Goal: Task Accomplishment & Management: Use online tool/utility

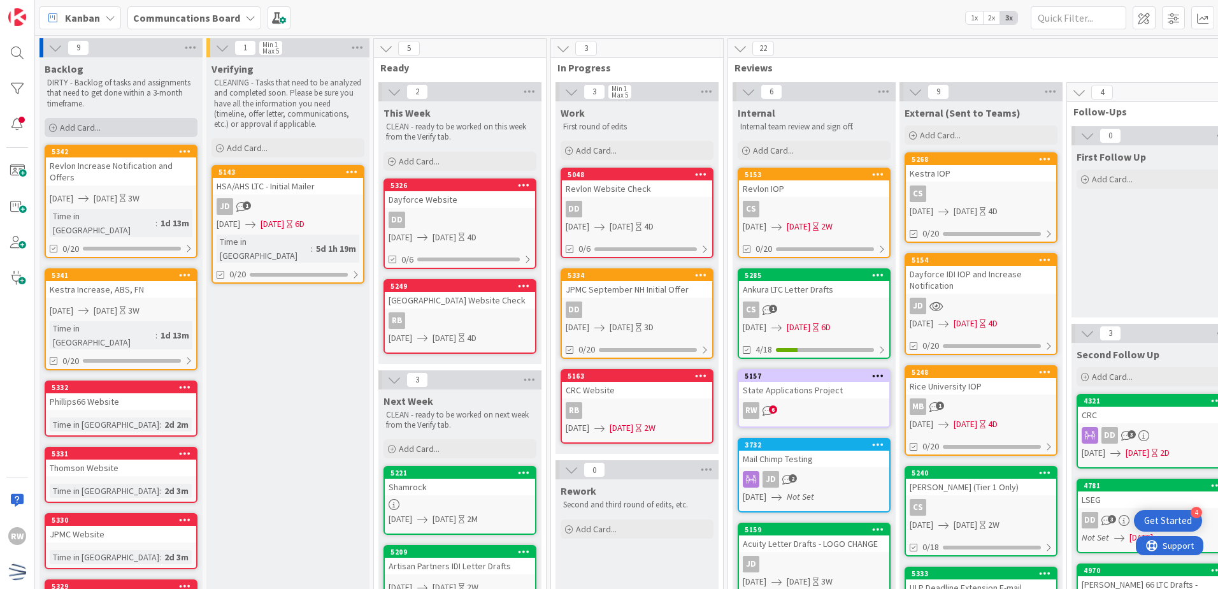
click at [157, 127] on div "Add Card..." at bounding box center [121, 127] width 153 height 19
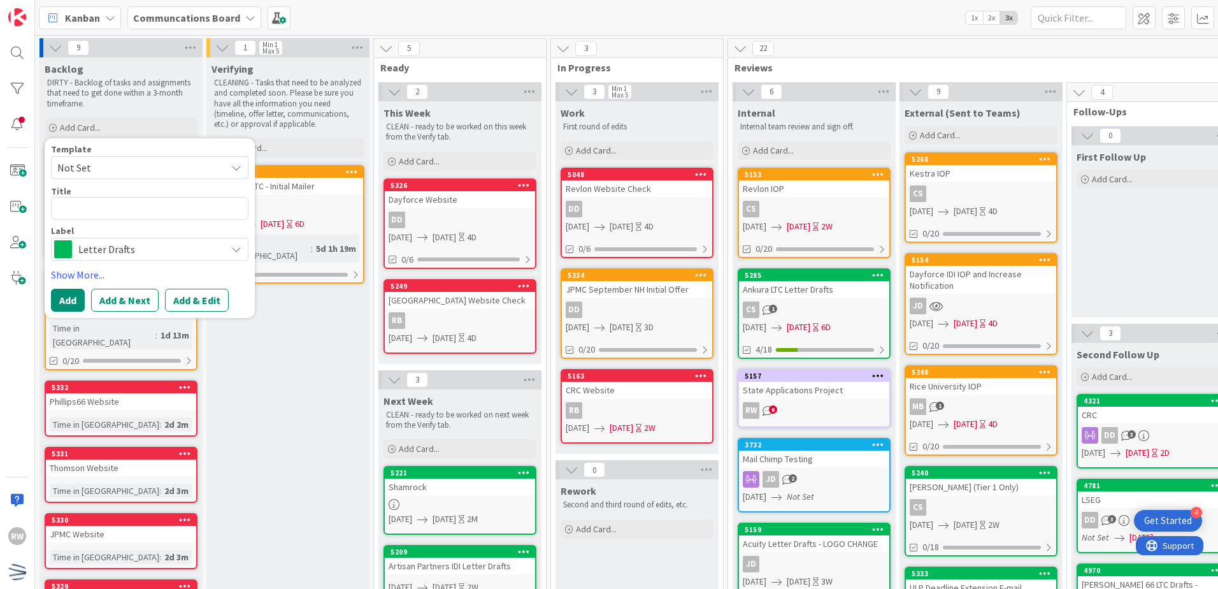
click at [183, 167] on span "Not Set" at bounding box center [136, 167] width 159 height 17
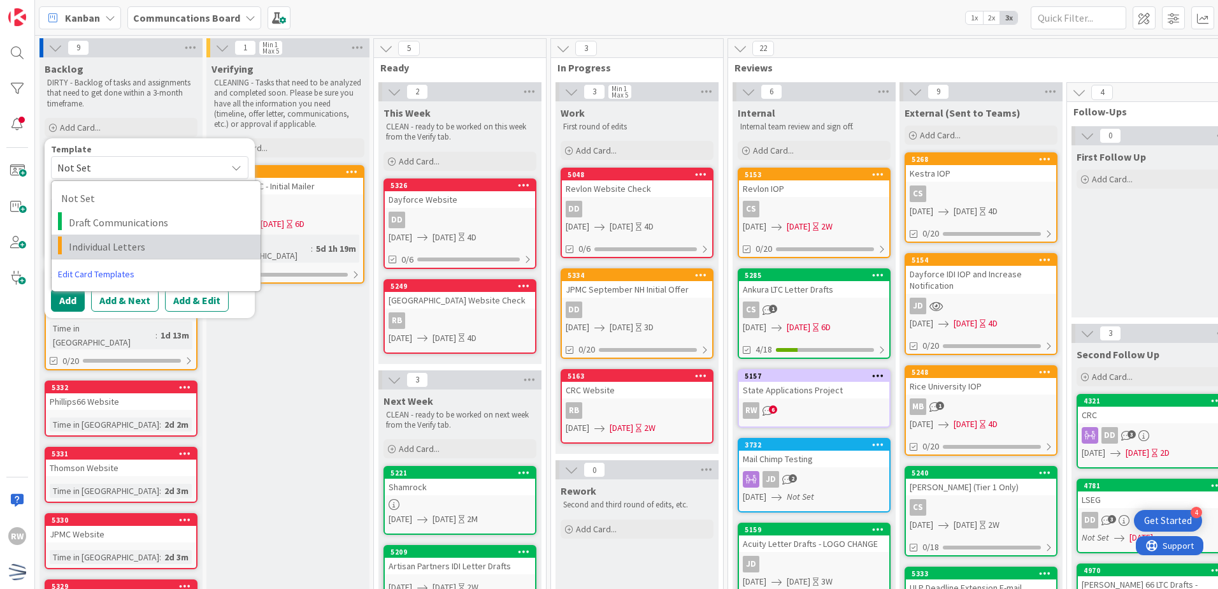
click at [172, 253] on span "Individual Letters" at bounding box center [160, 246] width 182 height 17
type textarea "x"
type textarea "Individual Letters"
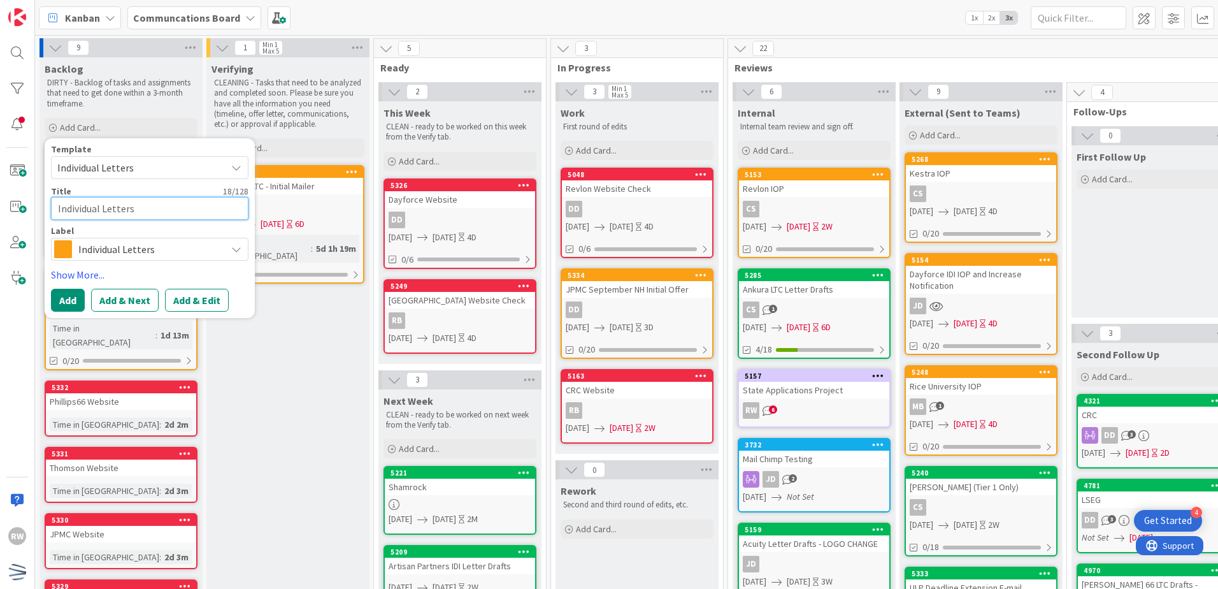
drag, startPoint x: 142, startPoint y: 208, endPoint x: -3, endPoint y: 175, distance: 148.5
click at [0, 175] on html "4 Get Started RW Kanban Communcations Board 1x 2x 3x 9 Backlog DIRTY - Backlog …" at bounding box center [609, 294] width 1218 height 589
type textarea "x"
type textarea "N"
type textarea "x"
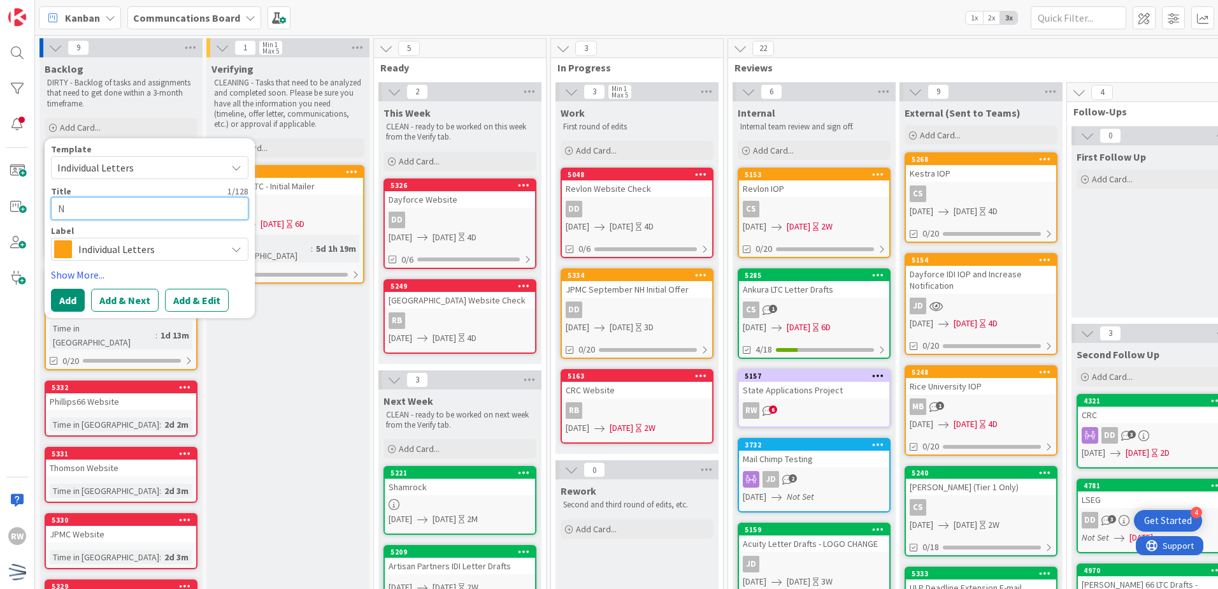
type textarea "Ne"
type textarea "x"
type textarea "New"
type textarea "x"
type textarea "News"
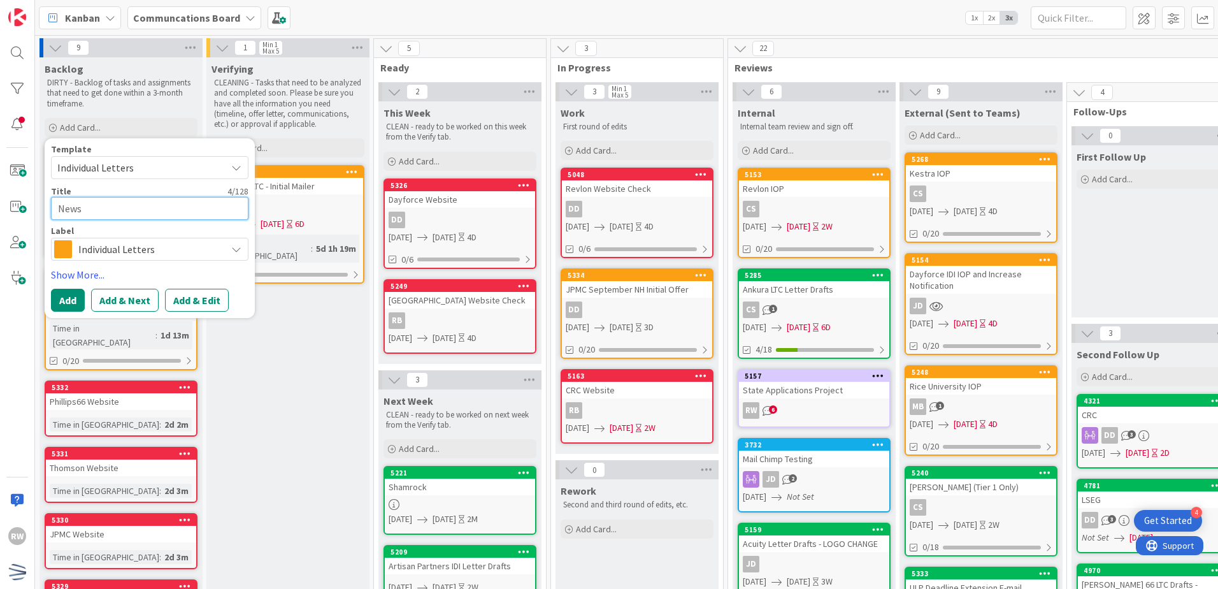
type textarea "x"
type textarea "News"
type textarea "x"
type textarea "News C"
type textarea "x"
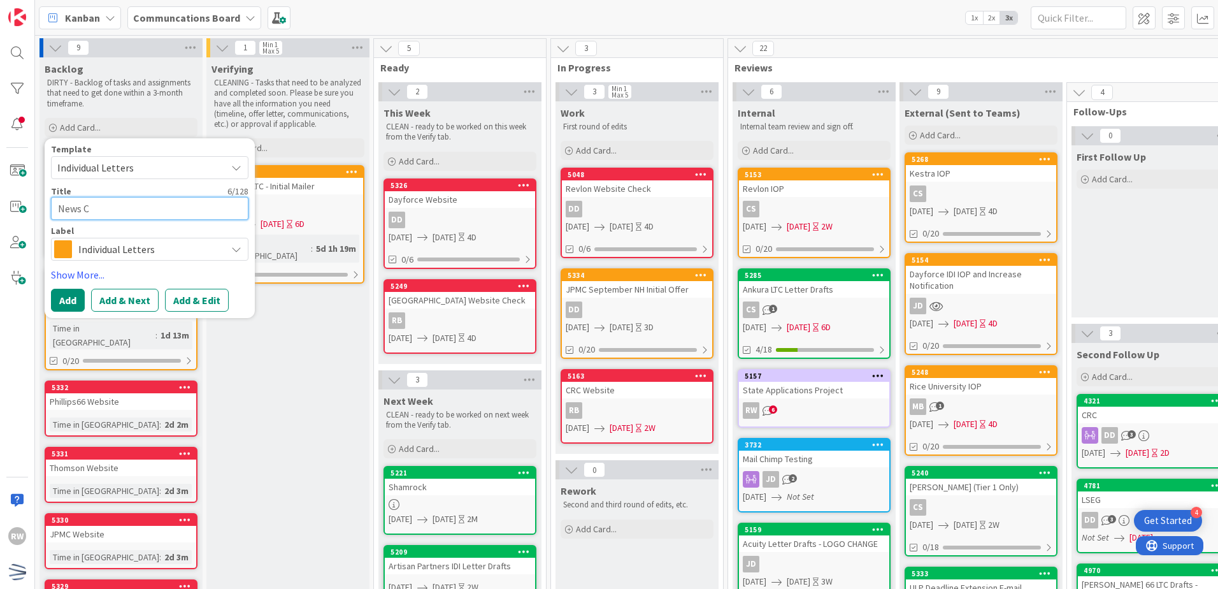
type textarea "News Co"
type textarea "x"
type textarea "News Cor"
type textarea "x"
type textarea "News Corp"
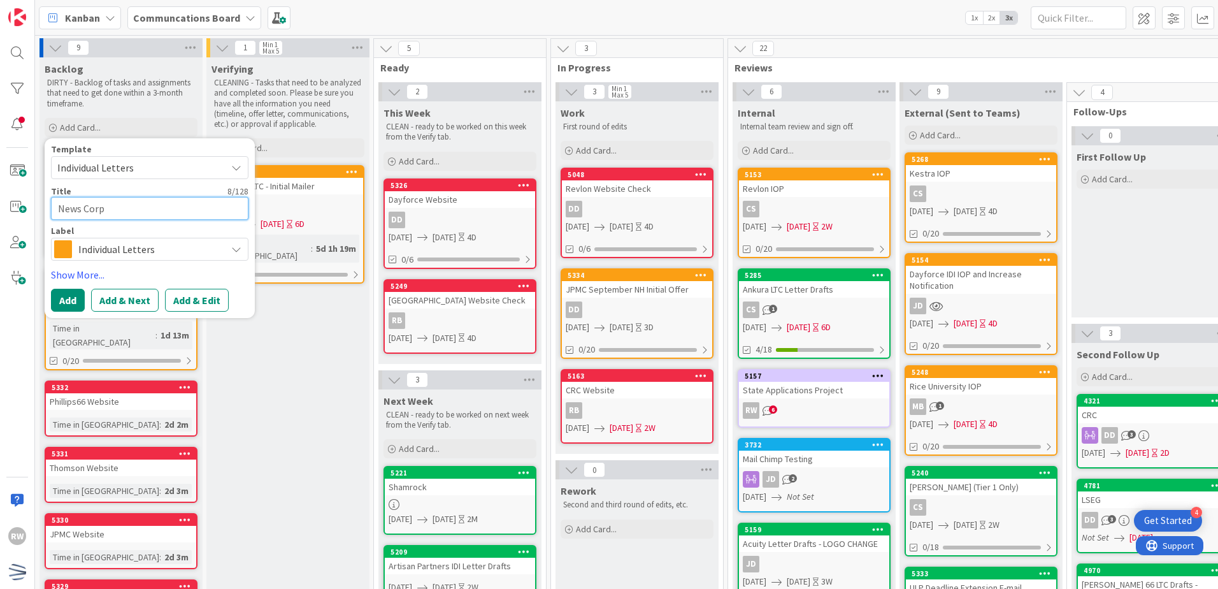
type textarea "x"
type textarea "News Corp"
type textarea "x"
type textarea "News Corp F"
type textarea "x"
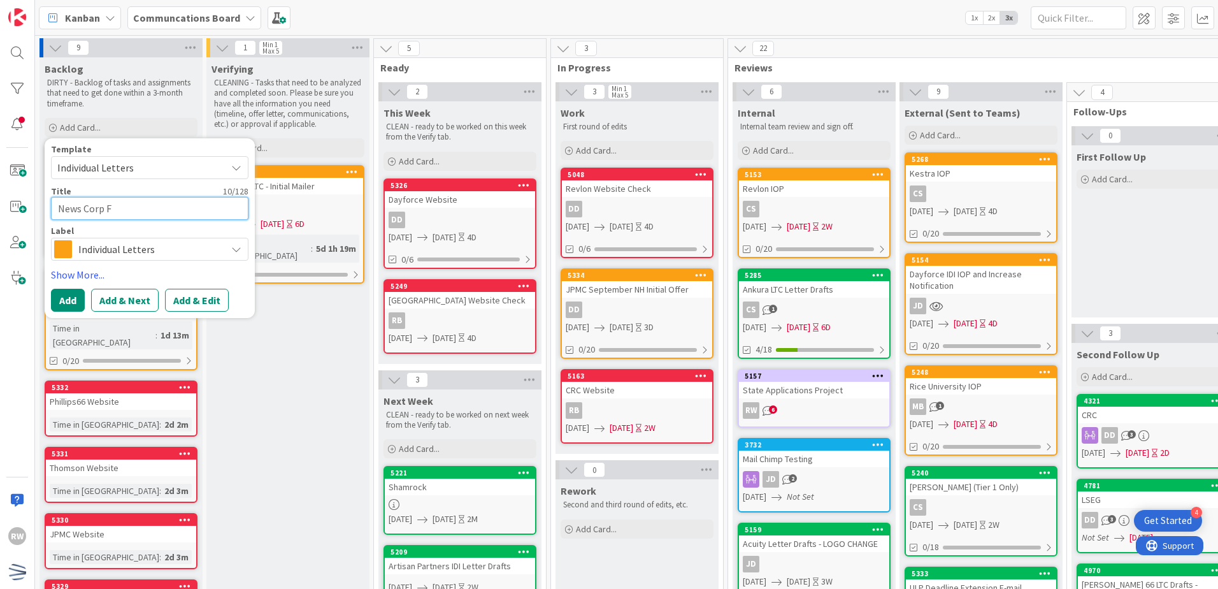
type textarea "News Corp FN"
type textarea "x"
type textarea "News Corp FN"
type textarea "x"
type textarea "News Corp FN C"
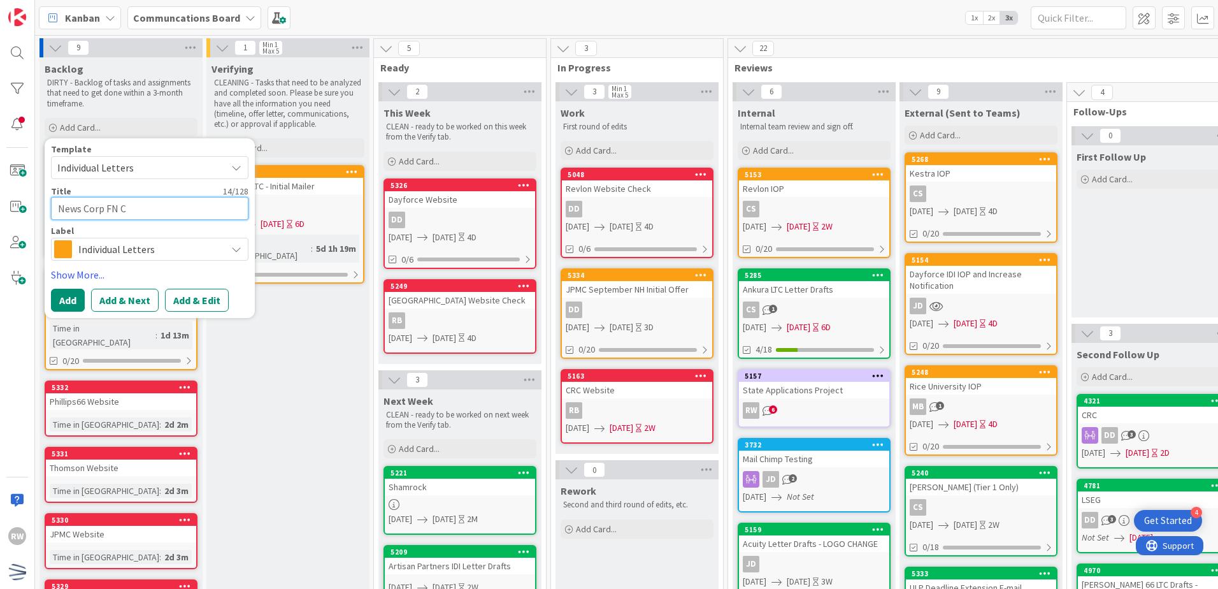
type textarea "x"
type textarea "News Corp FN CL"
click at [110, 210] on textarea "News Corp FN CL" at bounding box center [149, 208] width 197 height 23
type textarea "x"
type textarea "News Corp FiN CL"
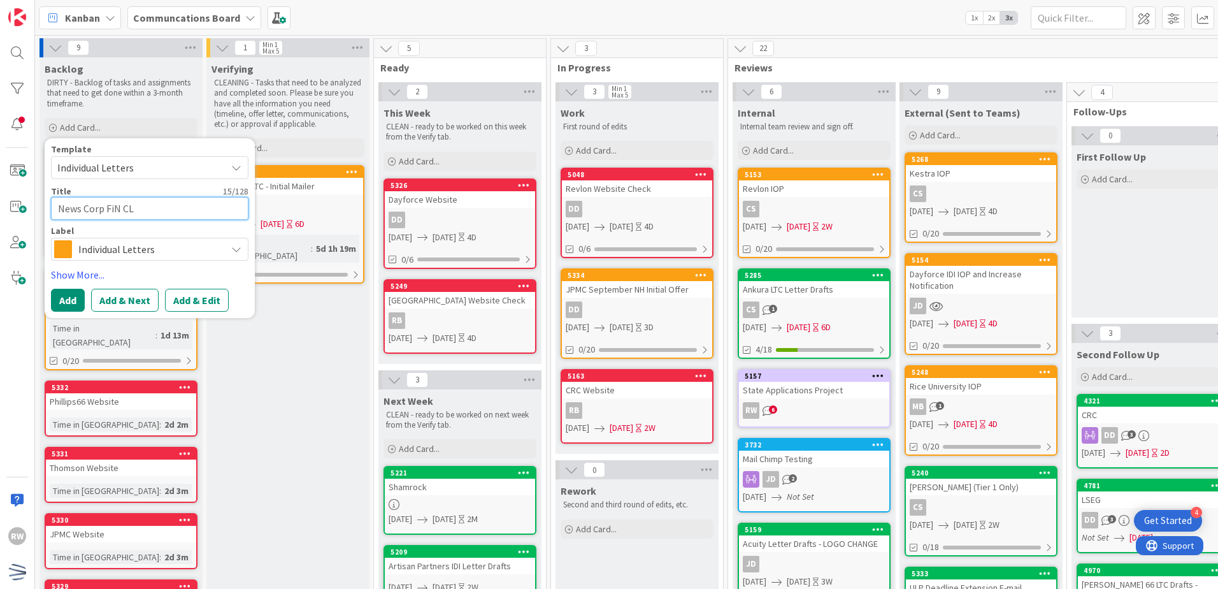
type textarea "x"
type textarea "News Corp FinN CL"
type textarea "x"
type textarea "News Corp FinaN CL"
type textarea "x"
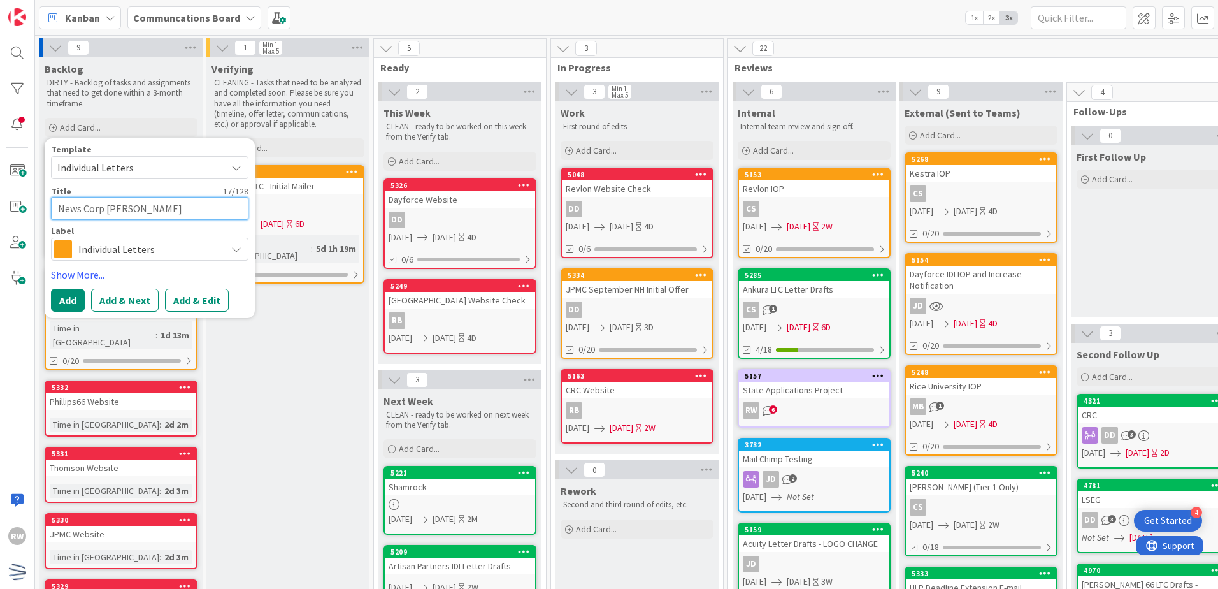
type textarea "News Corp FinalN CL"
type textarea "x"
type textarea "News Corp Final N CL"
type textarea "x"
type textarea "News Corp Final NN CL"
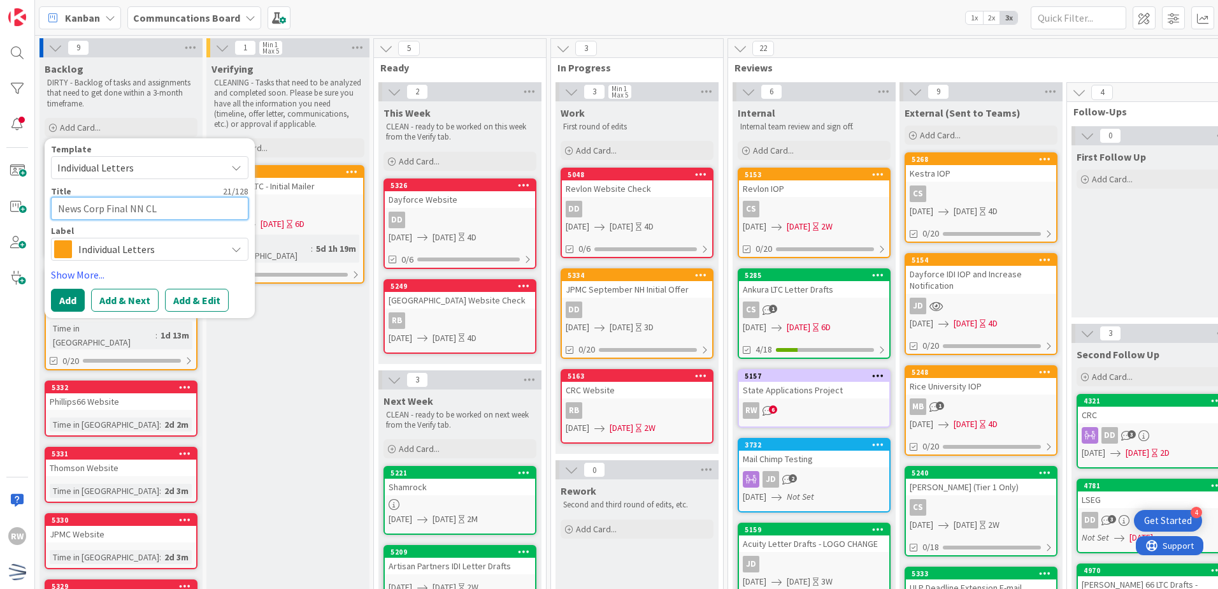
type textarea "x"
type textarea "News Corp Final N CL"
type textarea "x"
type textarea "News Corp Final No CL"
type textarea "x"
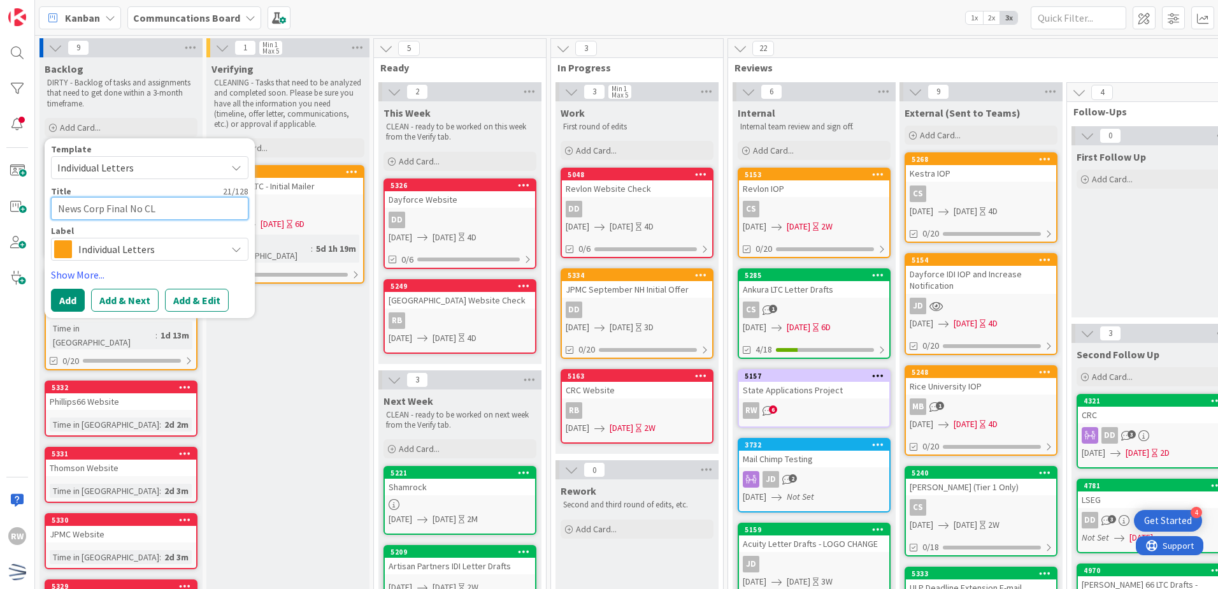
type textarea "News Corp Final Not CL"
type textarea "x"
type textarea "News Corp Final Noti CL"
type textarea "x"
type textarea "News Corp Final Notic CL"
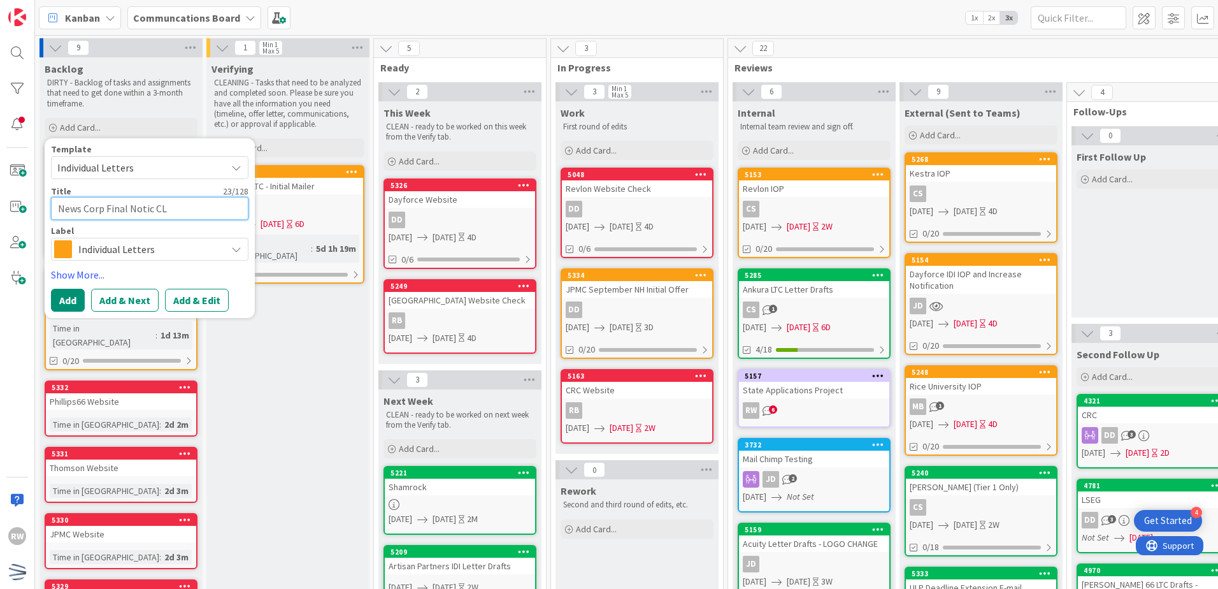
type textarea "x"
type textarea "News Corp Final Notice CL"
click at [82, 273] on link "Show More..." at bounding box center [149, 274] width 197 height 15
type textarea "x"
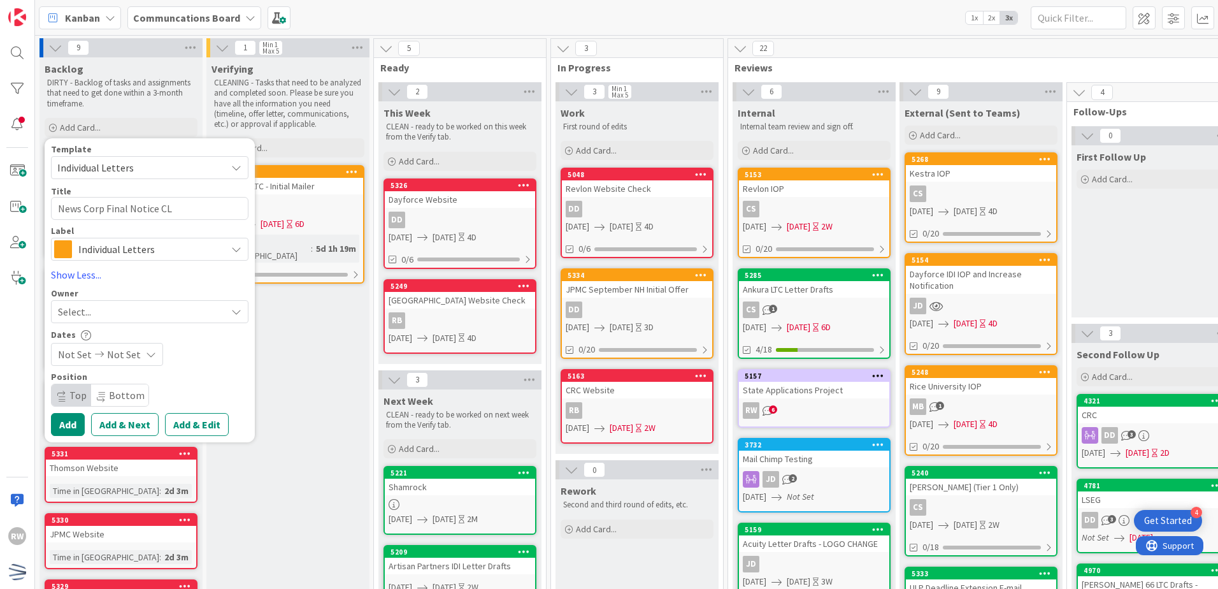
click at [54, 346] on div "Not Set Not Set" at bounding box center [107, 354] width 112 height 23
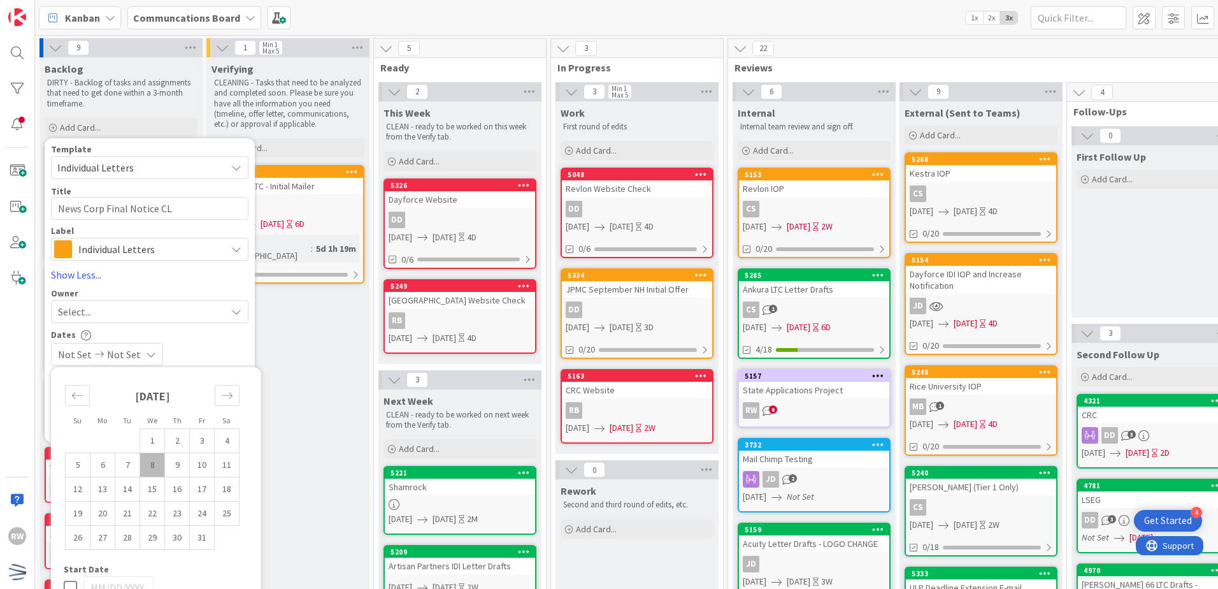
click at [158, 464] on td "8" at bounding box center [152, 464] width 25 height 24
type input "[DATE]"
type textarea "x"
click at [168, 466] on td "9" at bounding box center [177, 464] width 25 height 24
type input "[DATE]"
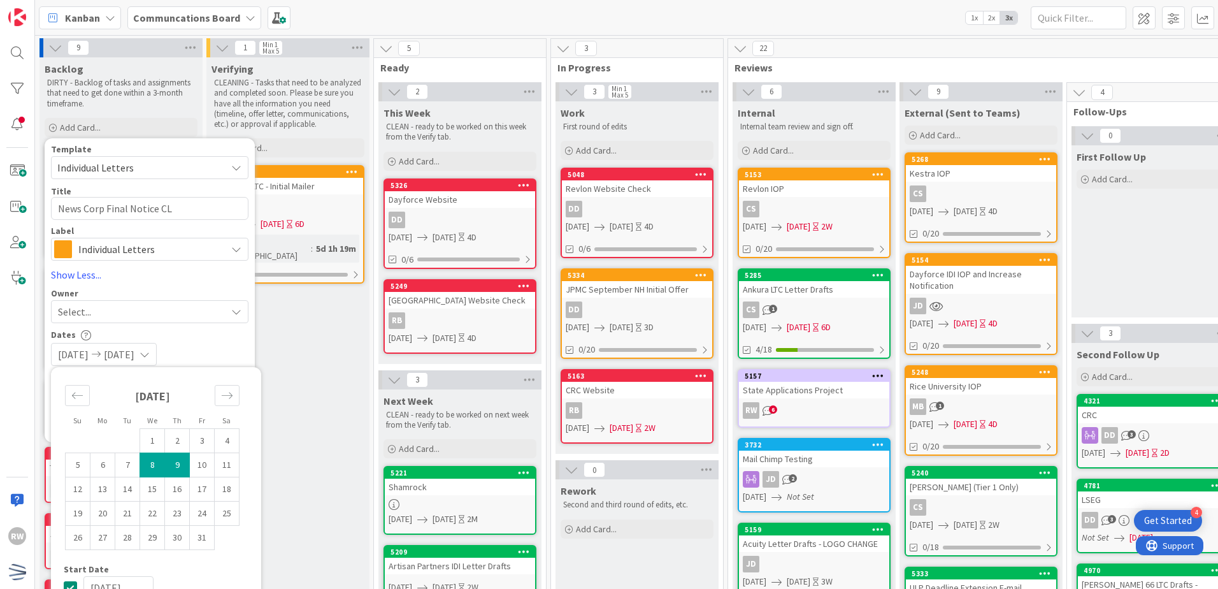
click at [211, 333] on div "Dates" at bounding box center [149, 334] width 197 height 11
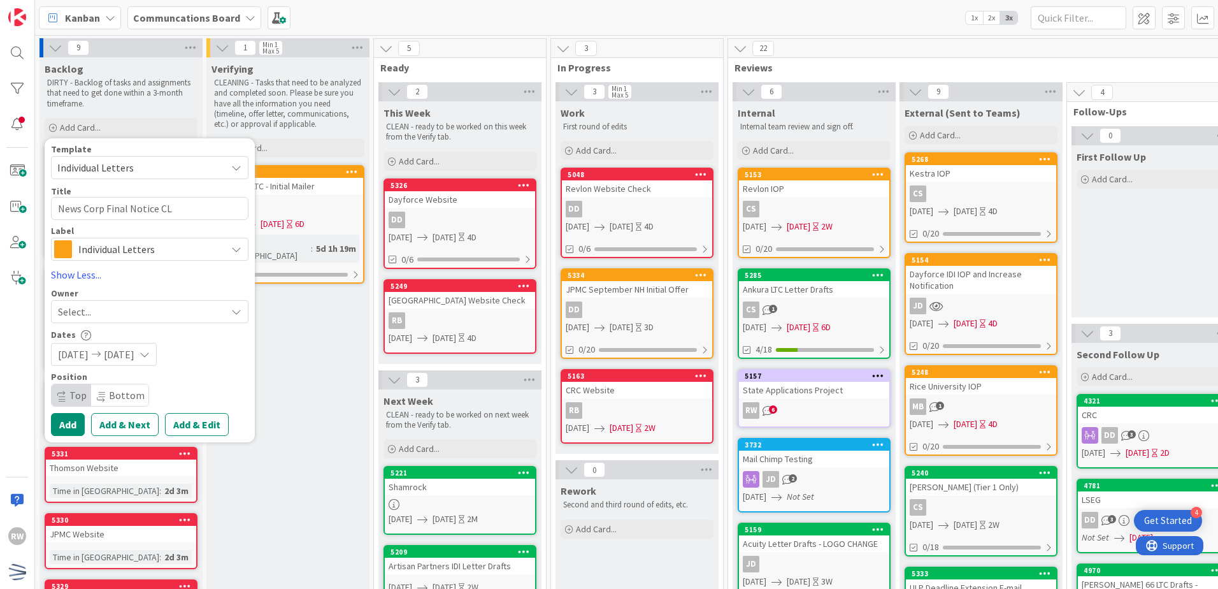
click at [108, 306] on div "Select..." at bounding box center [142, 311] width 168 height 15
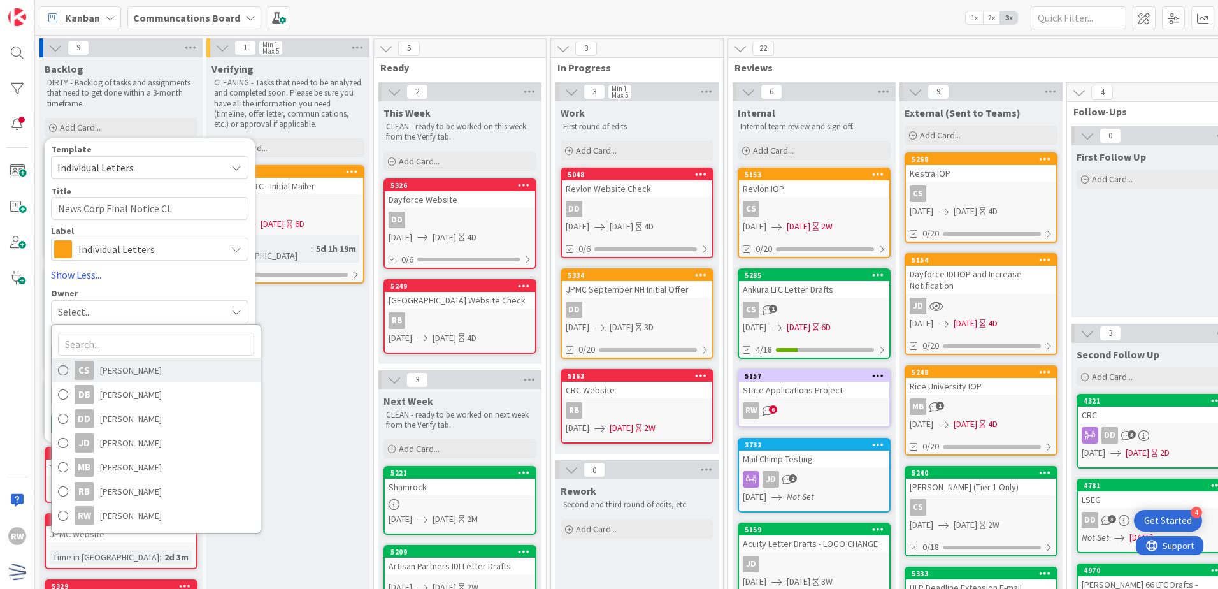
click at [108, 376] on span "[PERSON_NAME]" at bounding box center [131, 370] width 62 height 19
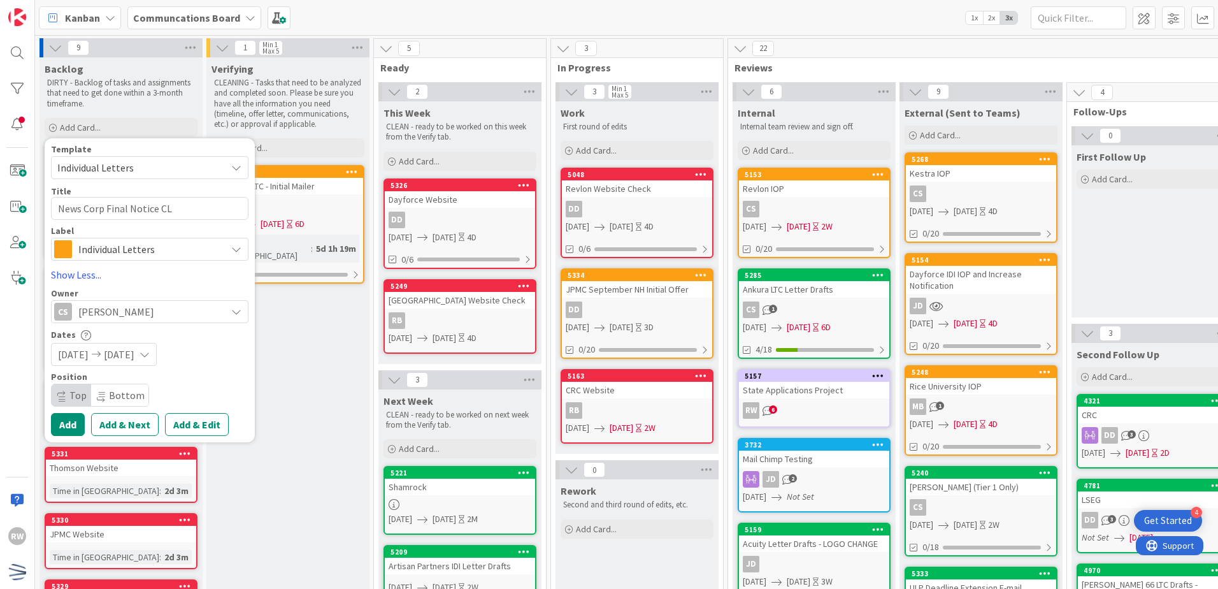
click at [116, 317] on span "[PERSON_NAME]" at bounding box center [116, 311] width 76 height 15
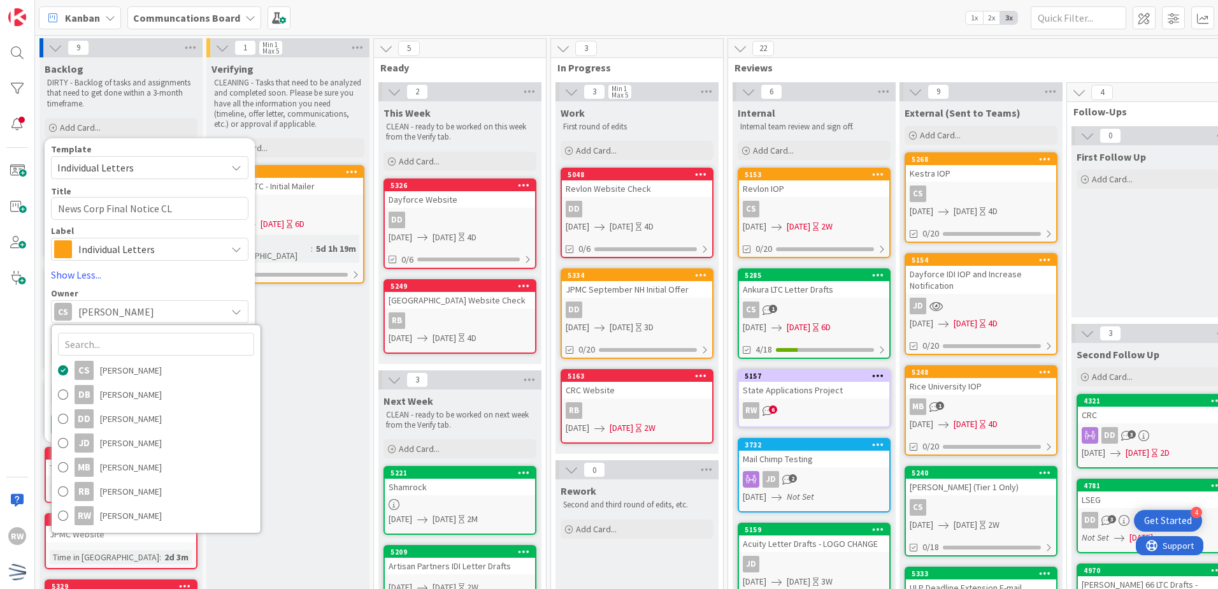
click at [324, 305] on div "Verifying CLEANING - Tasks that need to be analyzed and completed soon. Please …" at bounding box center [287, 556] width 163 height 999
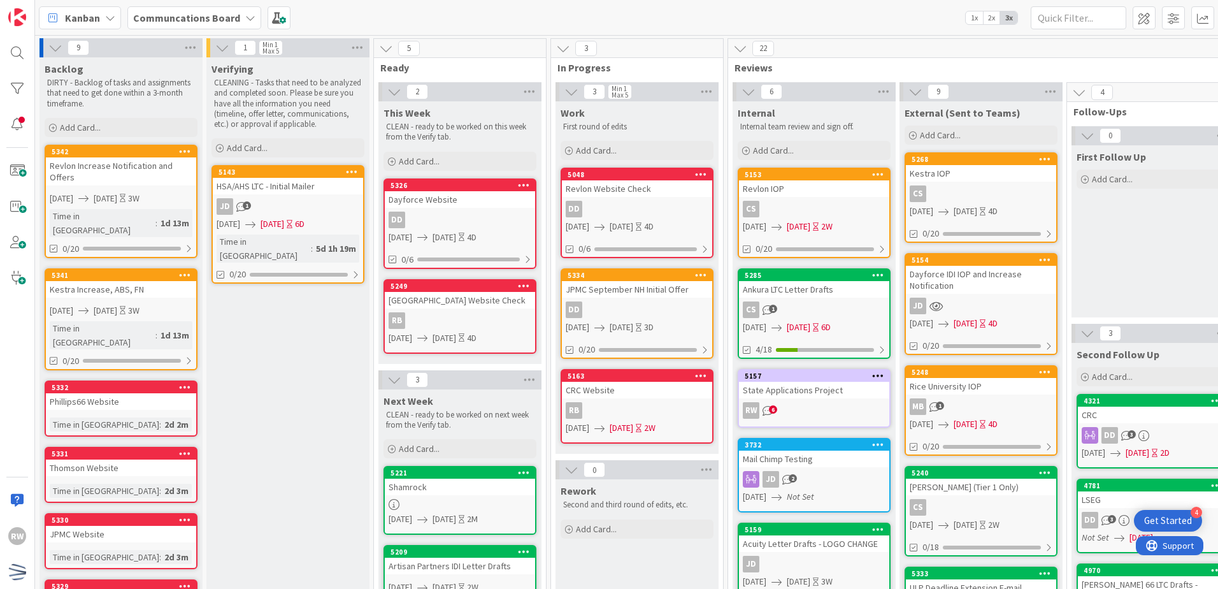
click at [193, 18] on b "Communcations Board" at bounding box center [186, 17] width 107 height 13
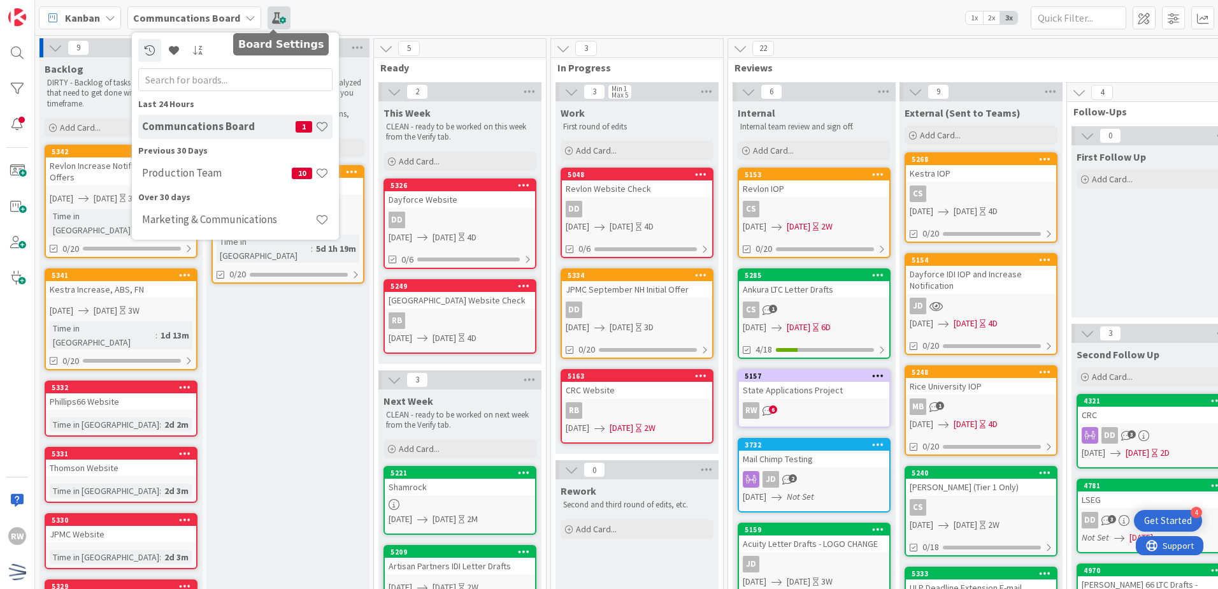
click at [268, 17] on span at bounding box center [279, 17] width 23 height 23
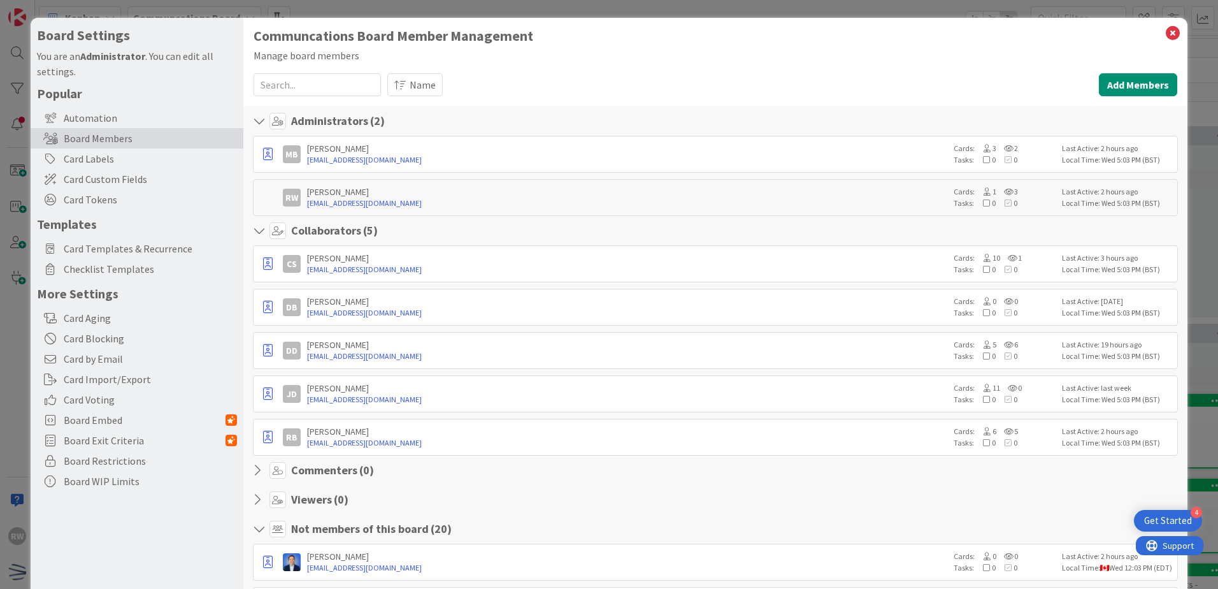
click at [255, 499] on icon at bounding box center [261, 499] width 17 height 13
click at [1105, 84] on button "Add Members" at bounding box center [1138, 84] width 78 height 23
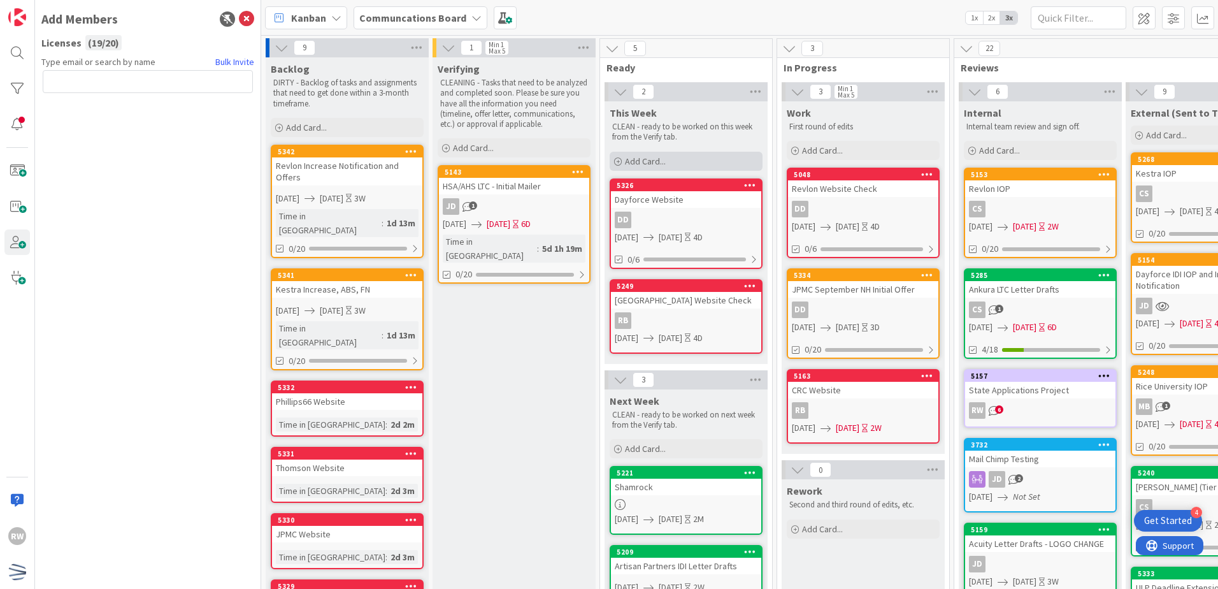
type textarea "x"
click at [130, 78] on input "text" at bounding box center [148, 81] width 210 height 23
type input "kh"
type textarea "x"
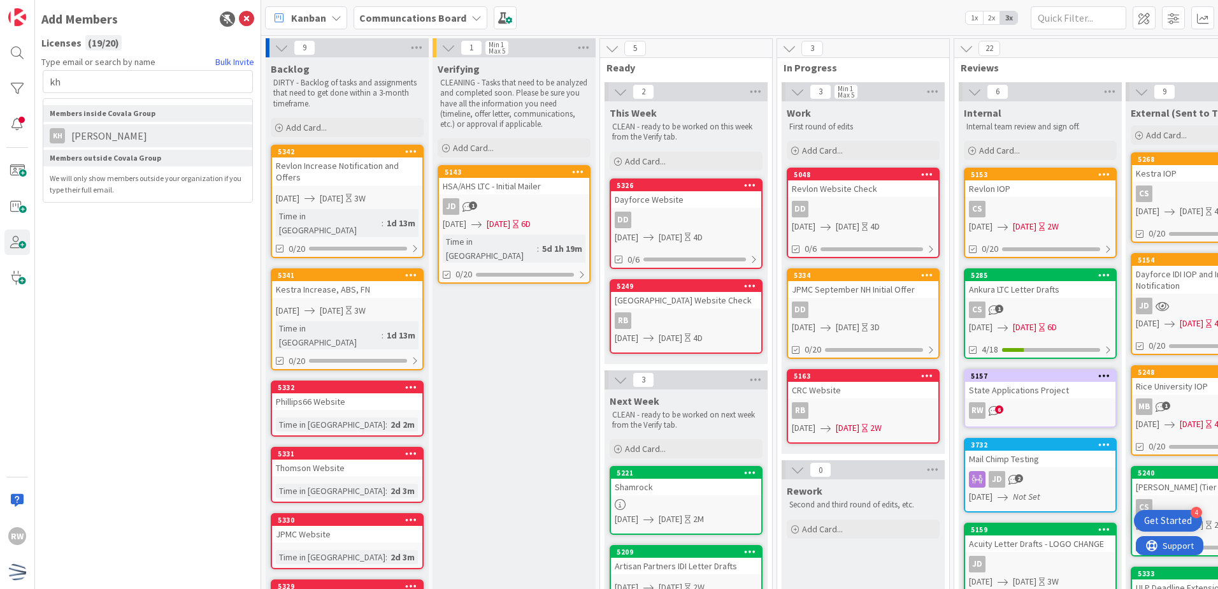
type input "kh"
click at [138, 131] on span "[PERSON_NAME]" at bounding box center [109, 135] width 89 height 15
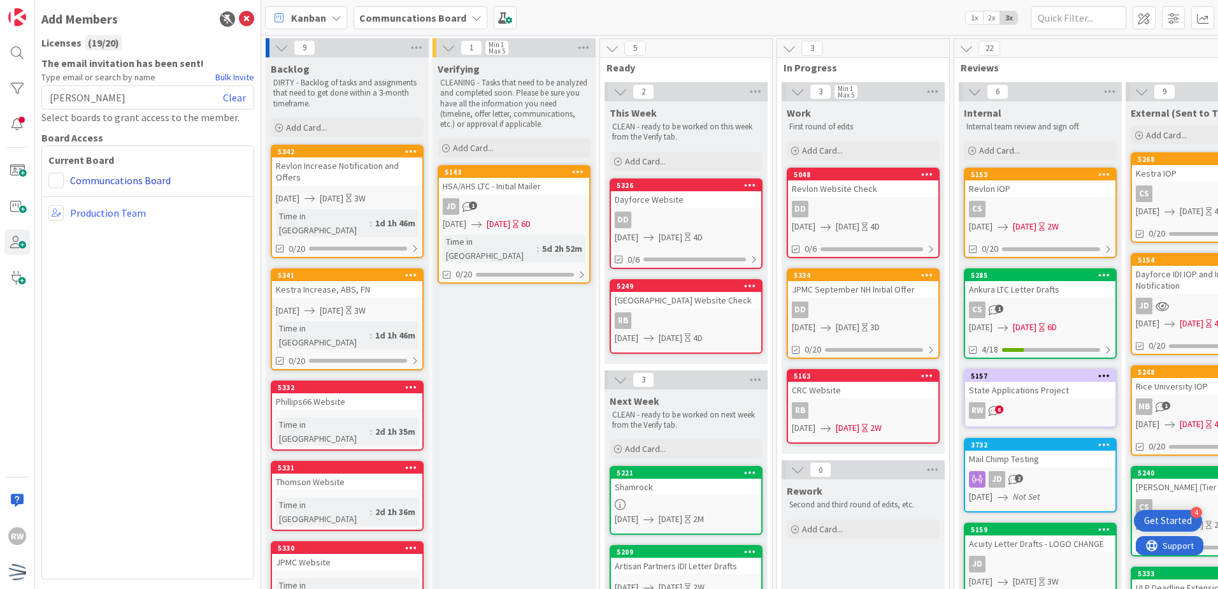
click at [109, 182] on link "Communcations Board" at bounding box center [120, 180] width 101 height 15
click at [55, 178] on span at bounding box center [55, 180] width 15 height 15
click at [104, 276] on span "Viewer" at bounding box center [139, 275] width 97 height 19
click at [183, 97] on div "Kourtne Herbert Clear" at bounding box center [147, 97] width 213 height 24
click at [131, 99] on div "Kourtne Herbert Clear" at bounding box center [147, 97] width 213 height 24
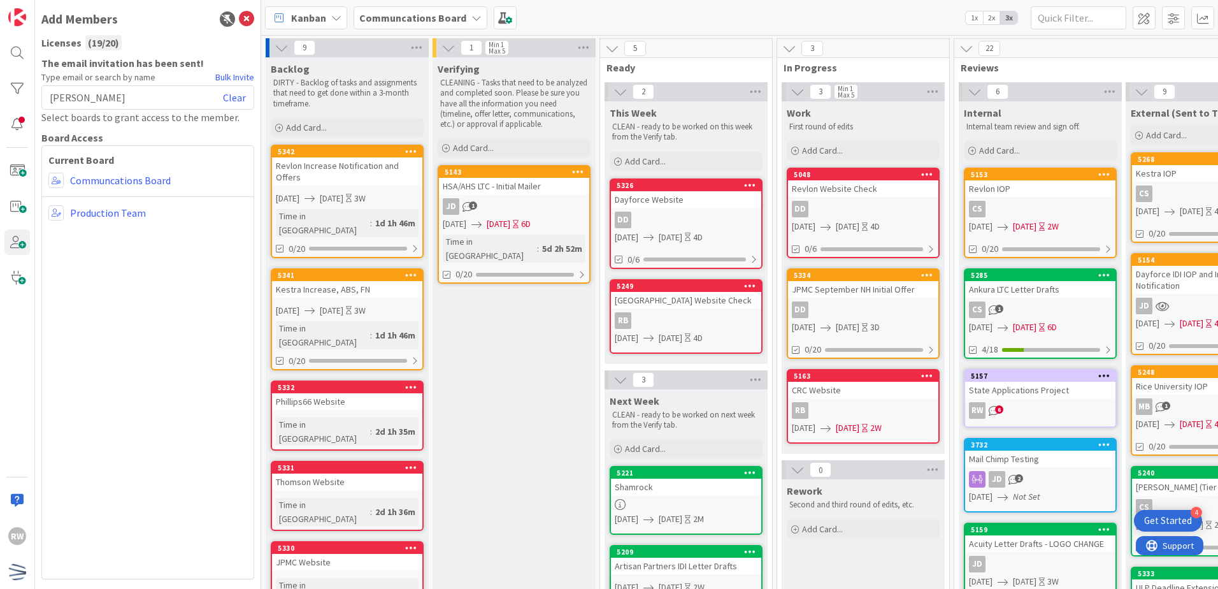
click at [97, 99] on span "[PERSON_NAME]" at bounding box center [88, 97] width 76 height 15
click at [119, 99] on span "[PERSON_NAME]" at bounding box center [88, 97] width 76 height 15
click at [107, 99] on span "[PERSON_NAME]" at bounding box center [88, 97] width 76 height 15
drag, startPoint x: 118, startPoint y: 99, endPoint x: 27, endPoint y: 99, distance: 91.1
click at [27, 99] on div "RW Add Members Licenses ( 19 / 20 ) The email invitation has been sent! Type em…" at bounding box center [130, 294] width 261 height 589
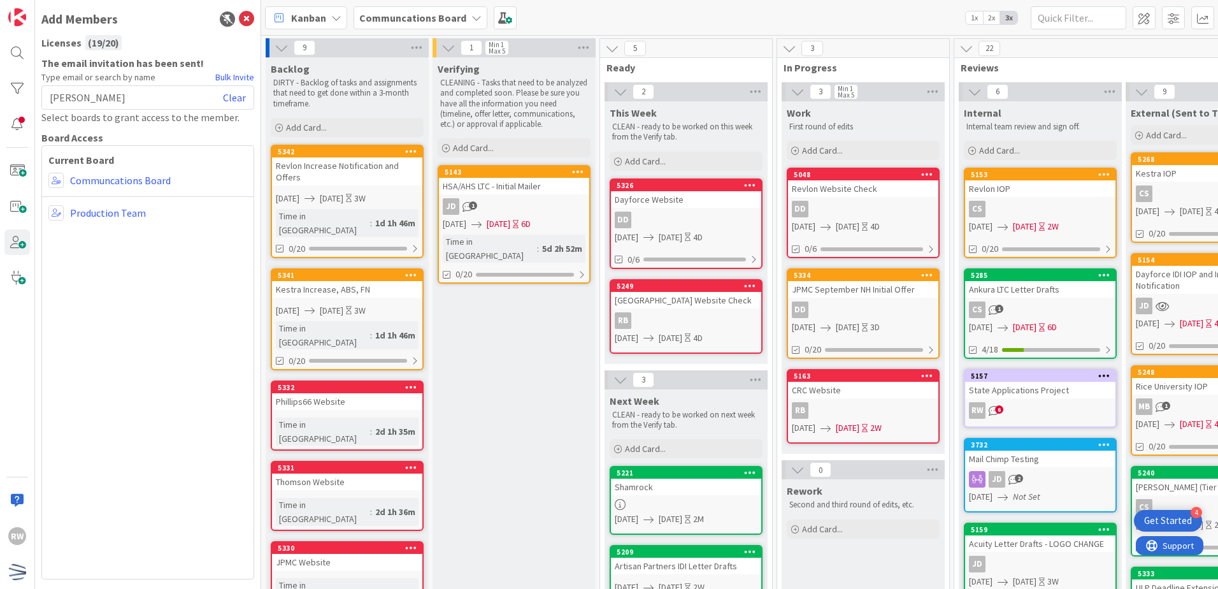
click at [149, 95] on div "Kourtne Herbert Clear" at bounding box center [147, 97] width 213 height 24
drag, startPoint x: 138, startPoint y: 97, endPoint x: 51, endPoint y: 97, distance: 86.6
click at [51, 97] on div "Kourtne Herbert Clear" at bounding box center [147, 97] width 213 height 24
click at [241, 97] on link "Clear" at bounding box center [234, 97] width 23 height 15
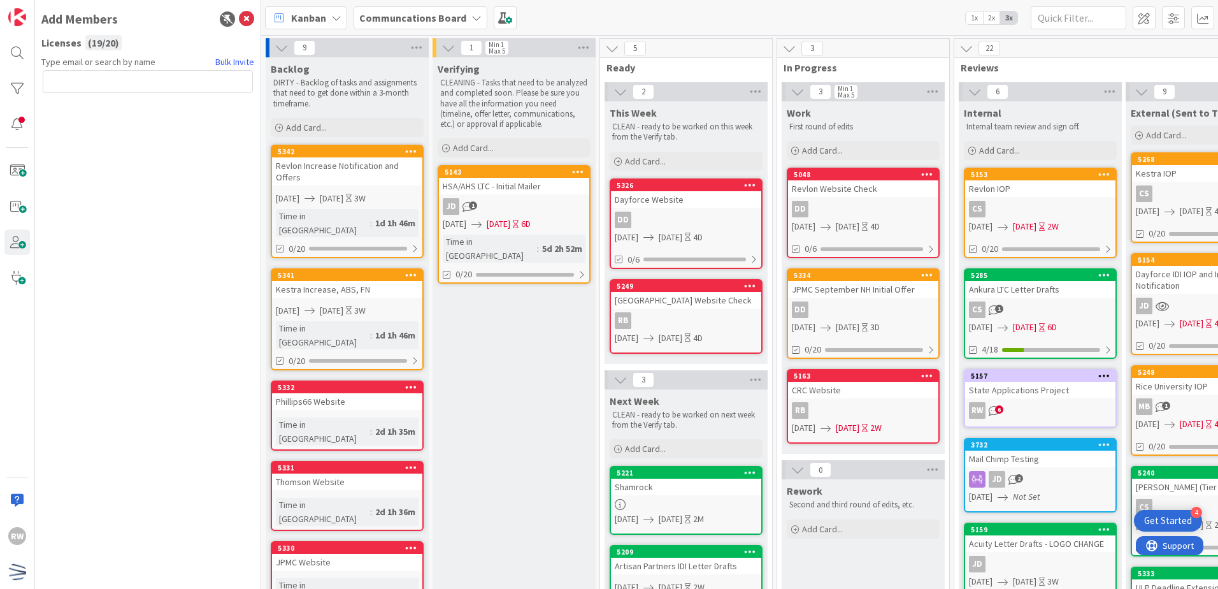
type textarea "x"
click at [105, 87] on input "text" at bounding box center [148, 81] width 210 height 23
type input "sw"
type textarea "x"
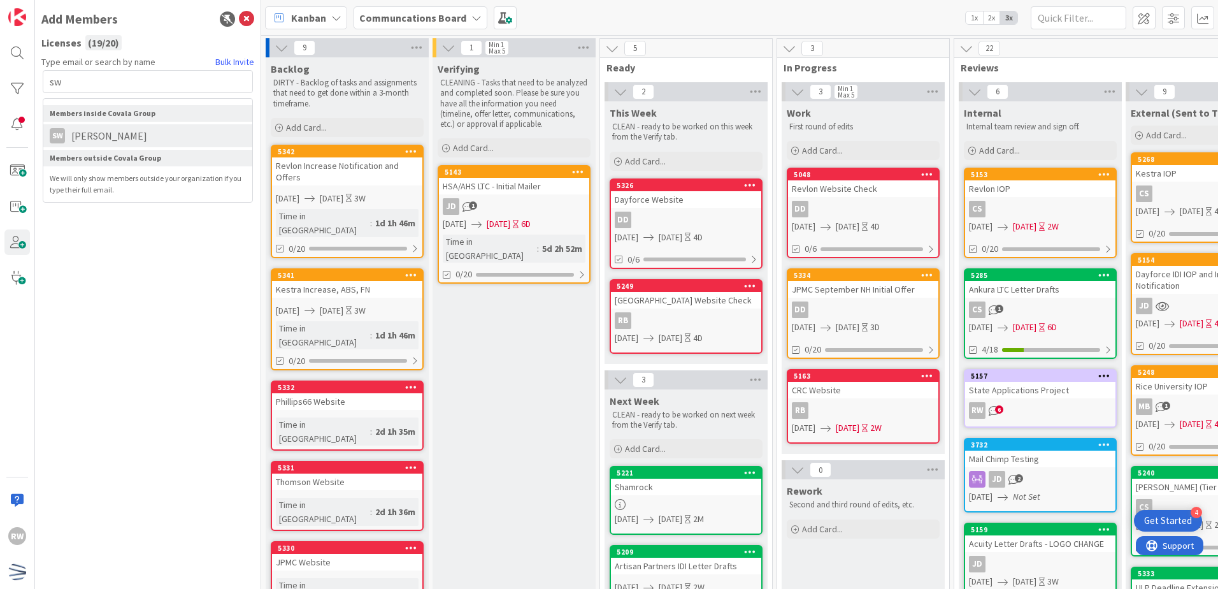
type input "sw"
click at [115, 137] on span "[PERSON_NAME]" at bounding box center [109, 135] width 89 height 15
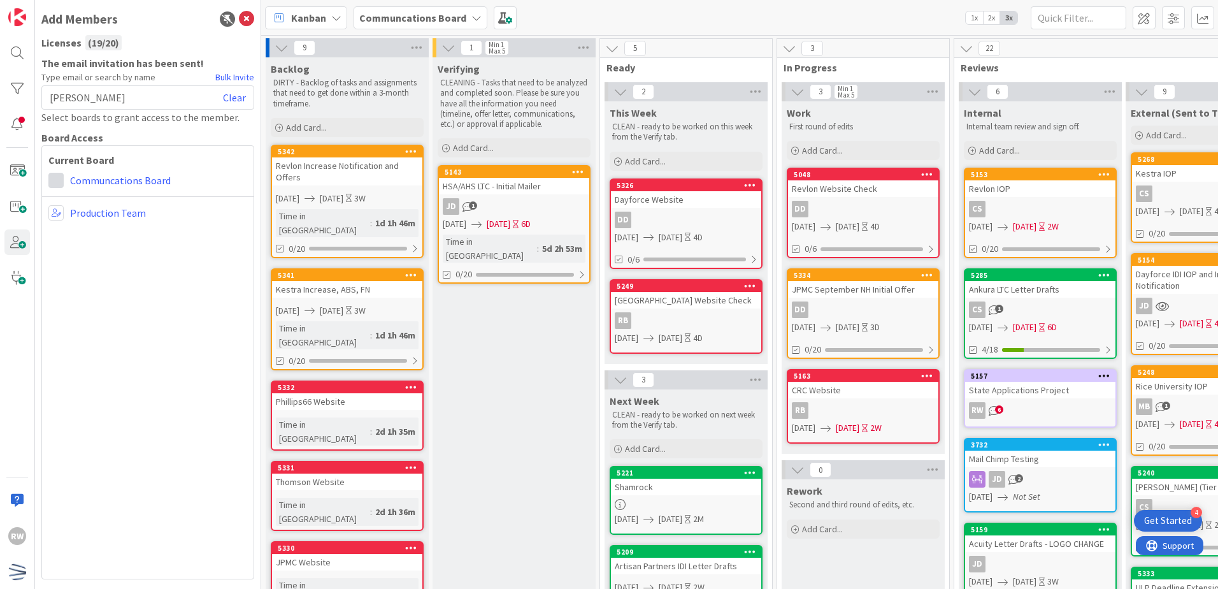
click at [54, 179] on span at bounding box center [55, 180] width 15 height 15
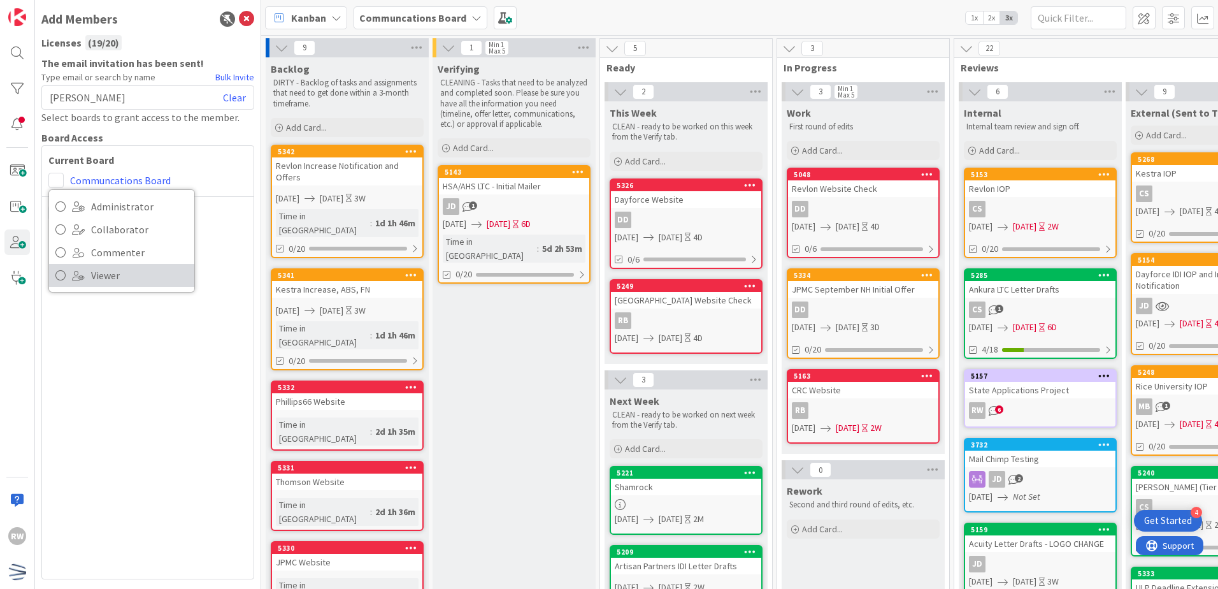
click at [80, 273] on span at bounding box center [78, 275] width 13 height 10
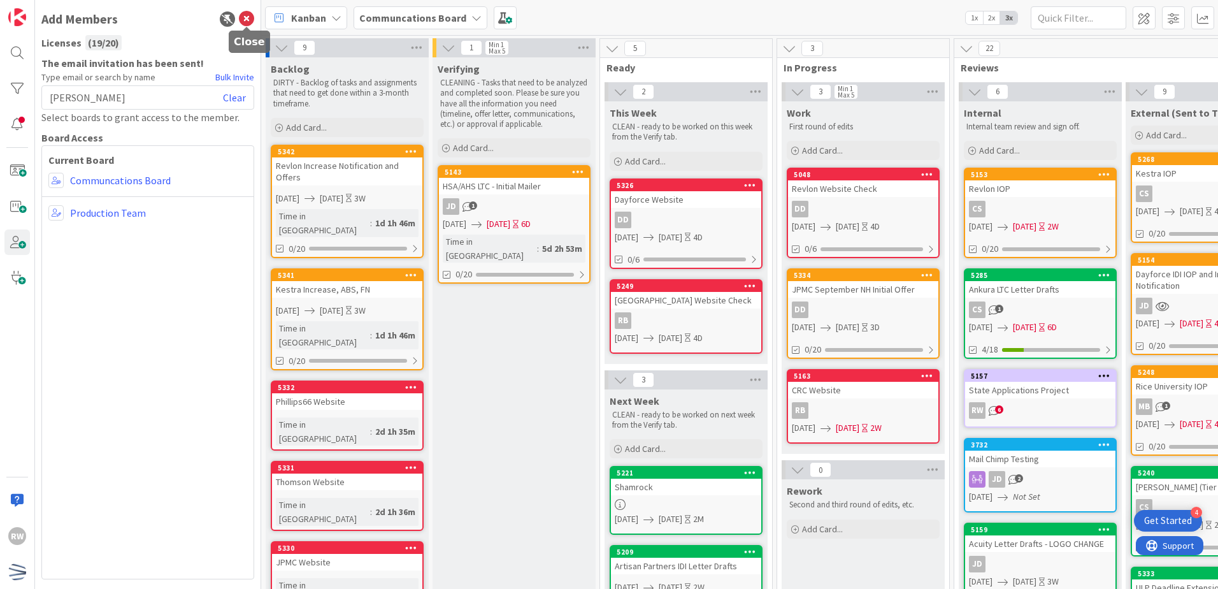
click at [250, 22] on icon at bounding box center [246, 18] width 15 height 15
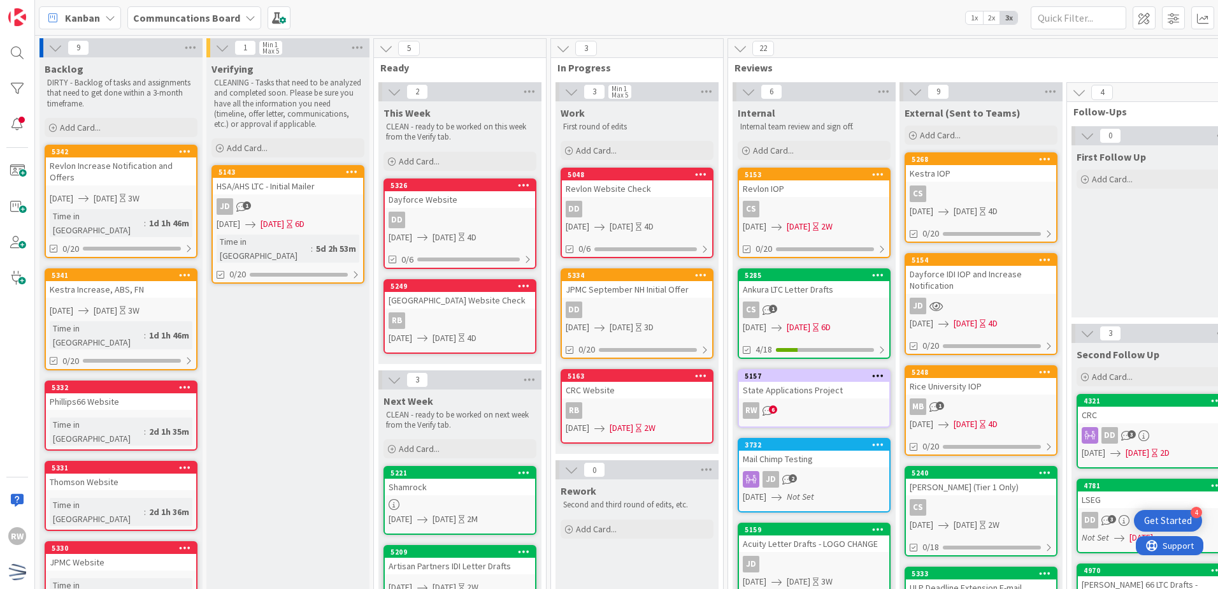
type textarea "x"
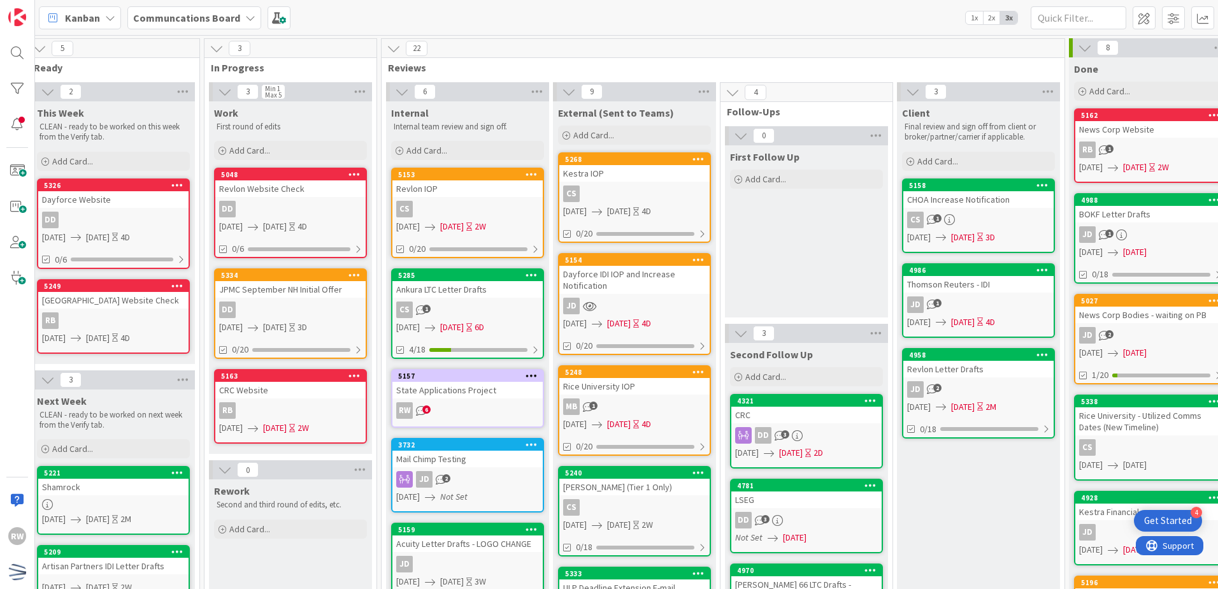
scroll to position [0, 378]
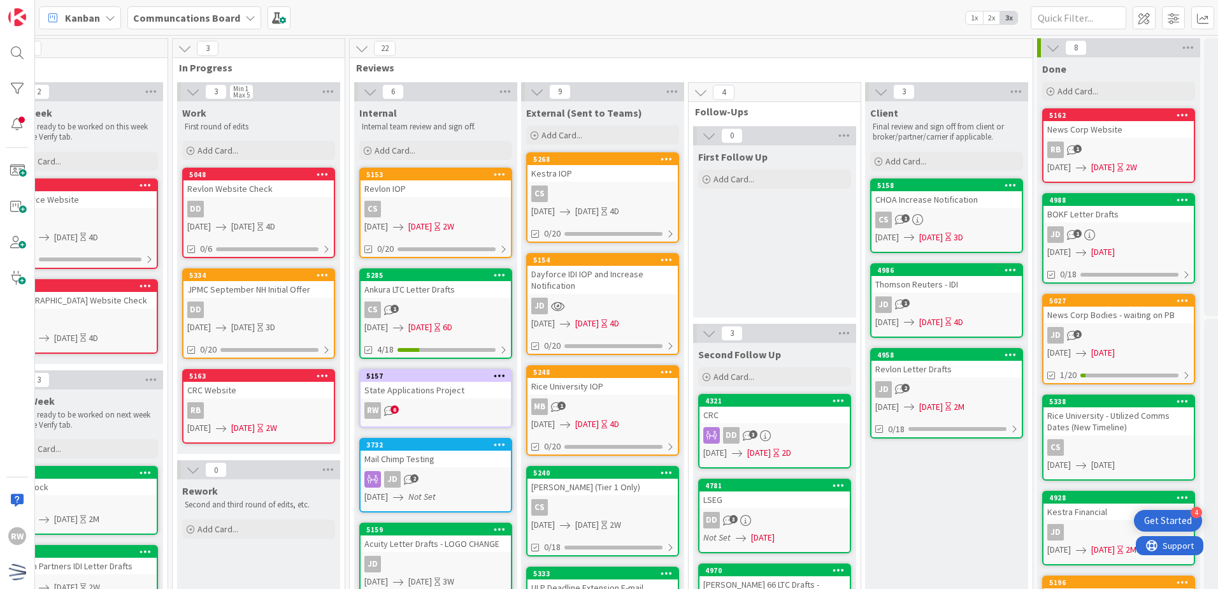
click at [789, 260] on div "First Follow Up Add Card..." at bounding box center [774, 231] width 163 height 172
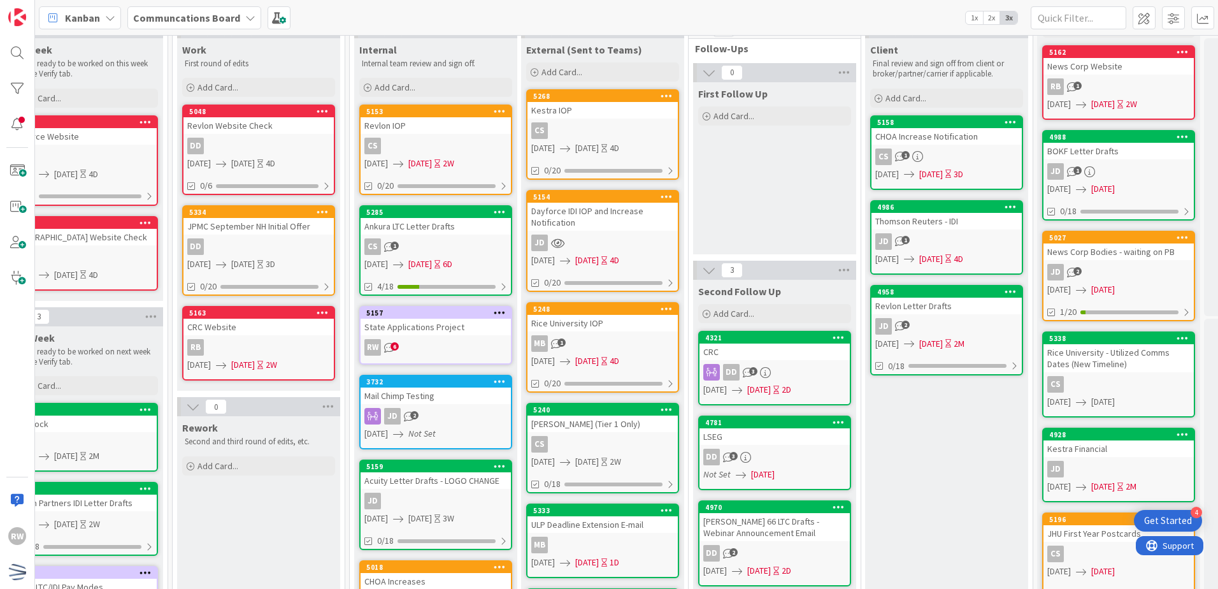
scroll to position [64, 378]
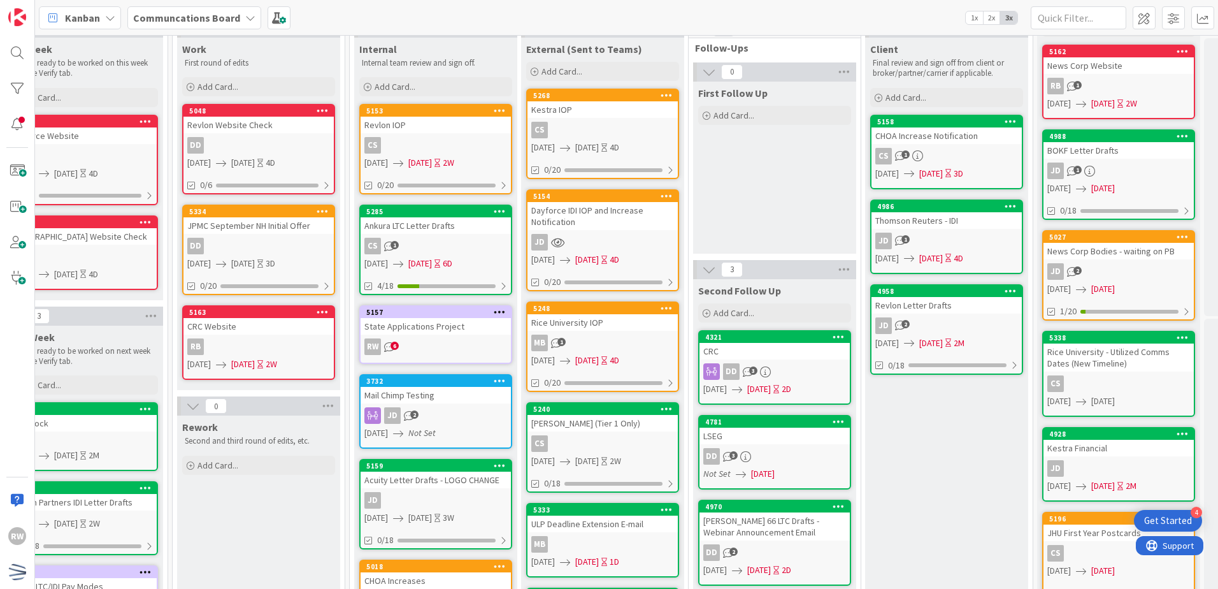
click at [771, 185] on div "First Follow Up Add Card..." at bounding box center [774, 168] width 163 height 172
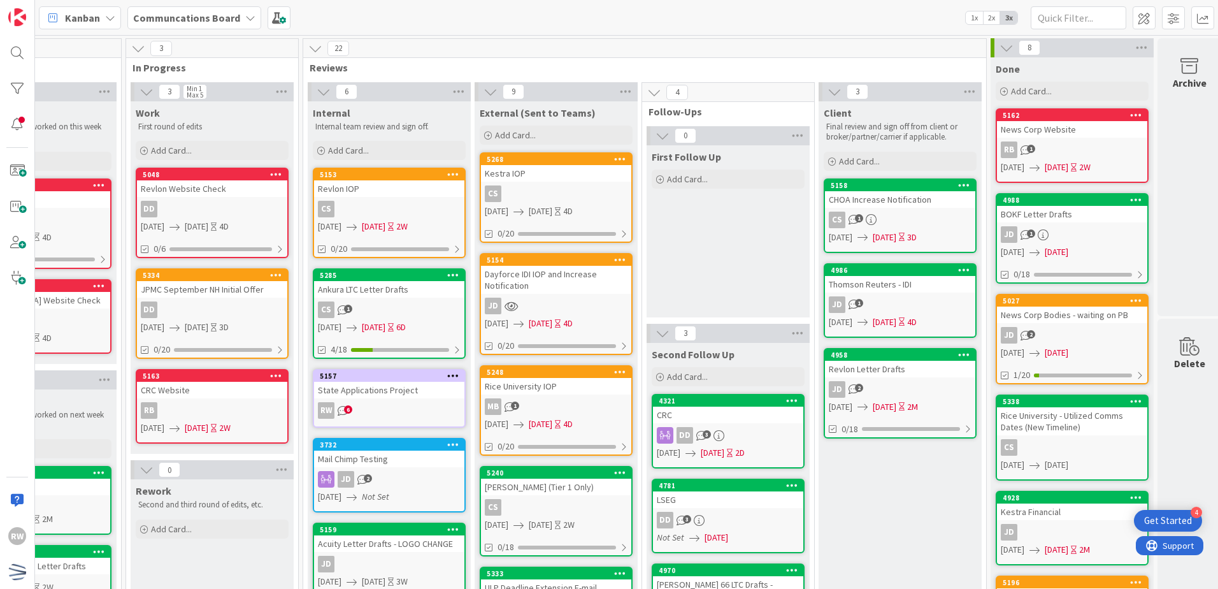
scroll to position [0, 442]
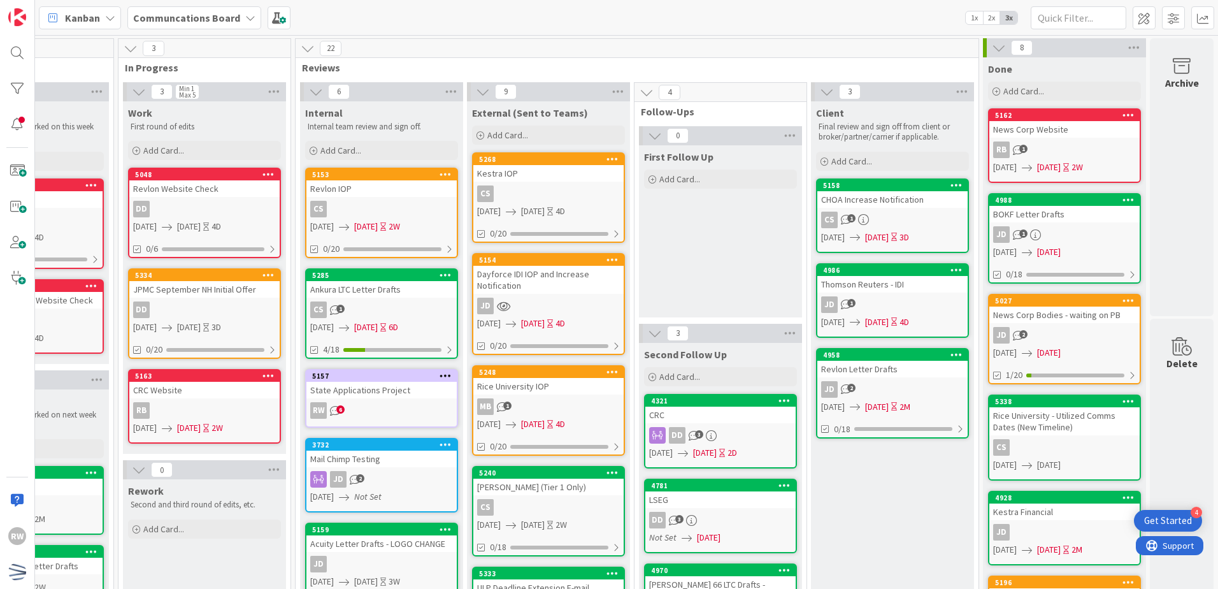
click at [901, 488] on div "Client Final review and sign off from client or broker/partner/carrier if appli…" at bounding box center [892, 575] width 163 height 948
click at [913, 504] on div "Client Final review and sign off from client or broker/partner/carrier if appli…" at bounding box center [892, 575] width 163 height 948
click at [680, 213] on div "First Follow Up Add Card..." at bounding box center [720, 231] width 163 height 172
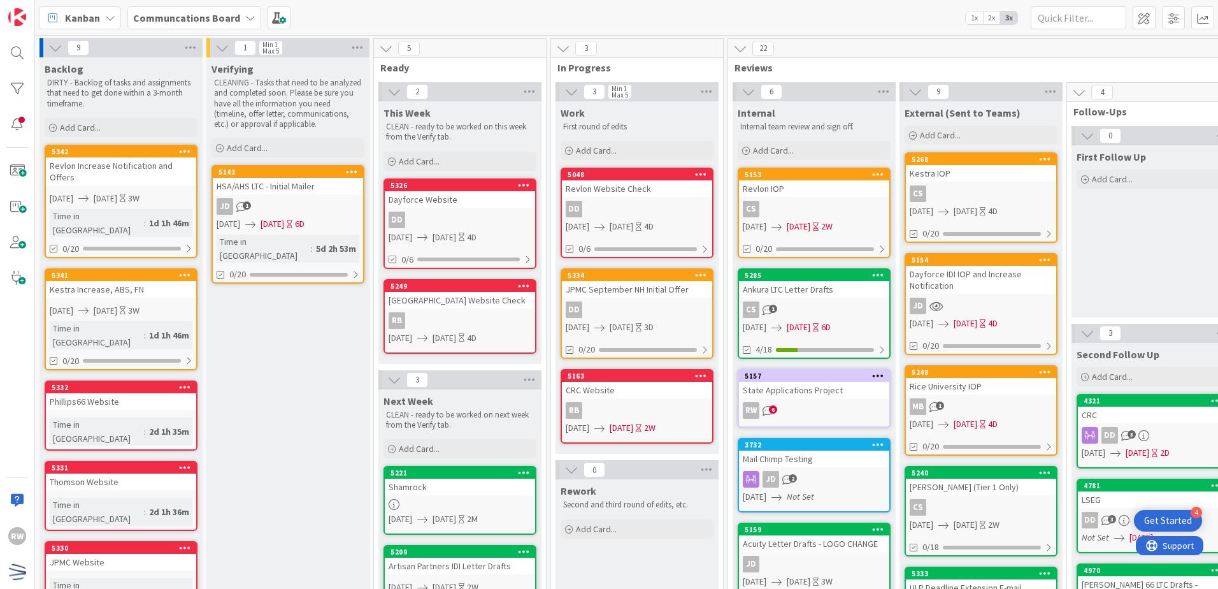
click at [290, 324] on div "Verifying CLEANING - Tasks that need to be analyzed and completed soon. Please …" at bounding box center [287, 556] width 163 height 999
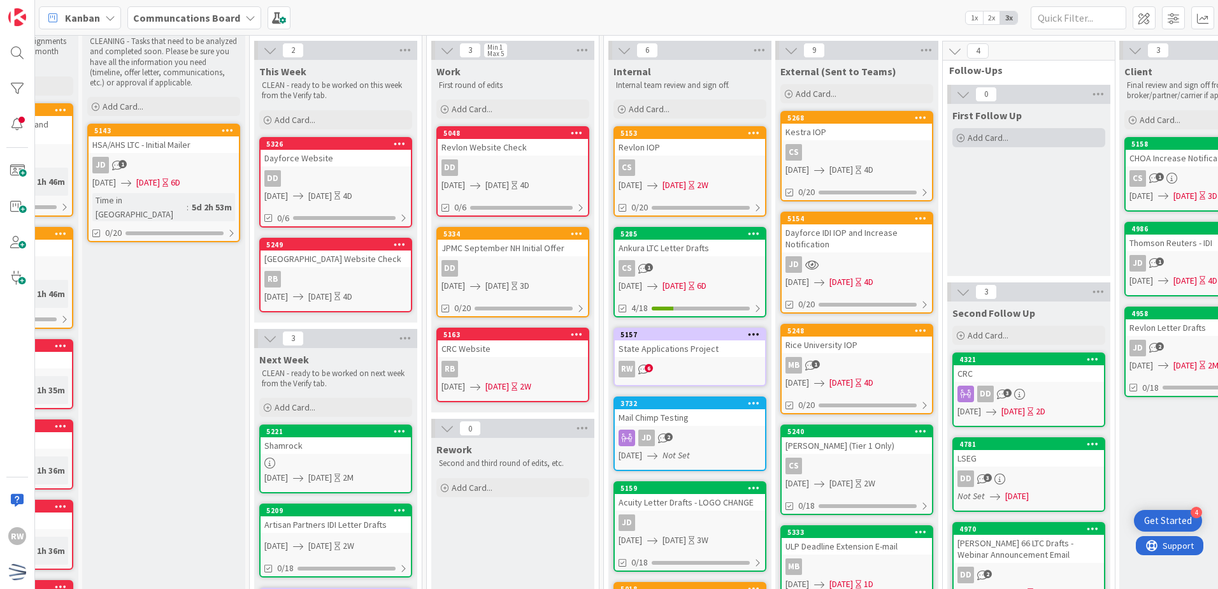
scroll to position [64, 124]
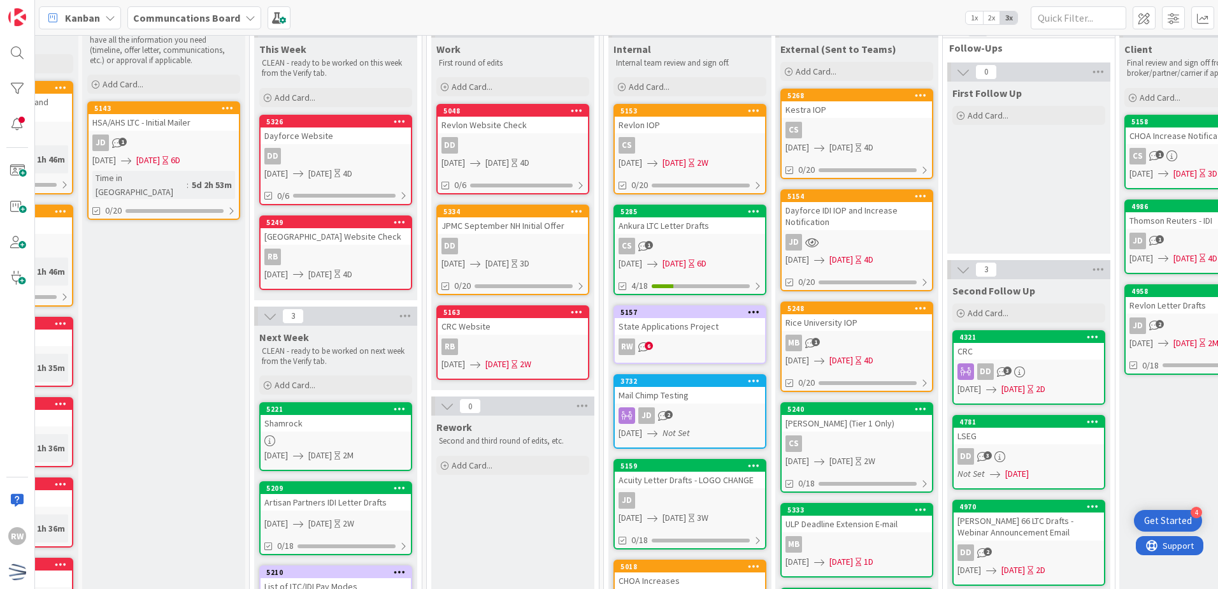
click at [989, 170] on div "First Follow Up Add Card..." at bounding box center [1028, 168] width 163 height 172
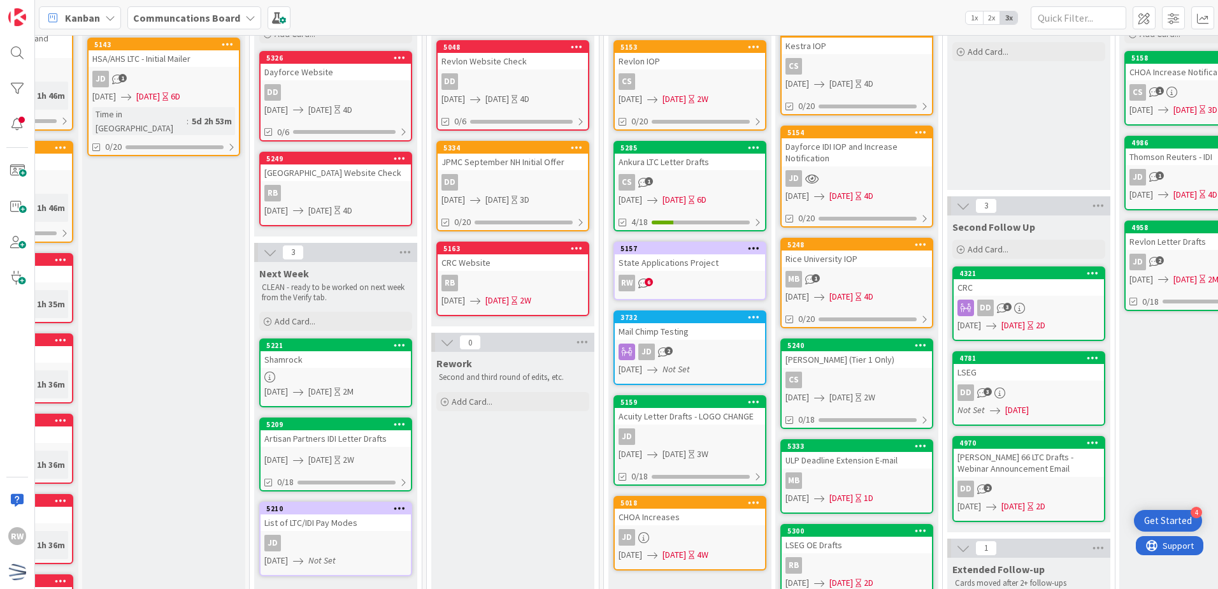
scroll to position [0, 124]
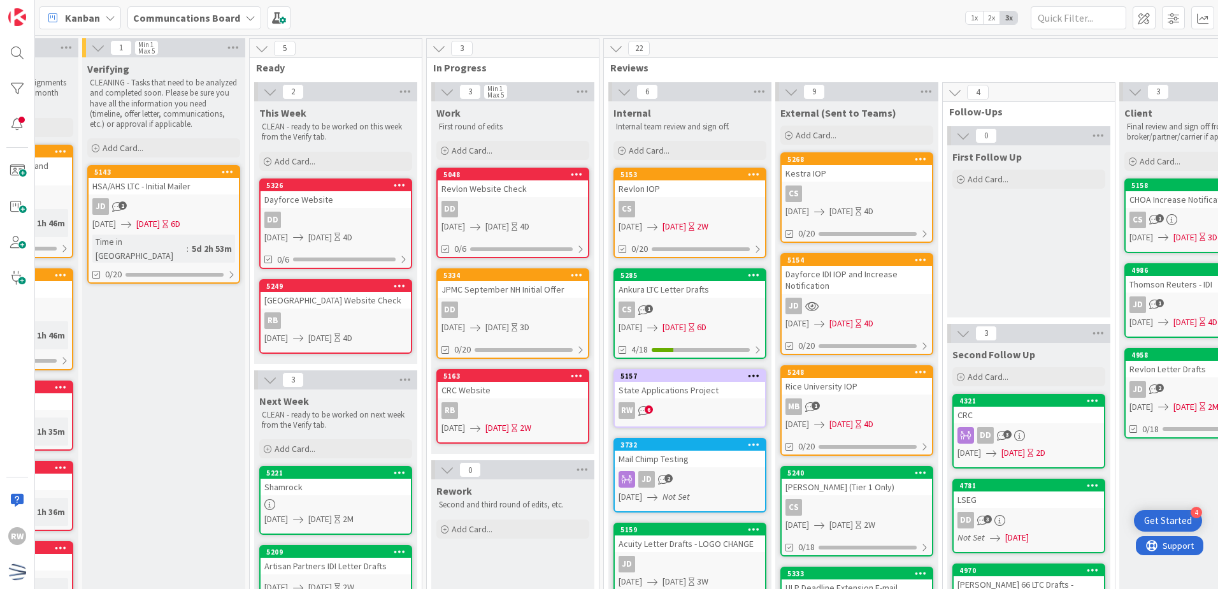
click at [159, 293] on div "Verifying CLEANING - Tasks that need to be analyzed and completed soon. Please …" at bounding box center [163, 556] width 163 height 999
click at [1005, 254] on div "First Follow Up Add Card..." at bounding box center [1028, 231] width 163 height 172
click at [175, 311] on div "Verifying CLEANING - Tasks that need to be analyzed and completed soon. Please …" at bounding box center [163, 556] width 163 height 999
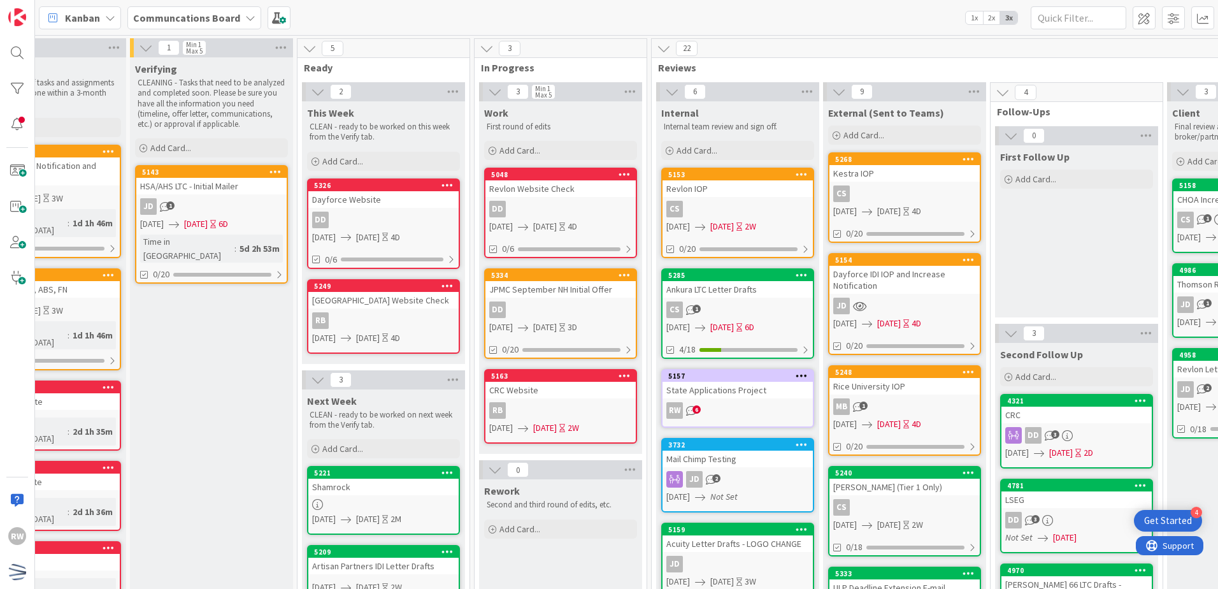
scroll to position [0, 0]
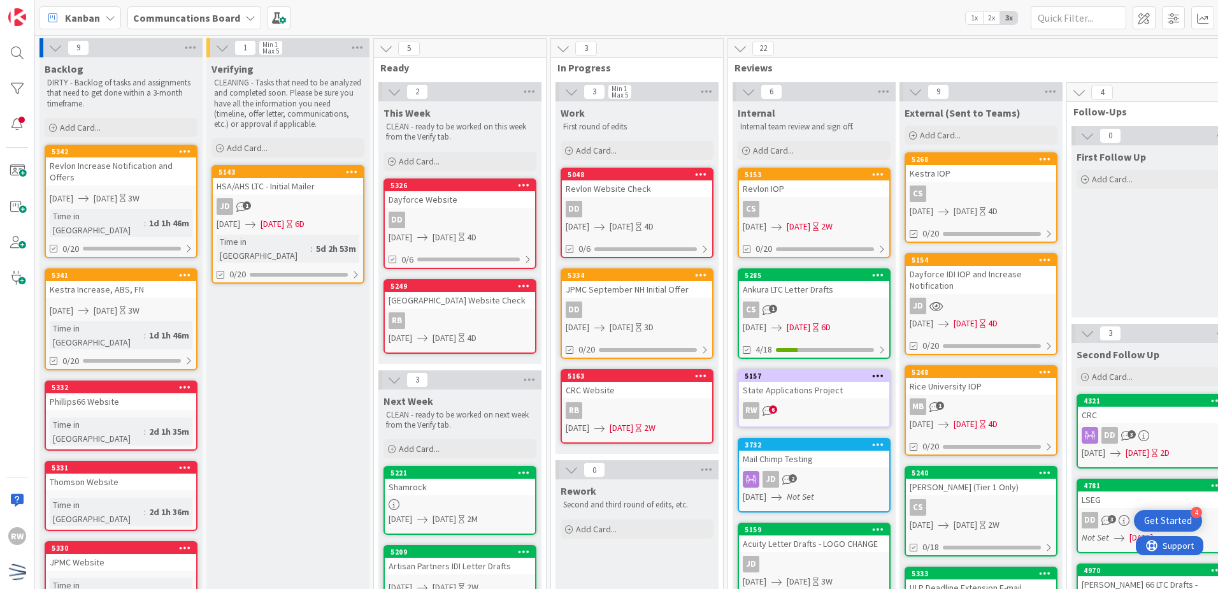
click at [313, 364] on div "Verifying CLEANING - Tasks that need to be analyzed and completed soon. Please …" at bounding box center [287, 556] width 163 height 999
click at [297, 306] on div "Verifying CLEANING - Tasks that need to be analyzed and completed soon. Please …" at bounding box center [287, 556] width 163 height 999
click at [151, 122] on div "Add Card..." at bounding box center [121, 127] width 153 height 19
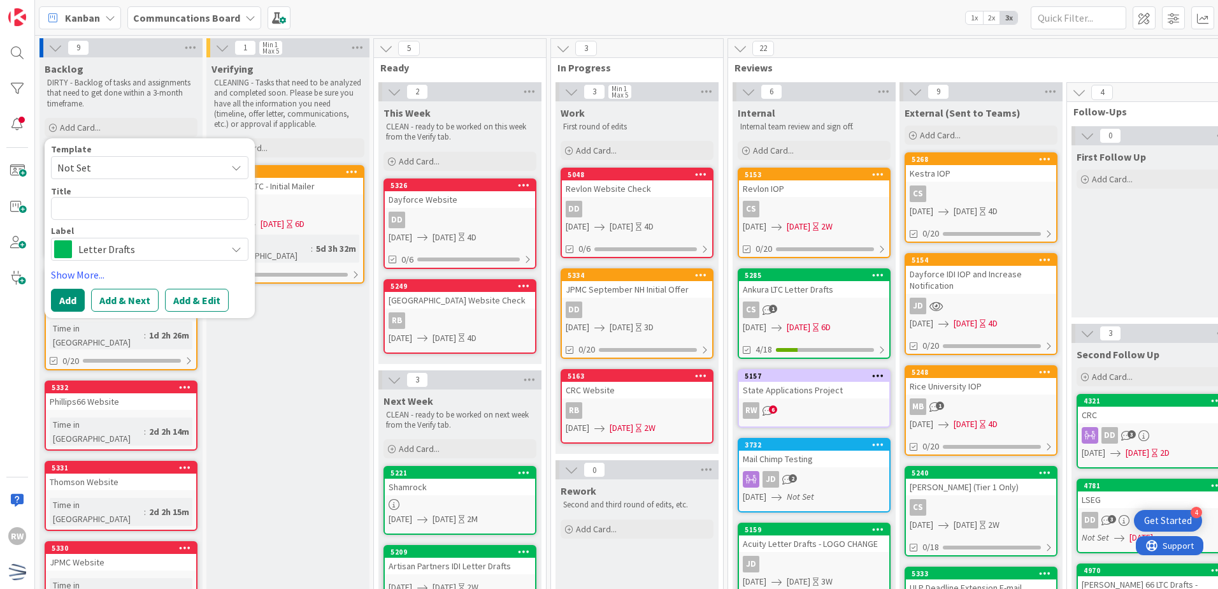
click at [142, 159] on span "Not Set" at bounding box center [136, 167] width 159 height 17
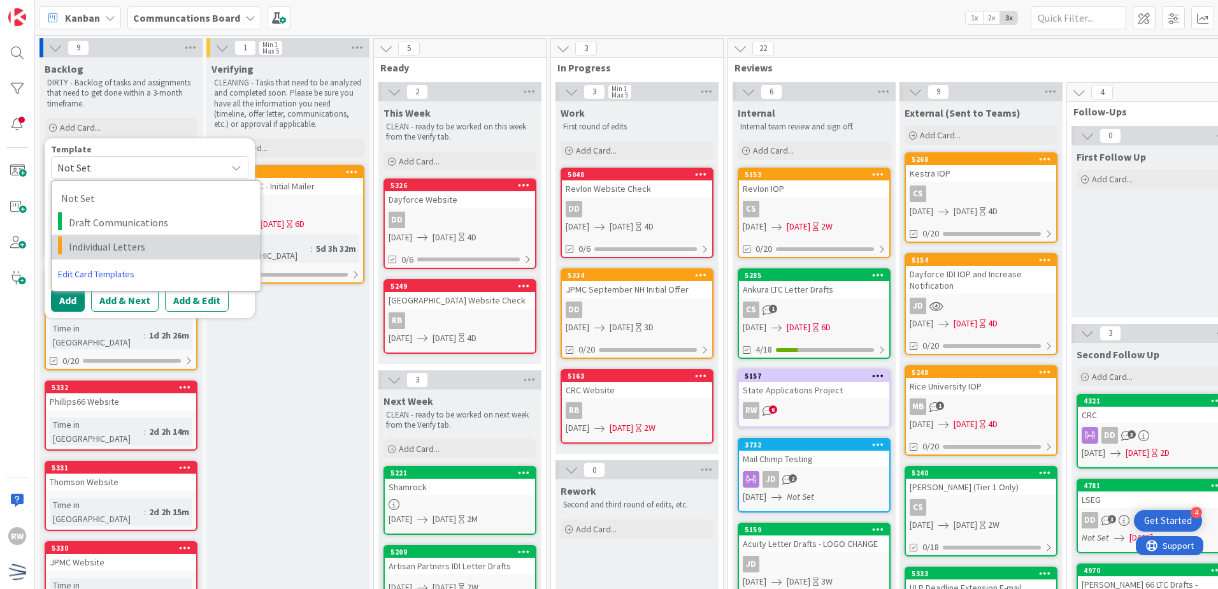
click at [131, 241] on span "Individual Letters" at bounding box center [160, 246] width 182 height 17
type textarea "x"
type textarea "Individual Letters"
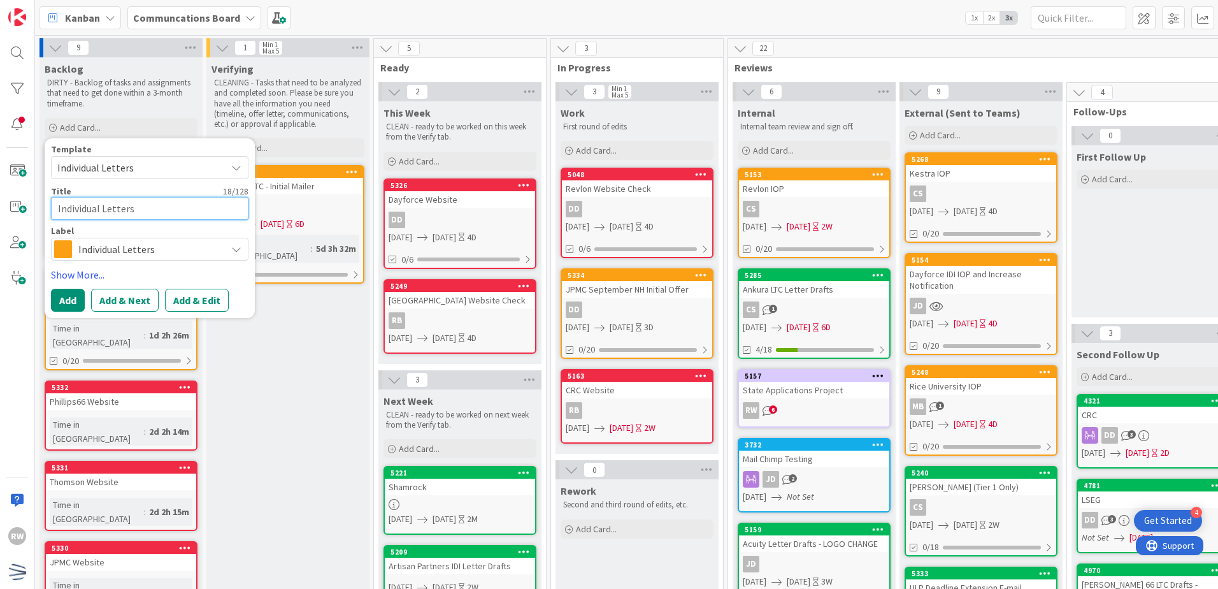
drag, startPoint x: 154, startPoint y: 202, endPoint x: -3, endPoint y: 196, distance: 156.8
click at [0, 196] on html "4 Get Started RW Kanban Communcations Board 1x 2x 3x 9 Backlog DIRTY - Backlog …" at bounding box center [609, 294] width 1218 height 589
type textarea "x"
type textarea "N"
type textarea "x"
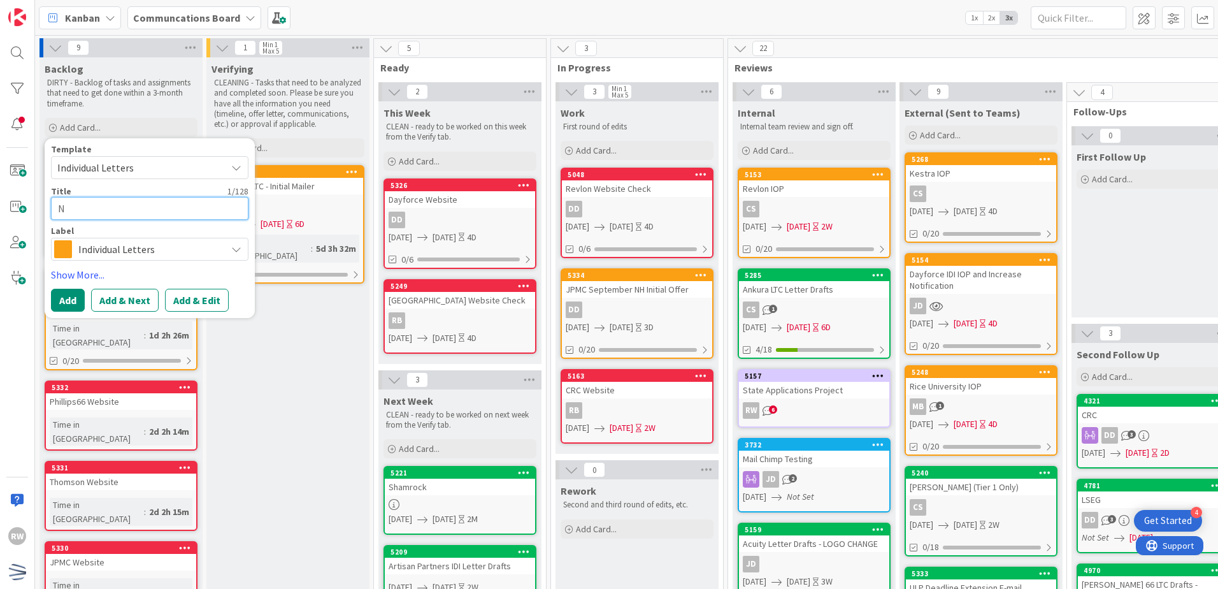
type textarea "Ne"
type textarea "x"
type textarea "New"
type textarea "x"
type textarea "News"
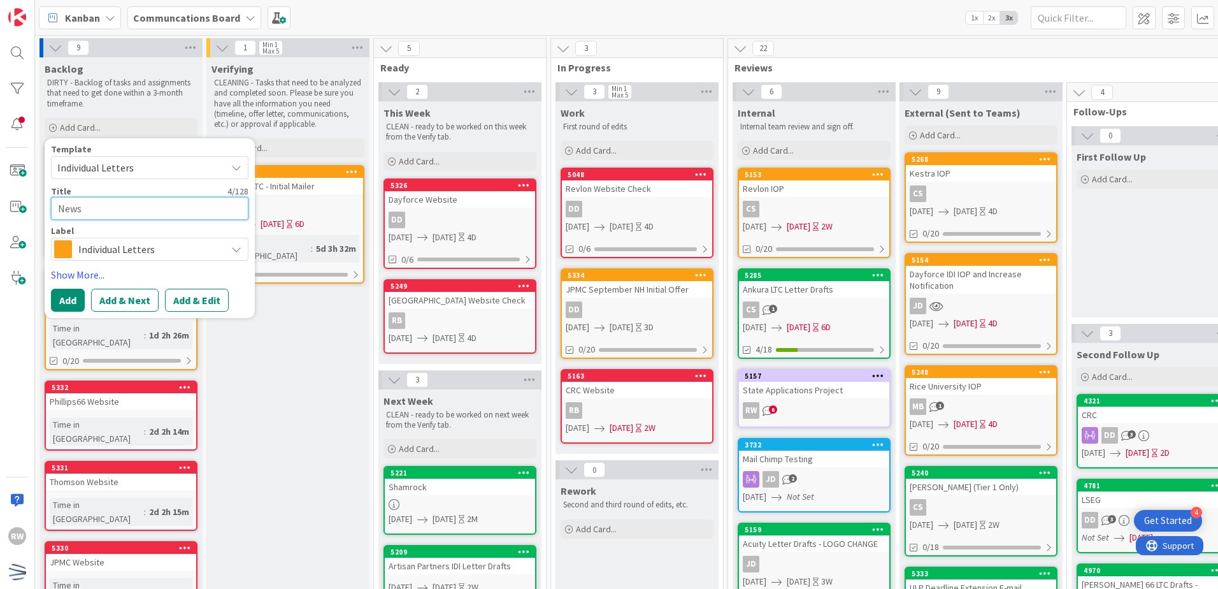
type textarea "x"
type textarea "News"
type textarea "x"
type textarea "News C"
type textarea "x"
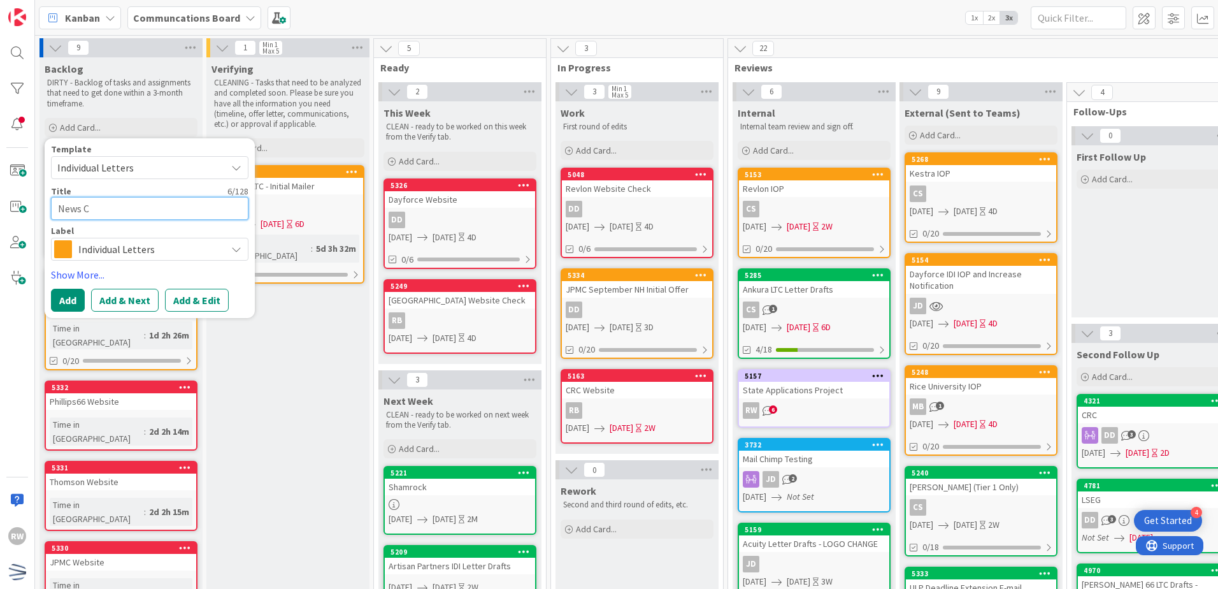
type textarea "News Co"
type textarea "x"
type textarea "News Cor"
type textarea "x"
type textarea "News Corp"
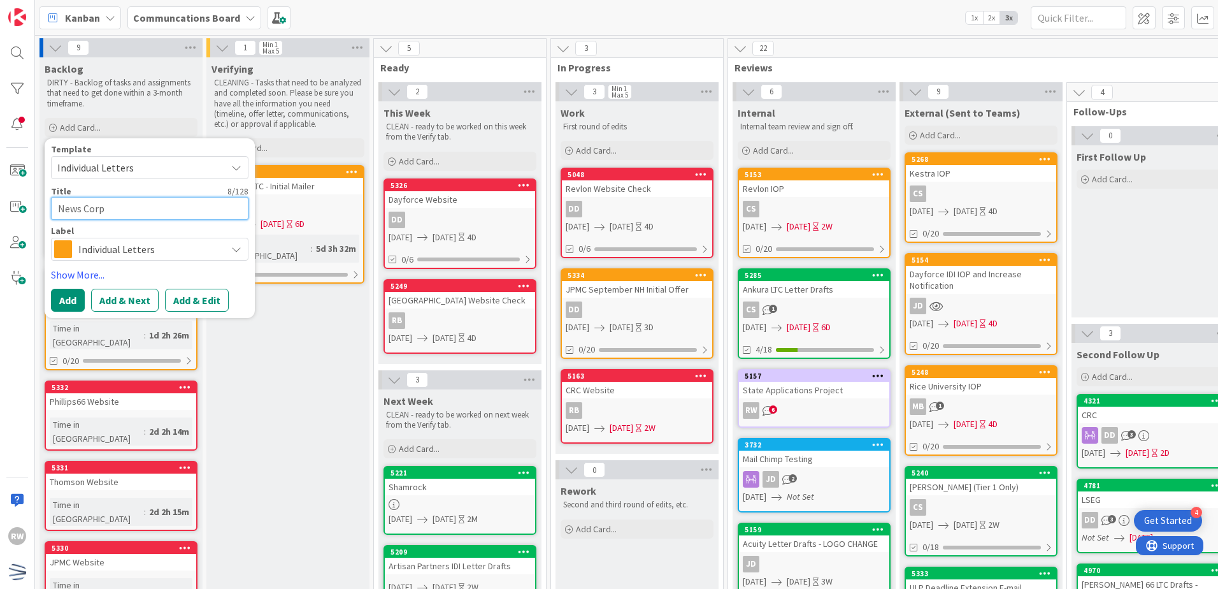
type textarea "x"
type textarea "News Corp"
type textarea "x"
type textarea "News Corp F"
type textarea "x"
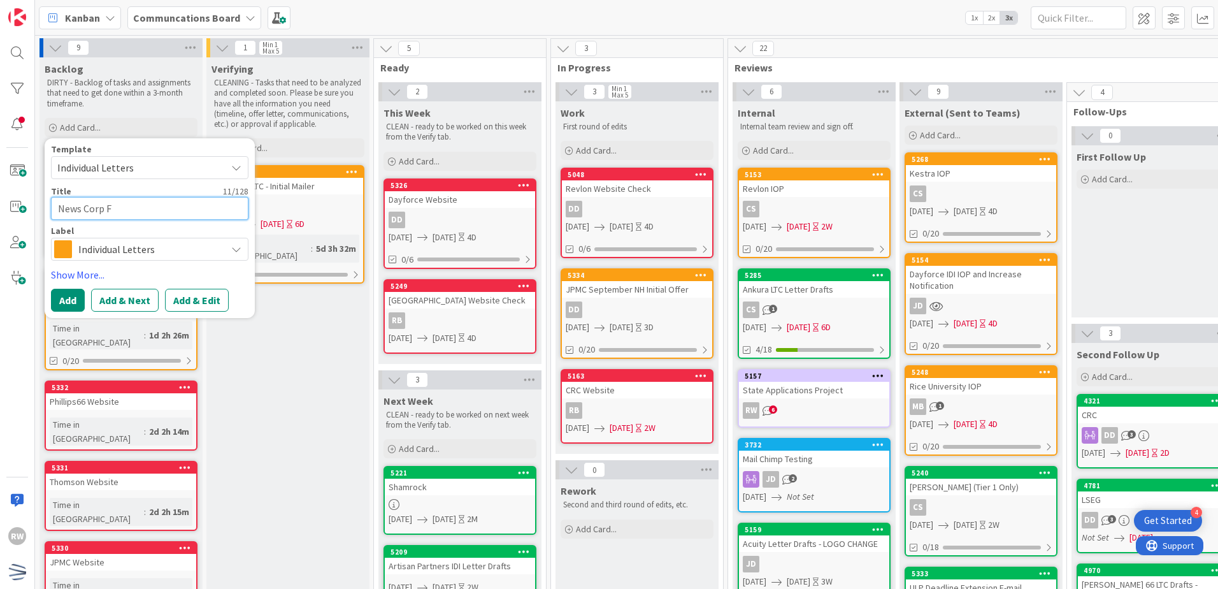
type textarea "News Corp Fi"
type textarea "x"
type textarea "News Corp Fin"
type textarea "x"
type textarea "News Corp Fina"
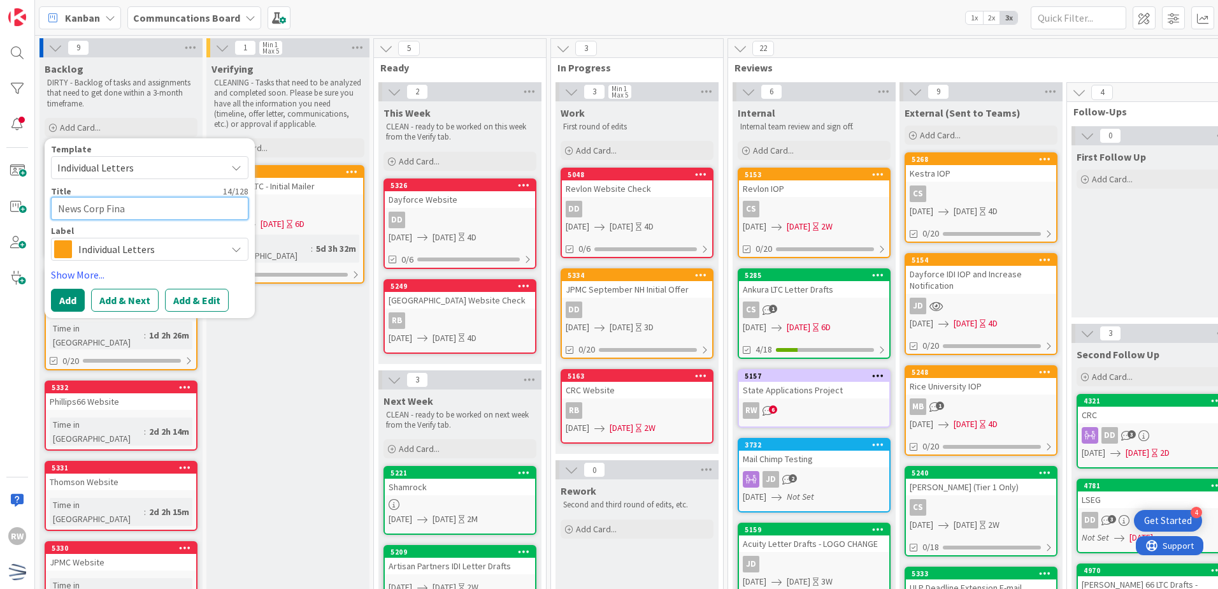
type textarea "x"
type textarea "News Corp Final"
type textarea "x"
type textarea "News Corp Final"
type textarea "x"
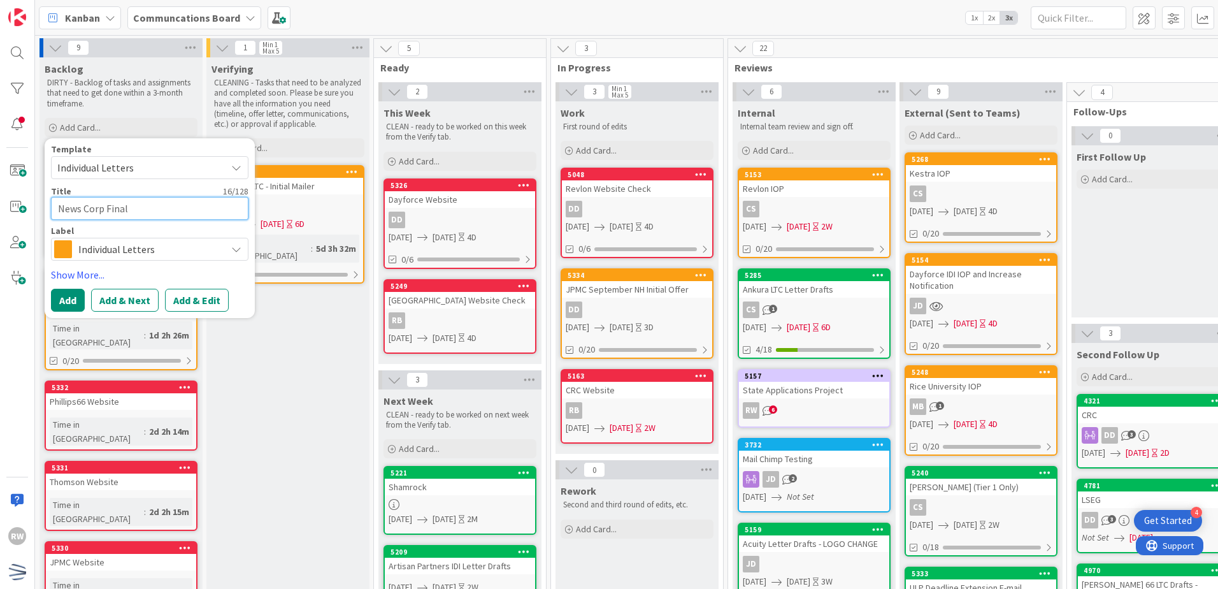
type textarea "News Corp Final N"
type textarea "x"
type textarea "News Corp Final No"
type textarea "x"
type textarea "News Corp Final Not"
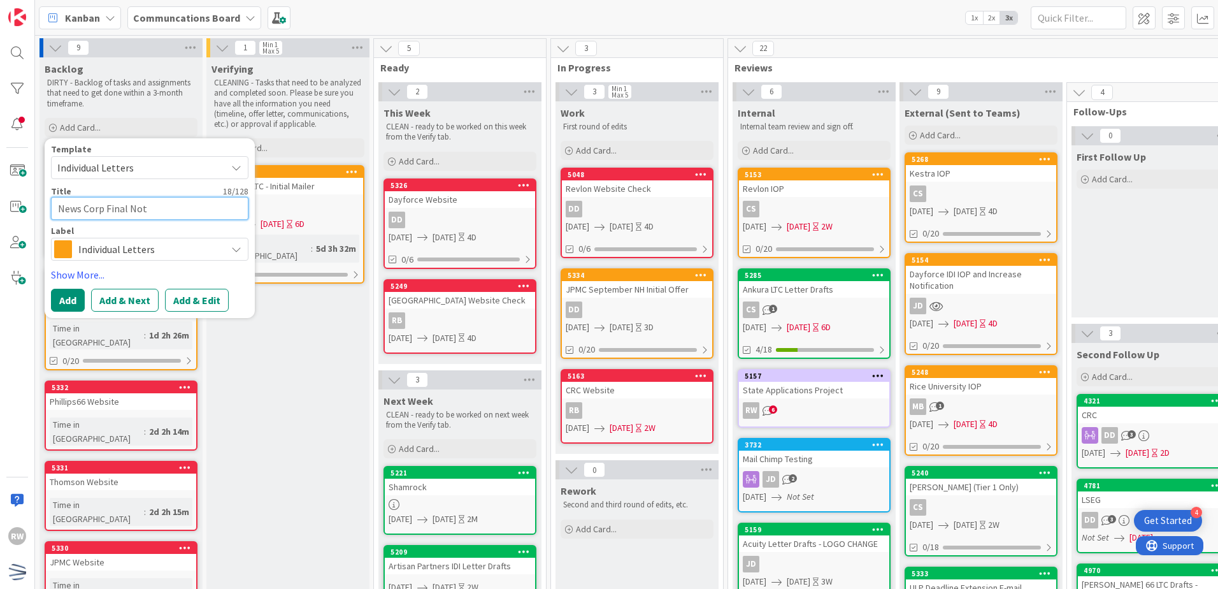
type textarea "x"
type textarea "News Corp Final Noti"
type textarea "x"
type textarea "News Corp Final Notic"
type textarea "x"
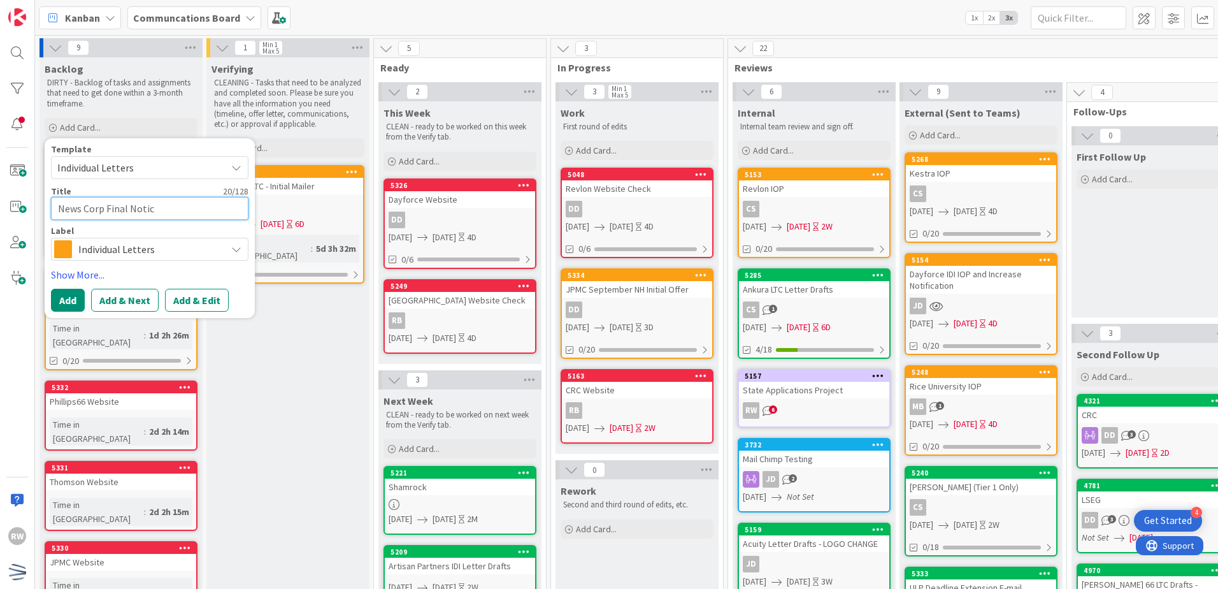
type textarea "News Corp Final Notice"
type textarea "x"
type textarea "News Corp Final Notice"
type textarea "x"
type textarea "News Corp Final Notice C"
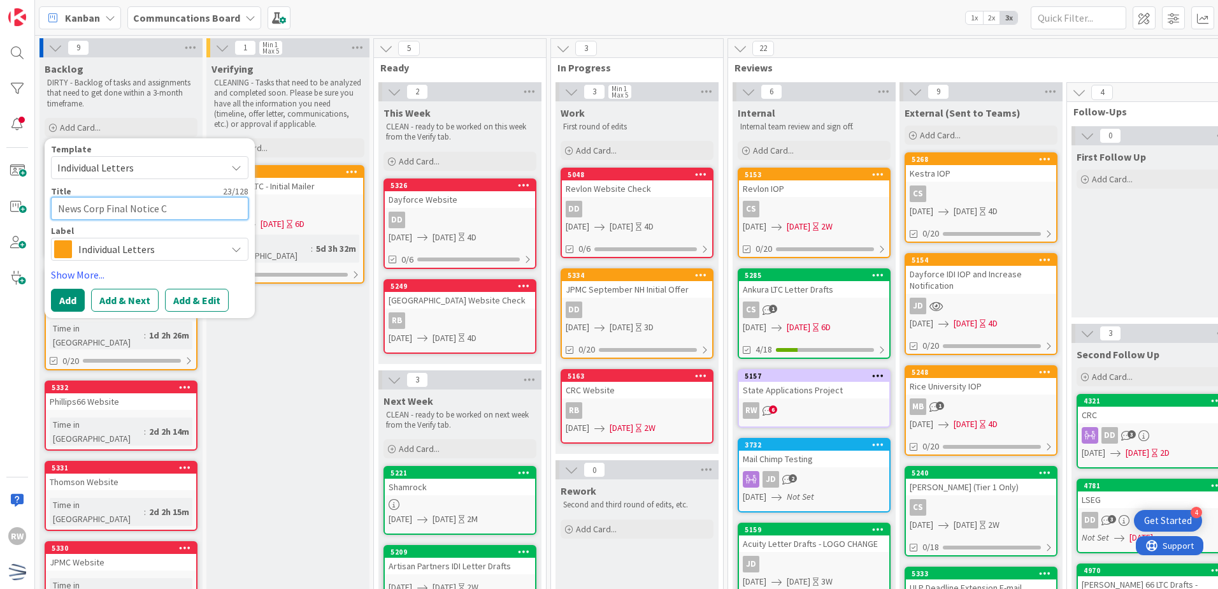
type textarea "x"
type textarea "News Corp Final Notice CL"
click at [80, 276] on link "Show More..." at bounding box center [149, 274] width 197 height 15
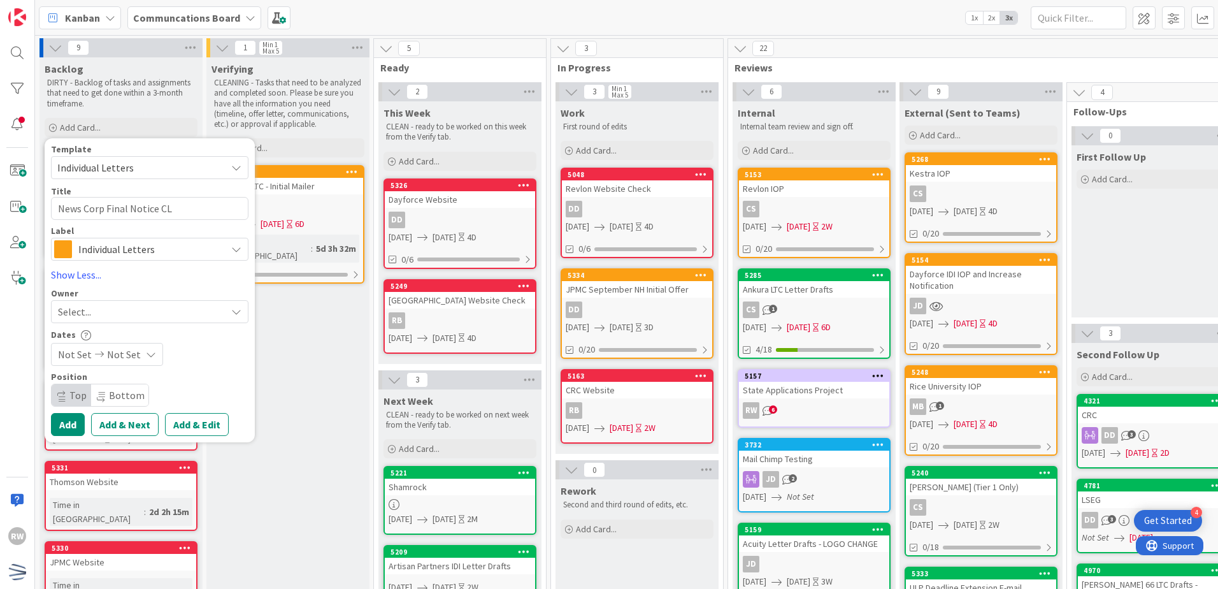
click at [166, 314] on div "Select..." at bounding box center [142, 311] width 168 height 15
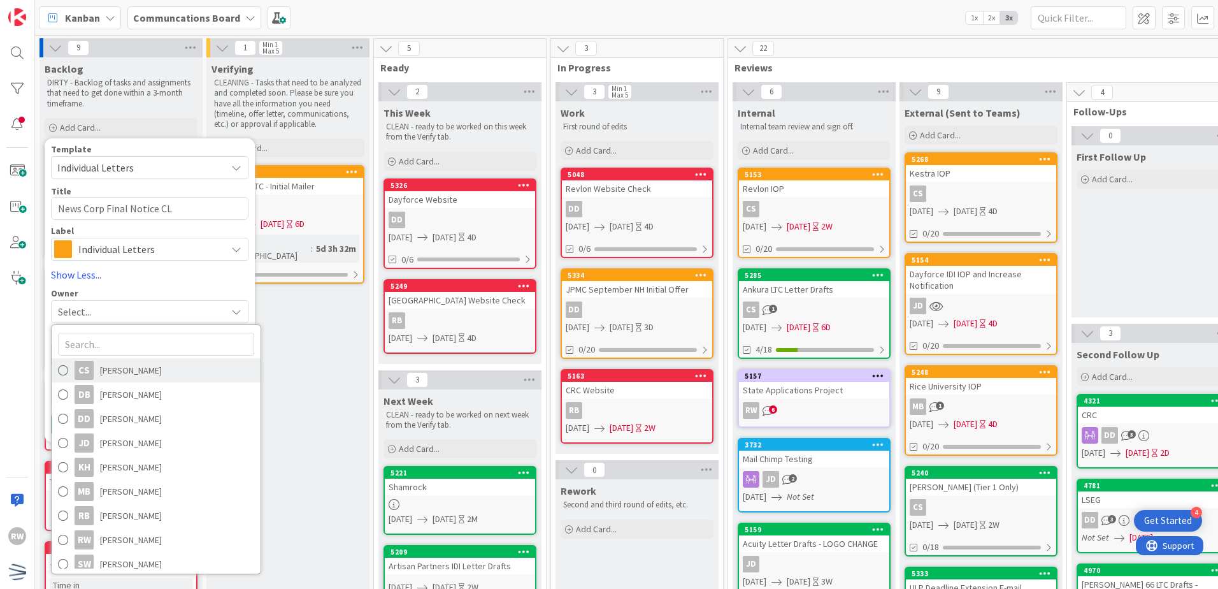
click at [152, 369] on span "[PERSON_NAME]" at bounding box center [131, 370] width 62 height 19
type textarea "x"
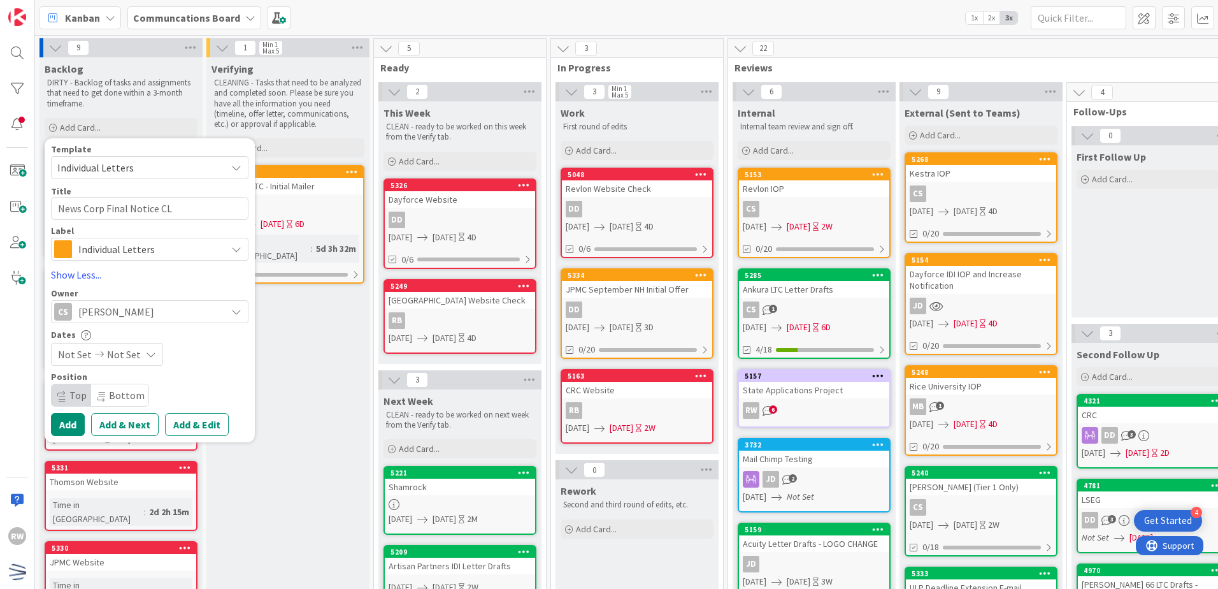
click at [71, 355] on span "Not Set" at bounding box center [75, 354] width 34 height 15
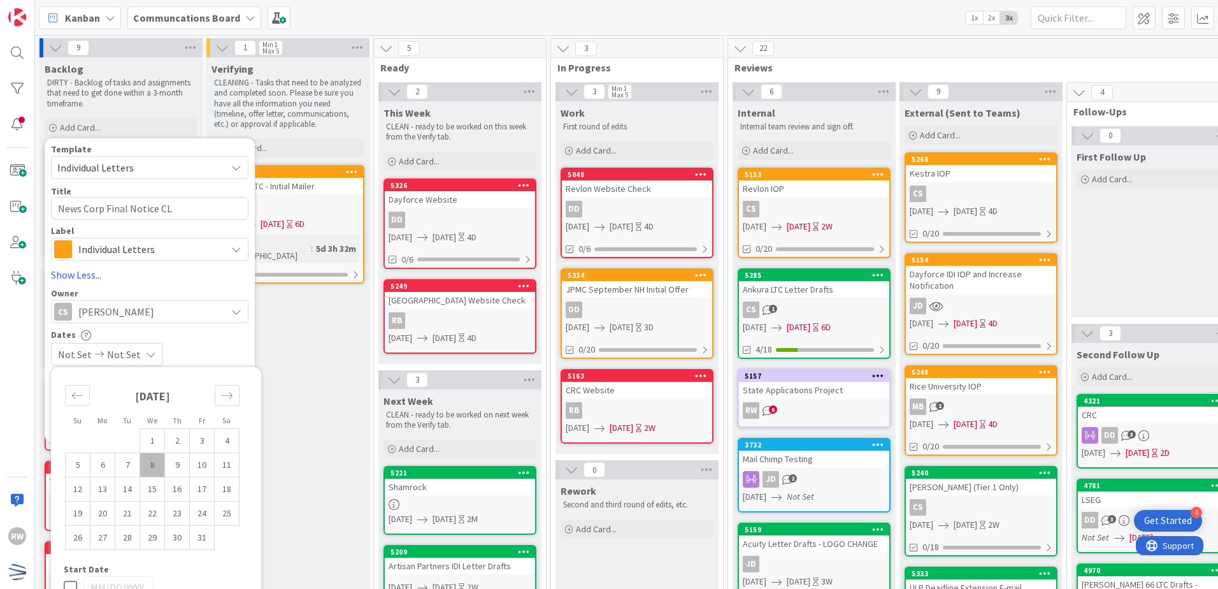
click at [148, 463] on td "8" at bounding box center [152, 464] width 25 height 24
type input "[DATE]"
type textarea "x"
click at [196, 463] on td "10" at bounding box center [202, 464] width 25 height 24
type input "[DATE]"
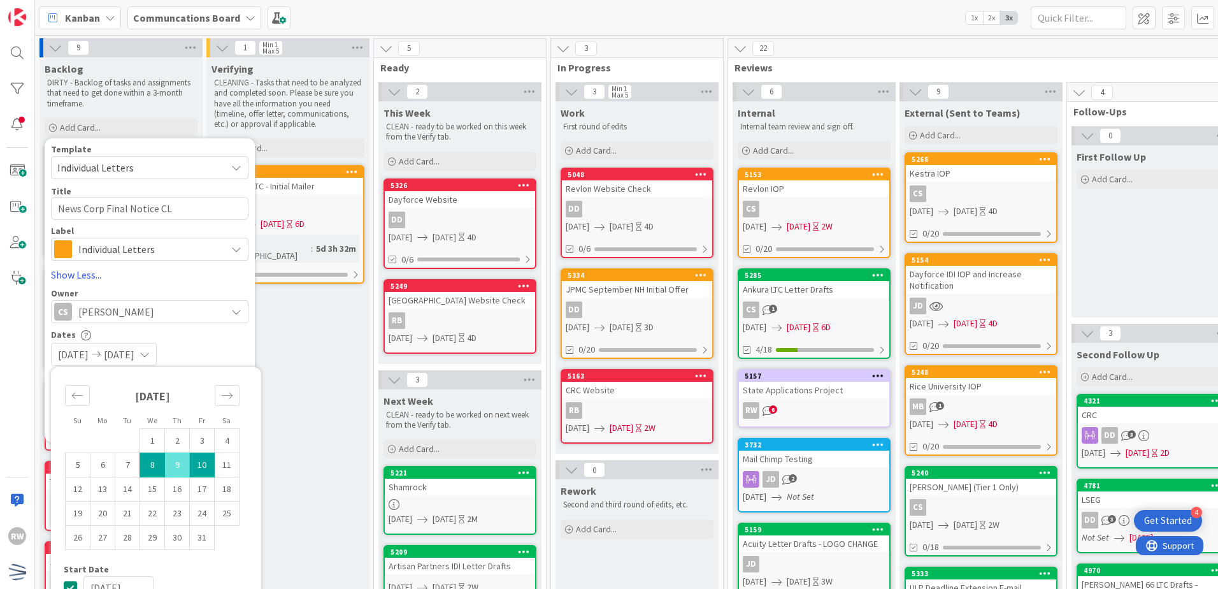
click at [220, 336] on div "Dates" at bounding box center [149, 334] width 197 height 11
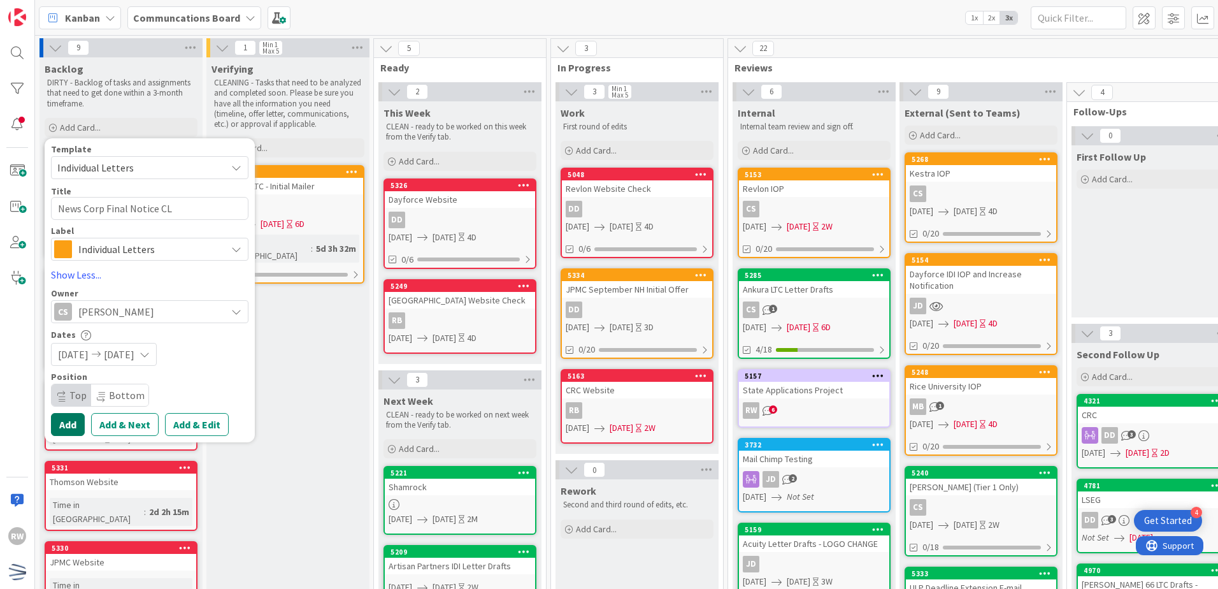
click at [78, 426] on button "Add" at bounding box center [68, 424] width 34 height 23
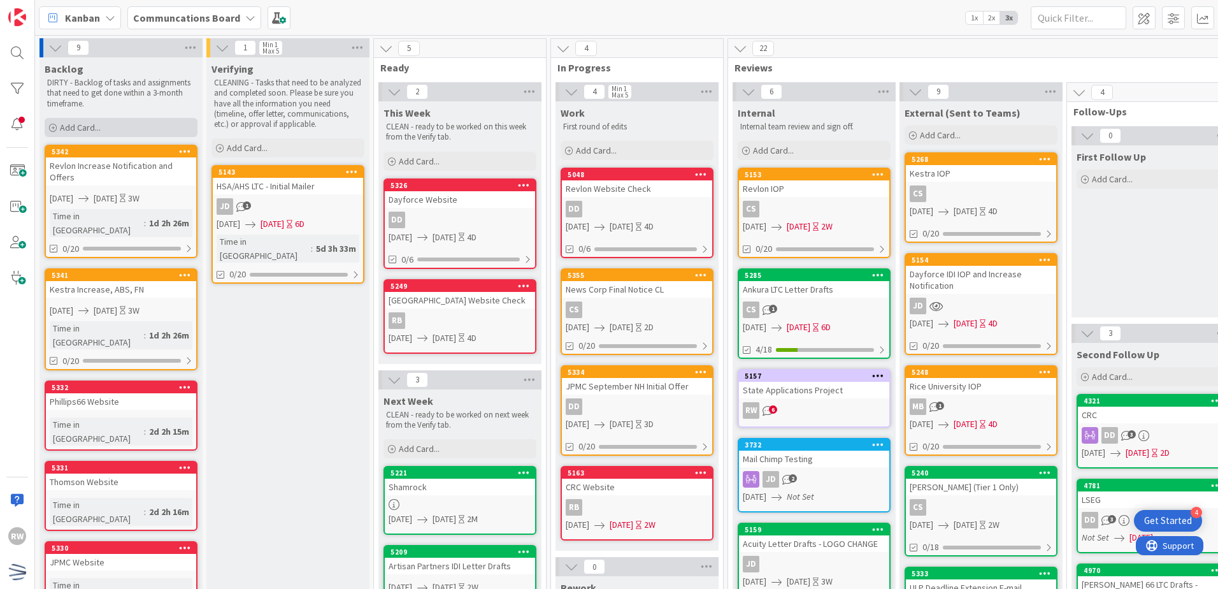
click at [125, 129] on div "Add Card..." at bounding box center [121, 127] width 153 height 19
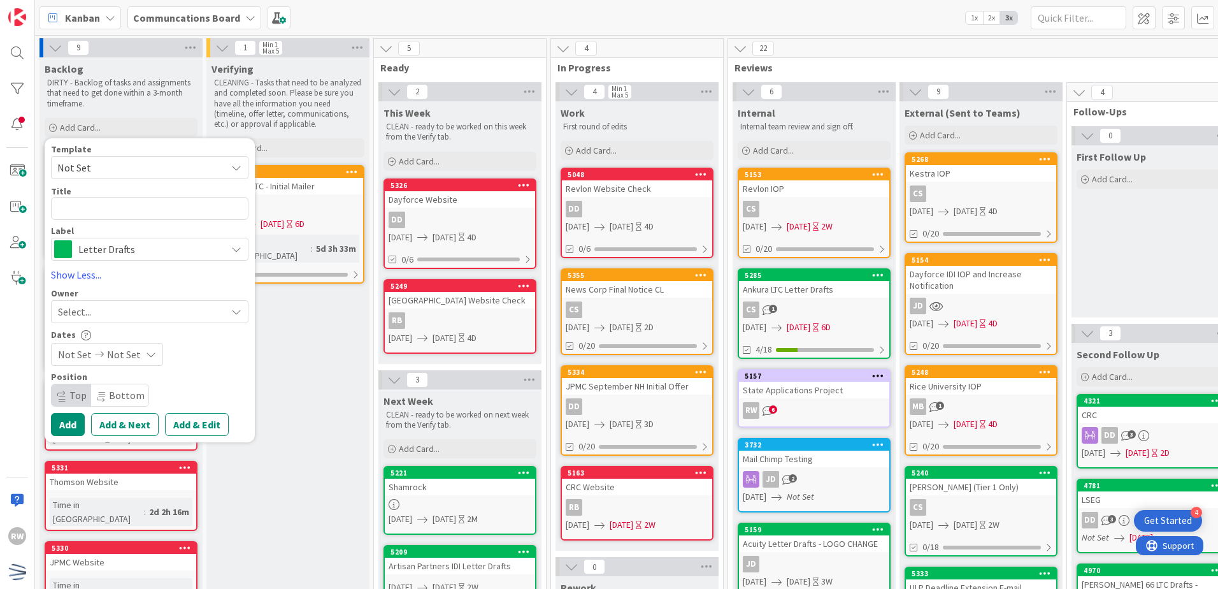
click at [117, 172] on span "Not Set" at bounding box center [136, 167] width 159 height 17
click at [119, 218] on span "Draft Communications" at bounding box center [160, 222] width 182 height 17
type textarea "x"
type textarea "Draft Communications"
drag, startPoint x: 159, startPoint y: 207, endPoint x: -10, endPoint y: 612, distance: 438.9
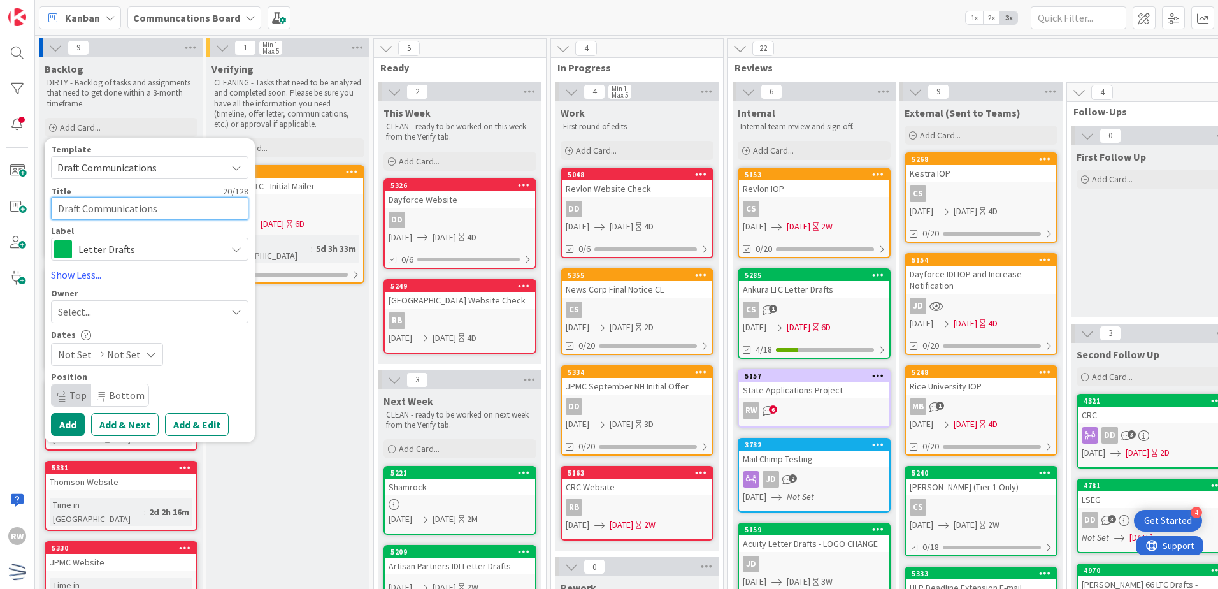
click at [0, 588] on html "4 Get Started RW Kanban Communcations Board 1x 2x 3x 9 Backlog DIRTY - Backlog …" at bounding box center [609, 294] width 1218 height 589
type textarea "x"
type textarea "W"
type textarea "x"
type textarea "WL"
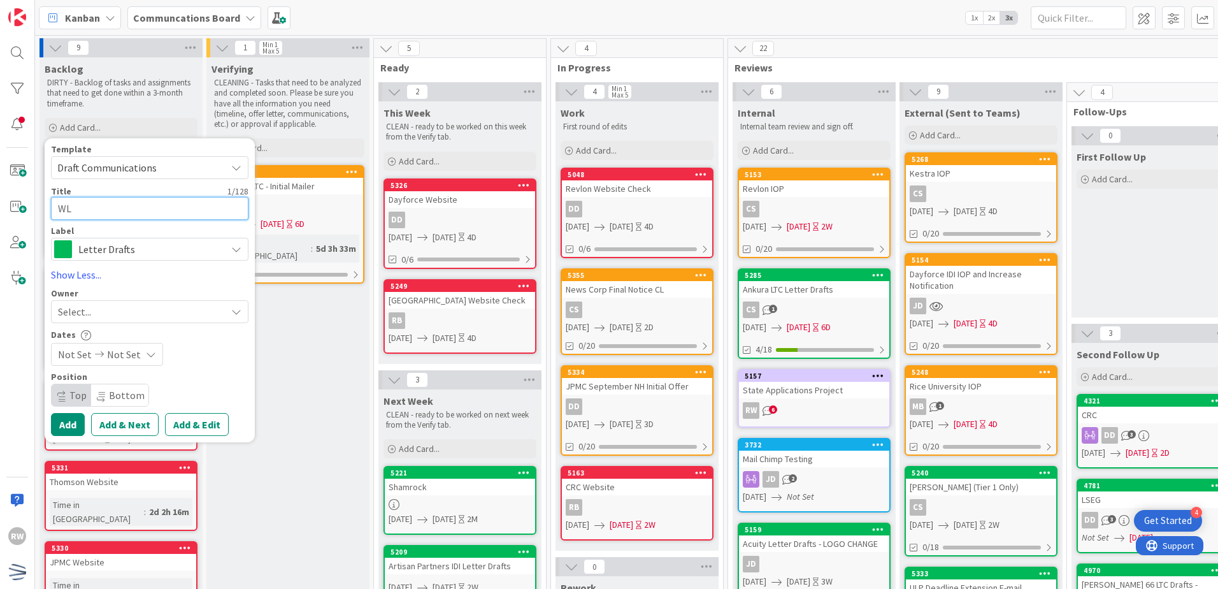
type textarea "x"
type textarea "WLR"
type textarea "x"
type textarea "WLRK"
type textarea "x"
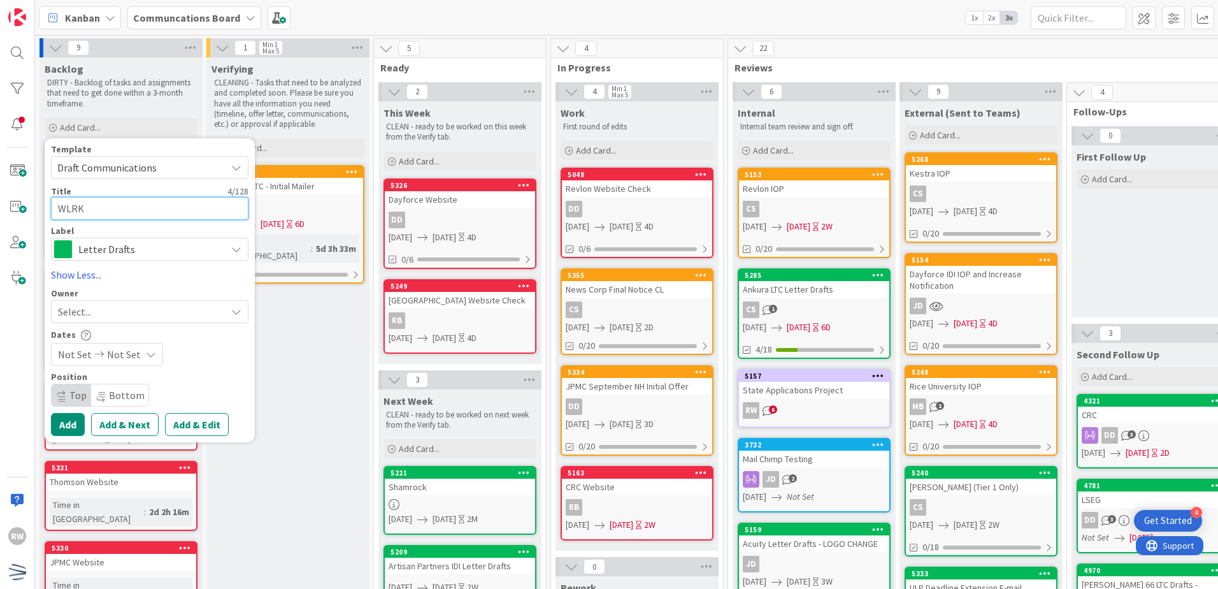
type textarea "WLRK"
type textarea "x"
type textarea "WLRK S"
type textarea "x"
type textarea "WLRK Sta"
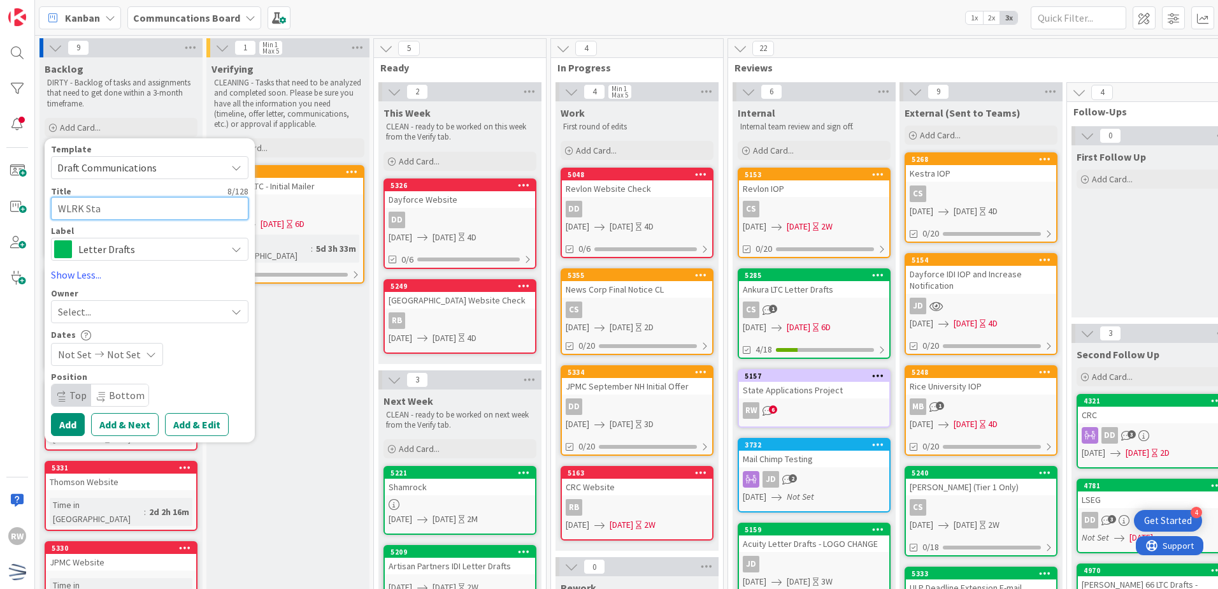
type textarea "x"
type textarea "WLRK Staf"
type textarea "x"
type textarea "WLRK Staff"
type textarea "x"
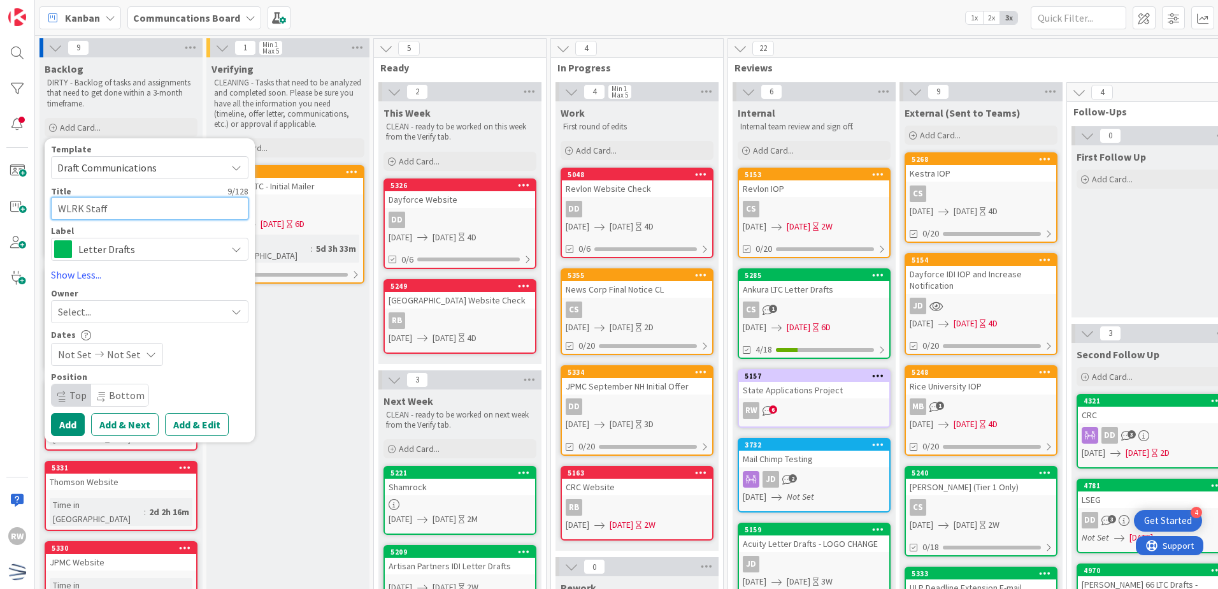
type textarea "WLRK Staff"
type textarea "x"
type textarea "WLRK Staff &"
type textarea "x"
type textarea "WLRK Staff &"
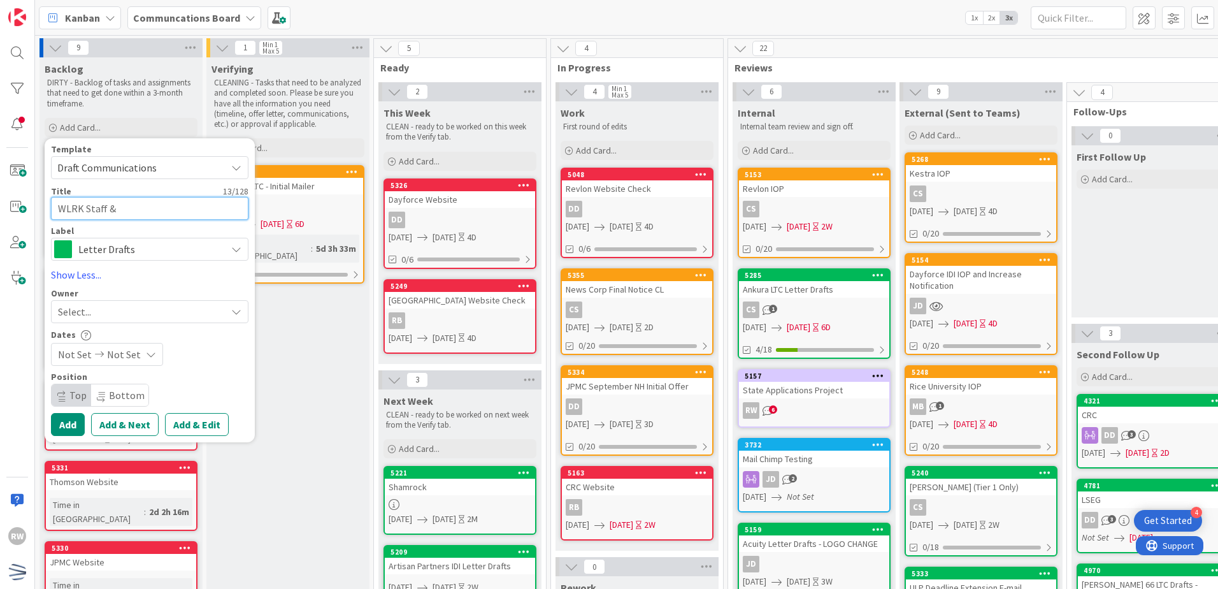
type textarea "x"
type textarea "WLRK Staff & A"
type textarea "x"
type textarea "WLRK Staff & As"
type textarea "x"
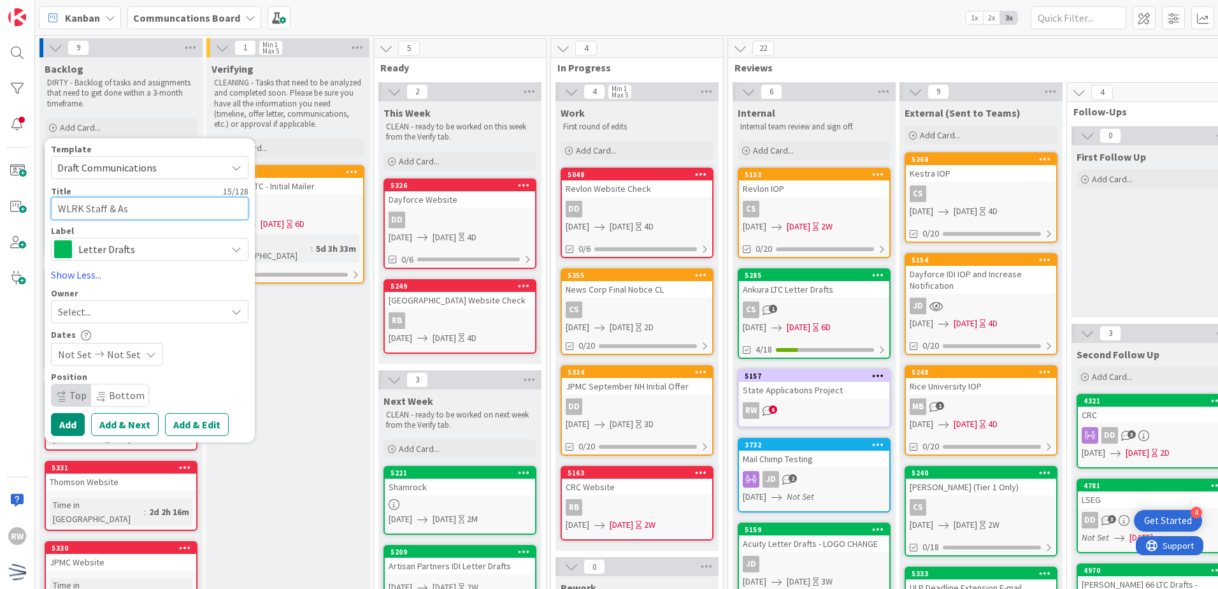
type textarea "WLRK Staff & Ass"
type textarea "x"
type textarea "WLRK Staff & Assco"
type textarea "x"
type textarea "WLRK Staff & Asscoa"
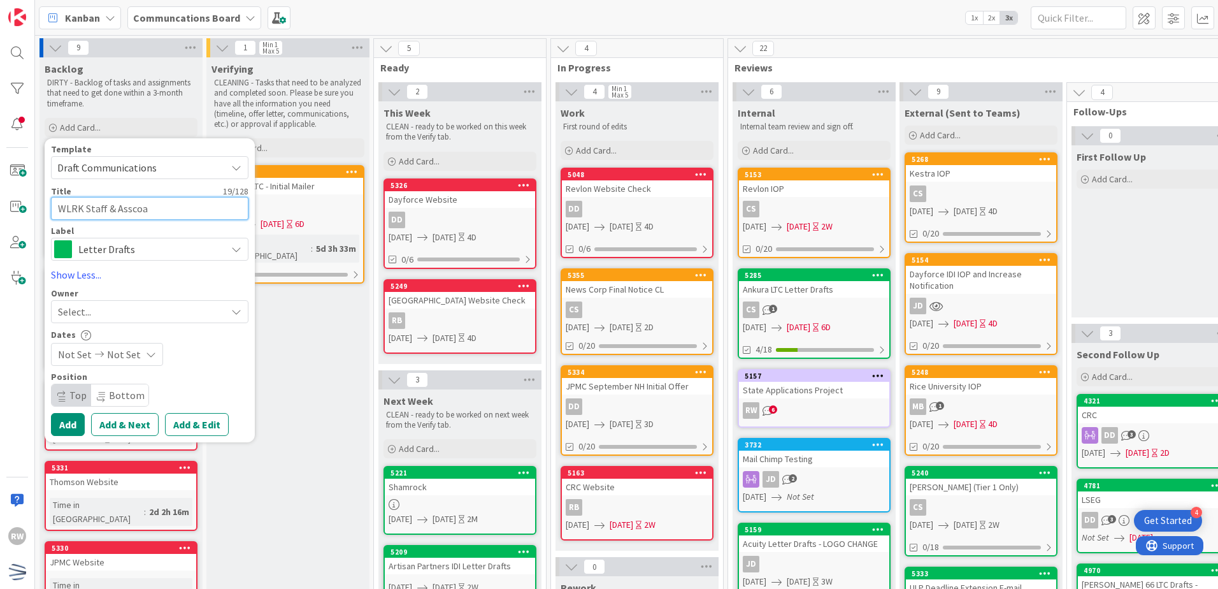
type textarea "x"
type textarea "WLRK Staff & Assco"
type textarea "x"
type textarea "WLRK Staff & Assc"
type textarea "x"
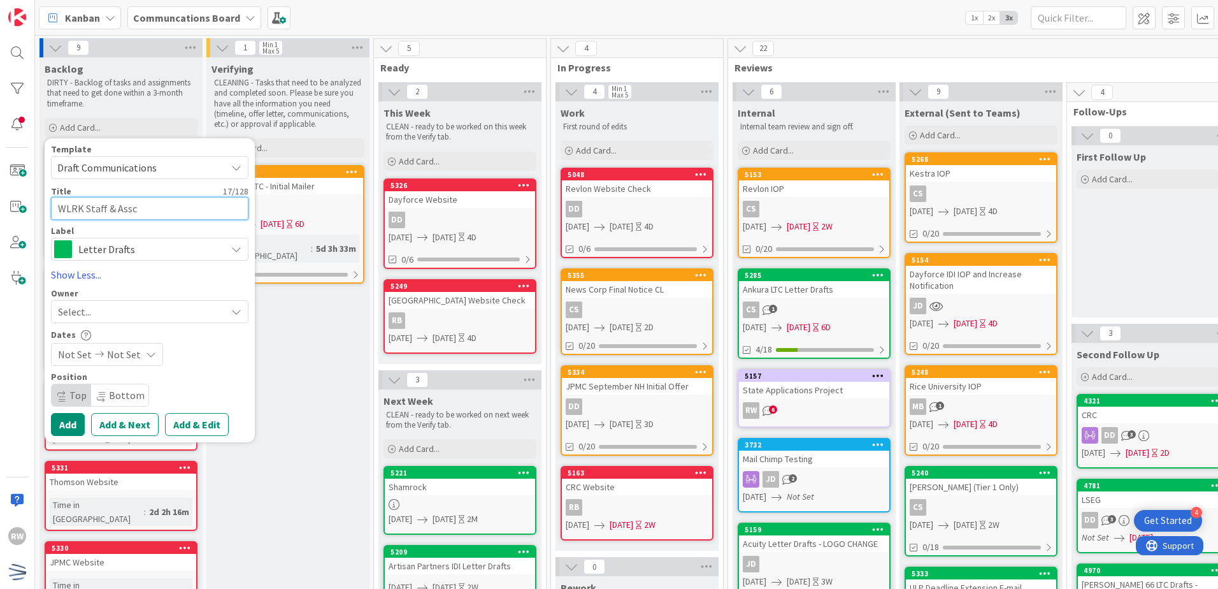
type textarea "WLRK Staff & Ass"
type textarea "x"
type textarea "WLRK Staff & Asso"
type textarea "x"
type textarea "WLRK Staff & Associ"
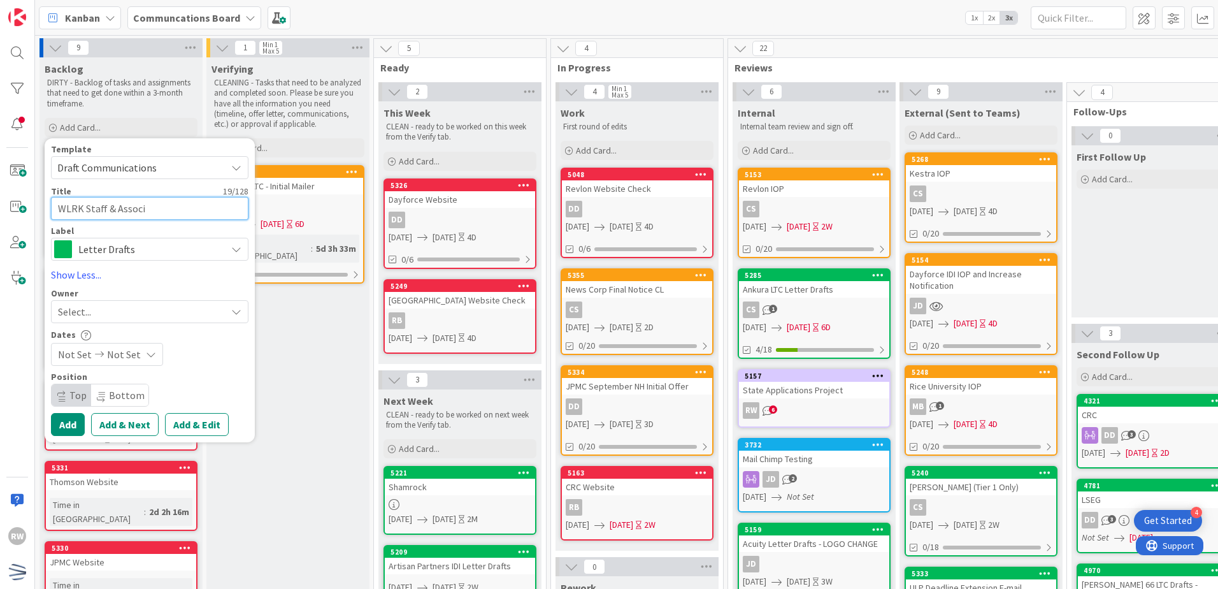
type textarea "x"
type textarea "WLRK Staff & Associa"
type textarea "x"
type textarea "WLRK Staff & Associat"
type textarea "x"
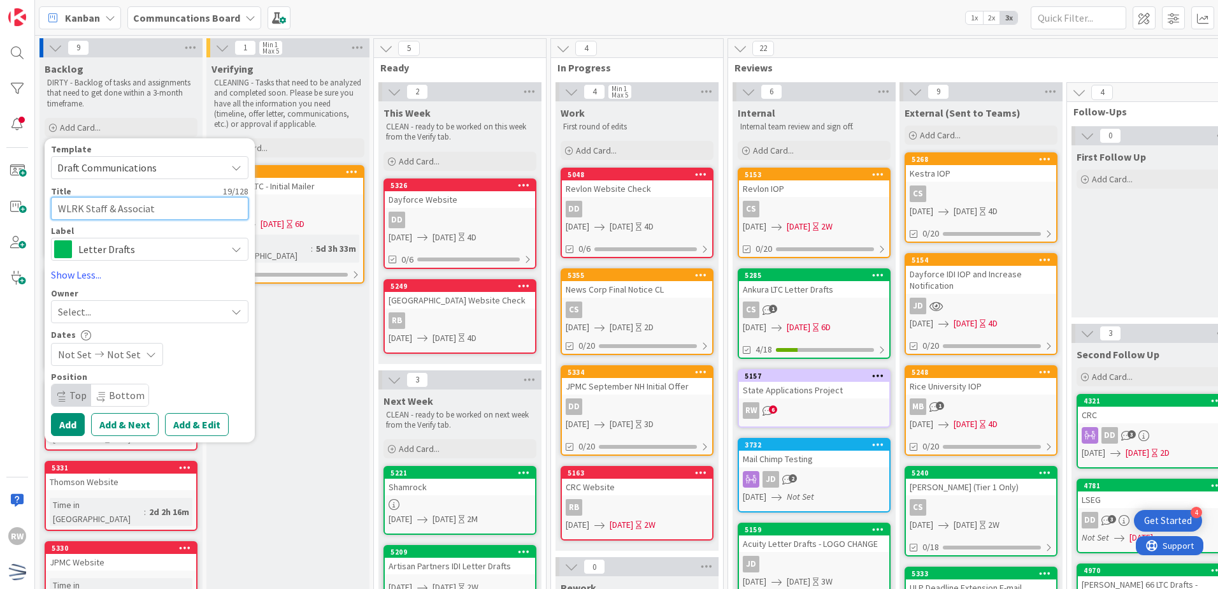
type textarea "WLRK Staff & Associate"
type textarea "x"
type textarea "WLRK Staff & Associates"
click at [92, 353] on icon at bounding box center [99, 354] width 15 height 9
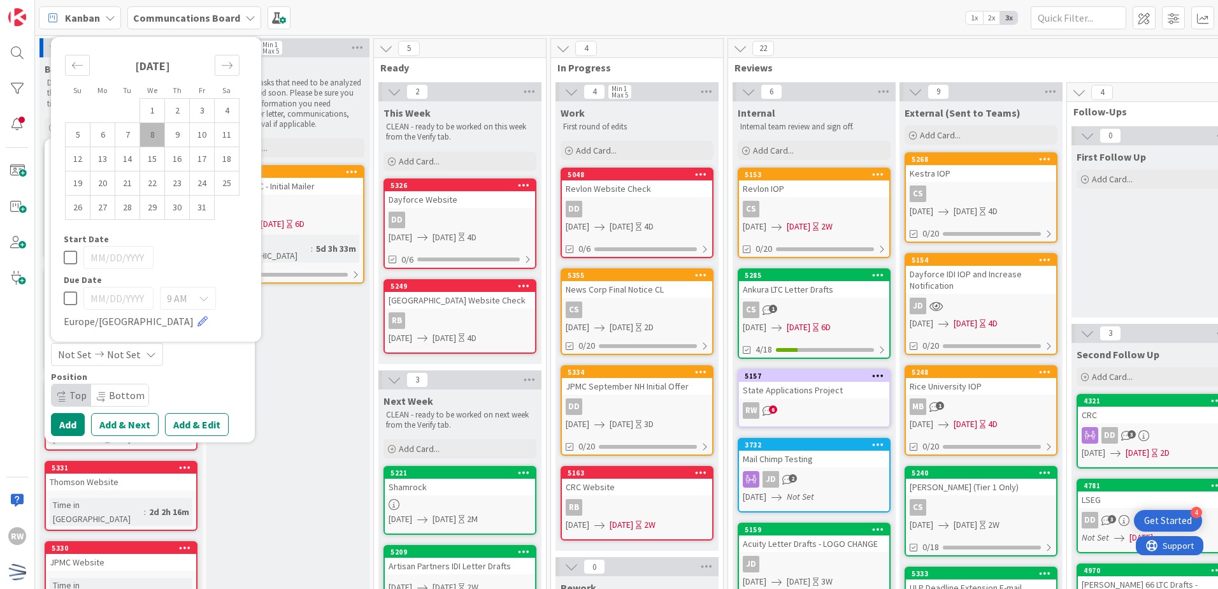
click at [157, 136] on td "8" at bounding box center [152, 134] width 25 height 24
type input "[DATE]"
type textarea "x"
click at [220, 69] on div "Move forward to switch to the next month." at bounding box center [227, 65] width 25 height 21
click at [145, 111] on td "5" at bounding box center [152, 110] width 25 height 24
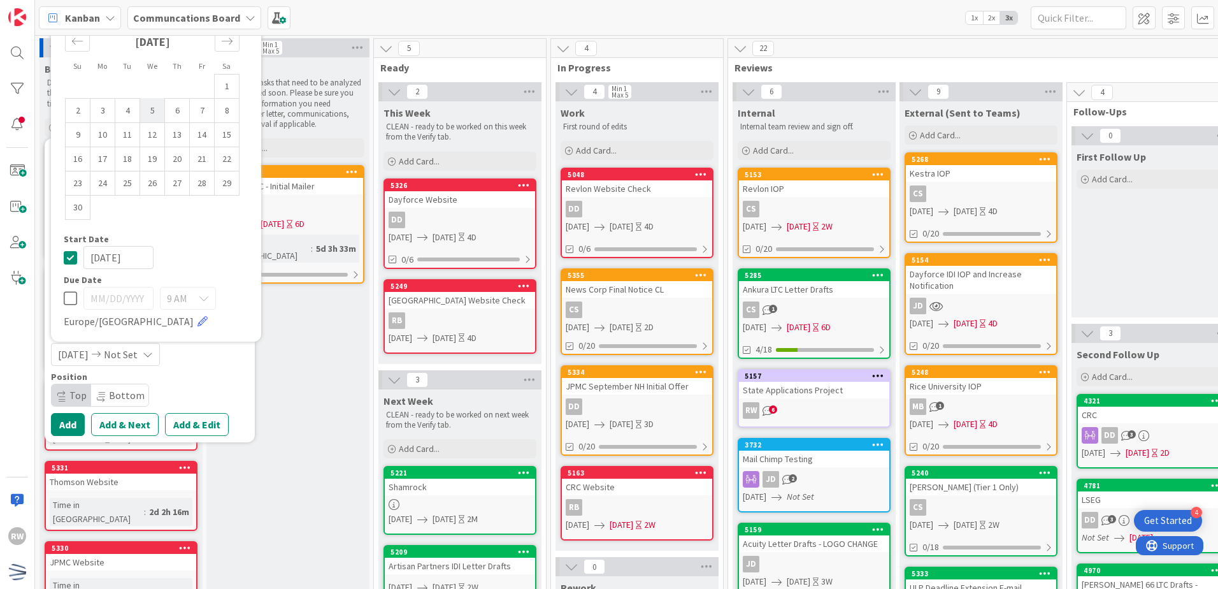
type input "[DATE]"
type textarea "x"
click at [219, 238] on div "Start Date" at bounding box center [156, 238] width 185 height 9
click at [217, 362] on div "[DATE] [DATE]" at bounding box center [149, 354] width 197 height 23
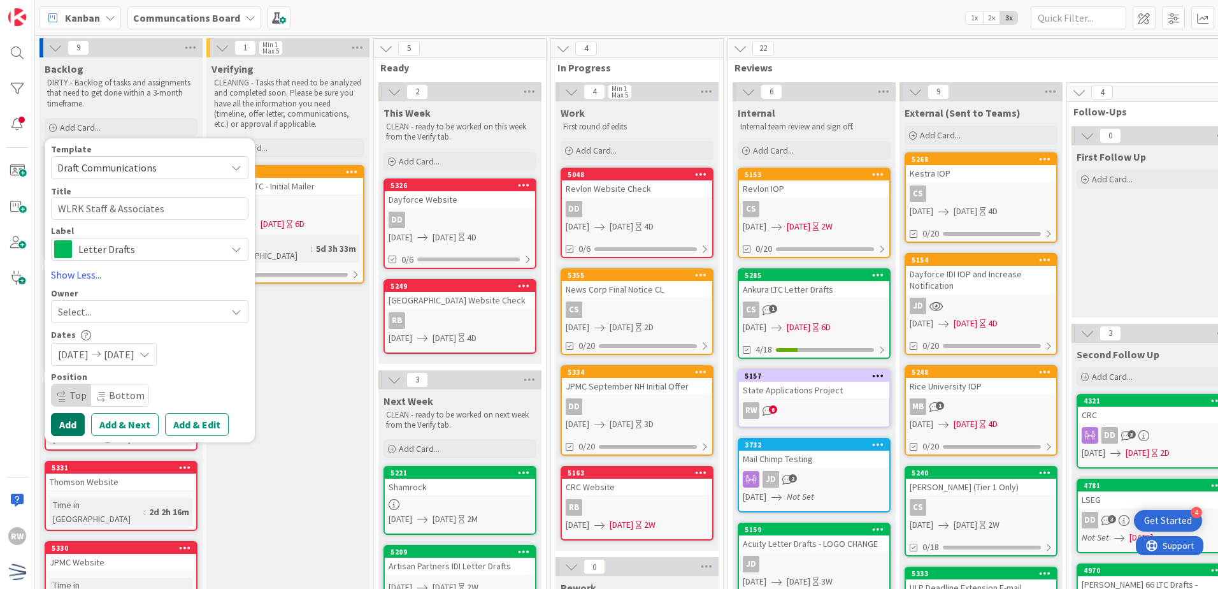
click at [69, 427] on button "Add" at bounding box center [68, 424] width 34 height 23
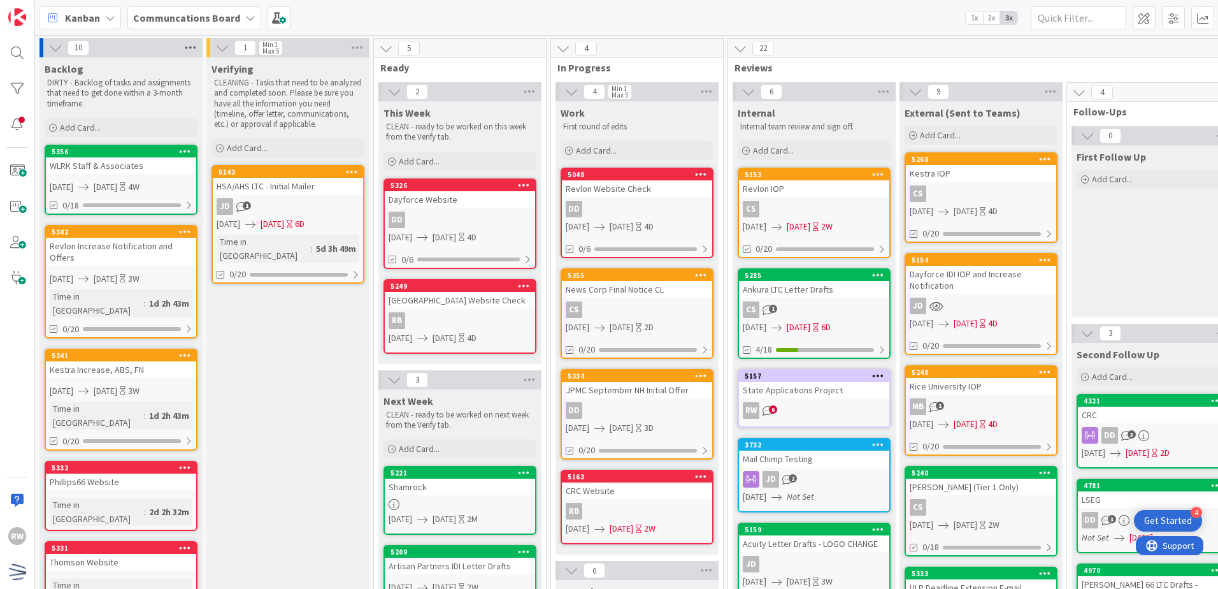
click at [188, 48] on icon at bounding box center [190, 47] width 17 height 19
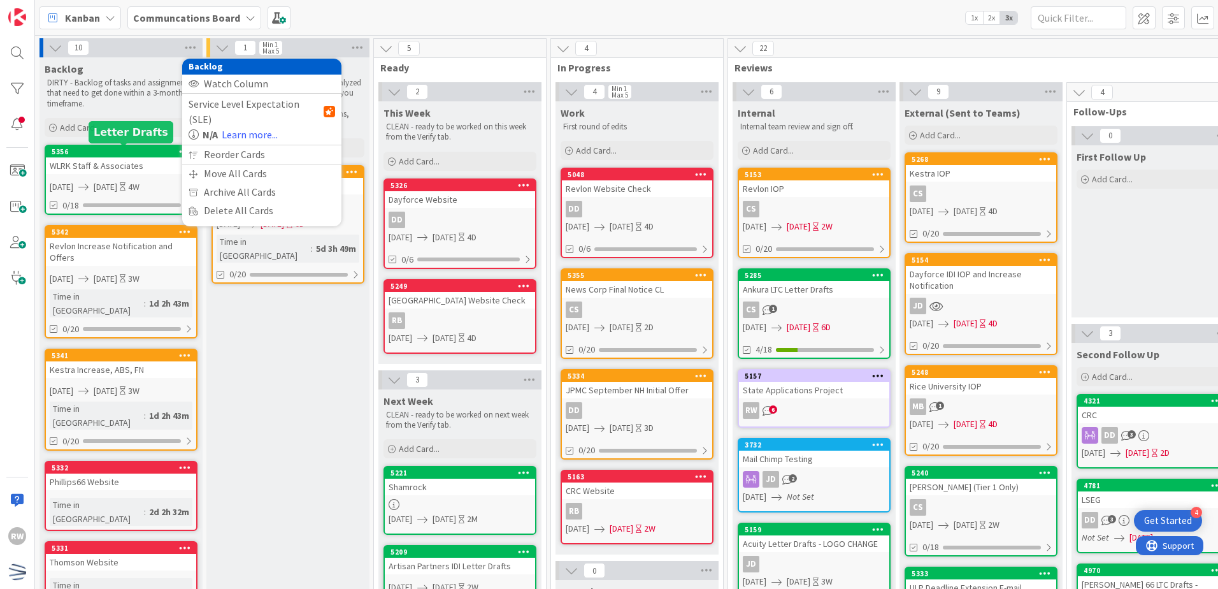
click at [147, 155] on div "5356" at bounding box center [124, 151] width 145 height 9
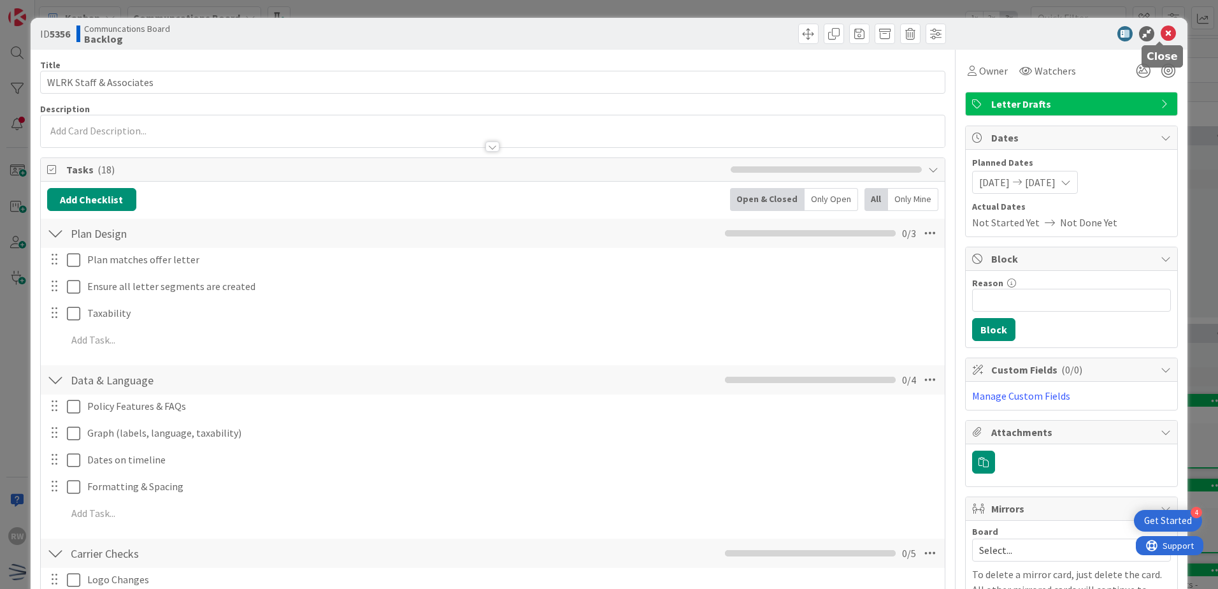
click at [1163, 34] on icon at bounding box center [1168, 33] width 15 height 15
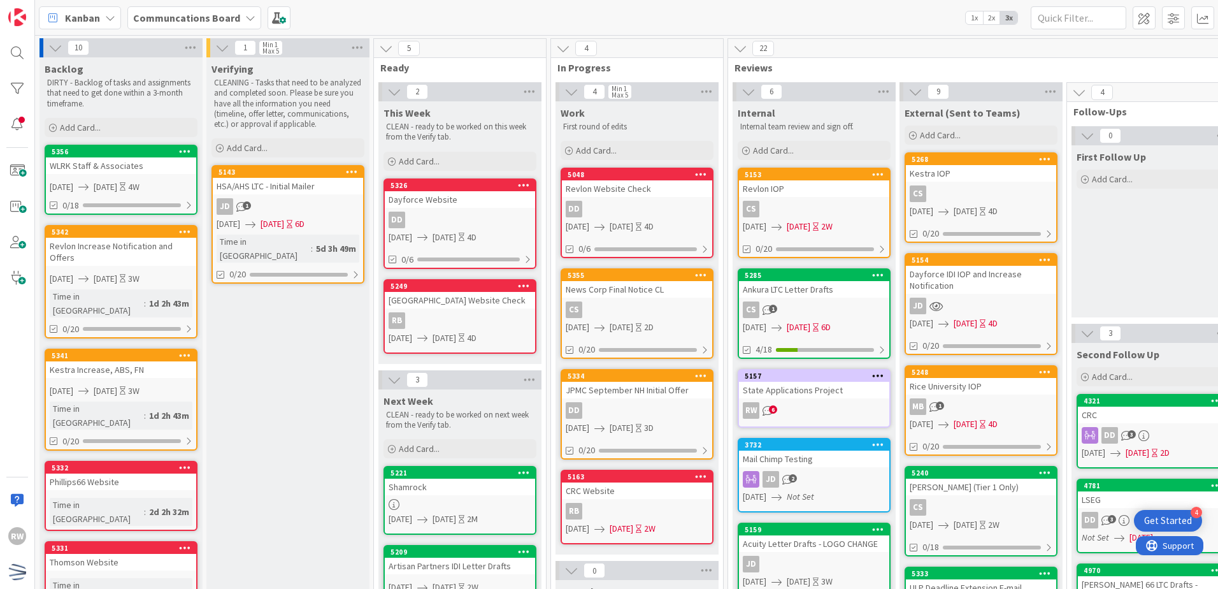
click at [194, 18] on b "Communcations Board" at bounding box center [186, 17] width 107 height 13
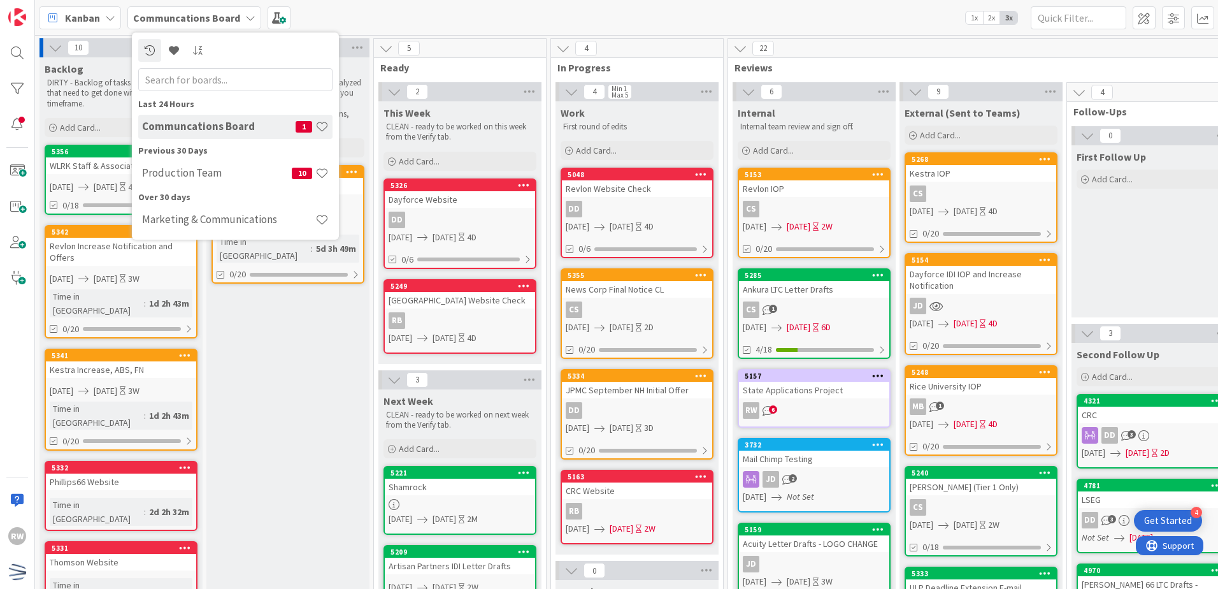
click at [89, 96] on p "DIRTY - Backlog of tasks and assignments that need to get done within a 3-month…" at bounding box center [121, 93] width 148 height 31
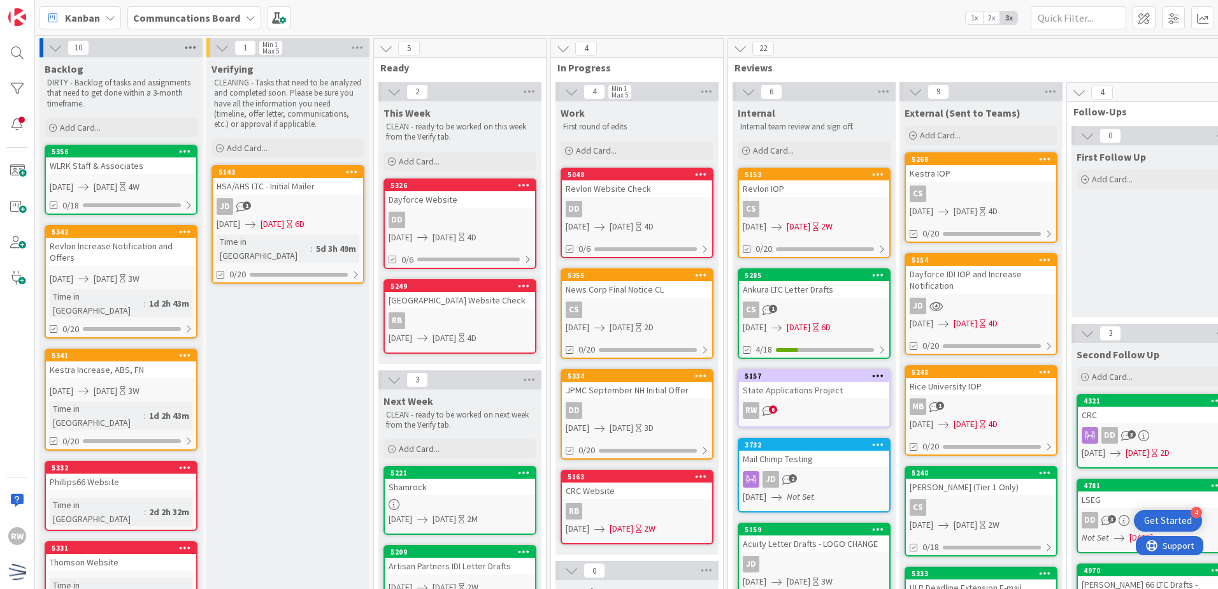
click at [195, 52] on icon at bounding box center [190, 47] width 17 height 19
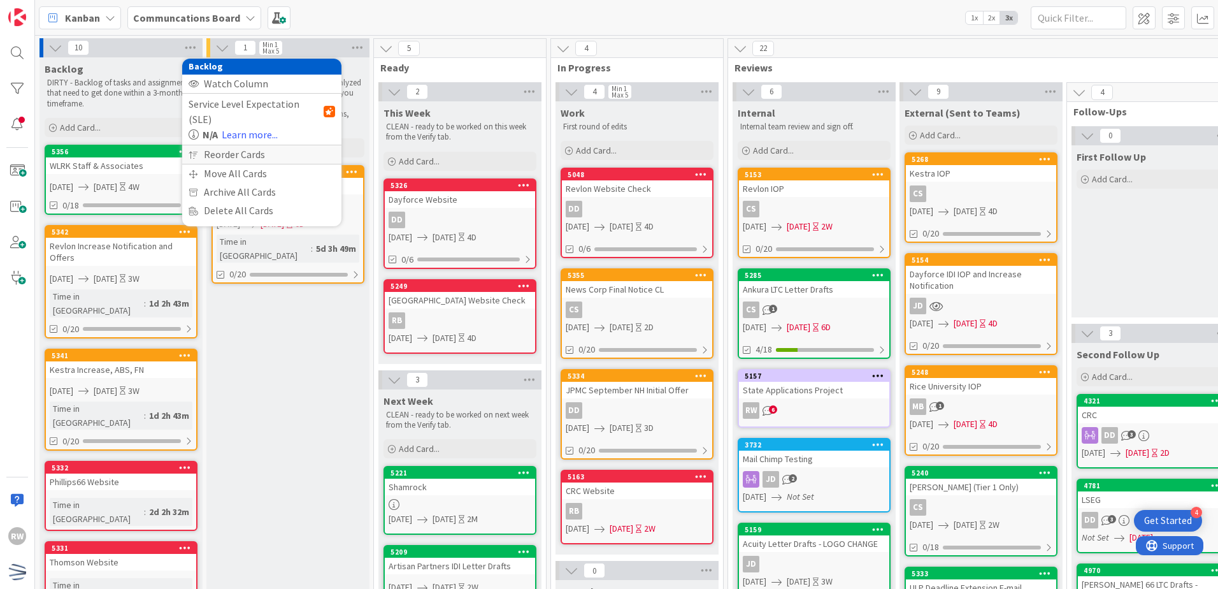
click at [224, 145] on div "Reorder Cards" at bounding box center [261, 154] width 159 height 18
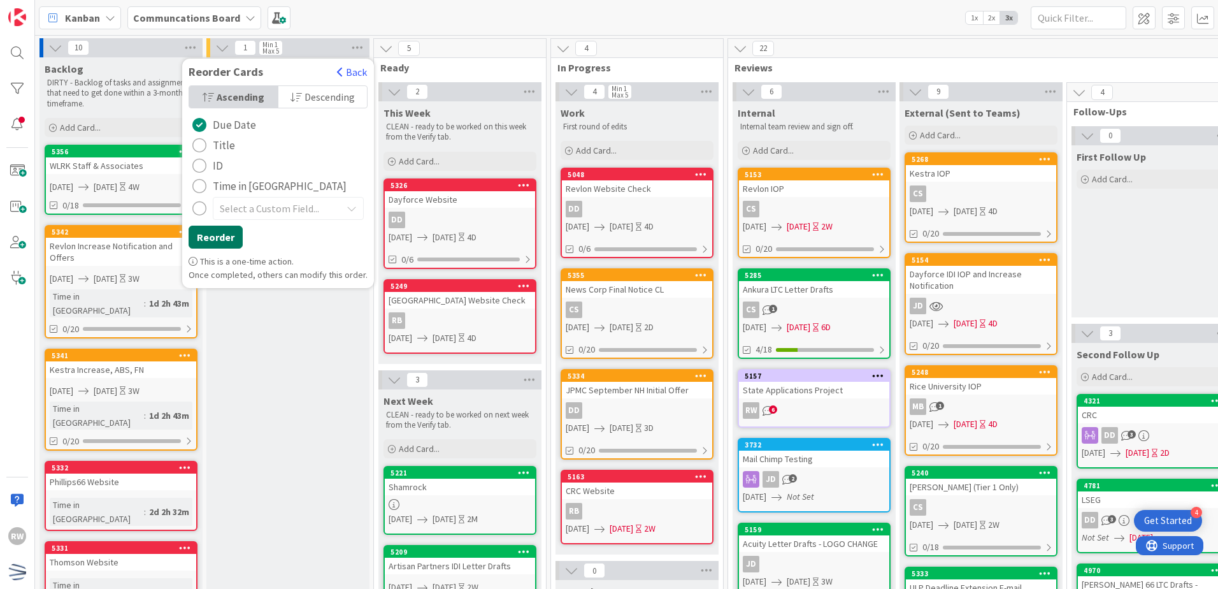
click at [229, 238] on button "Reorder" at bounding box center [216, 236] width 54 height 23
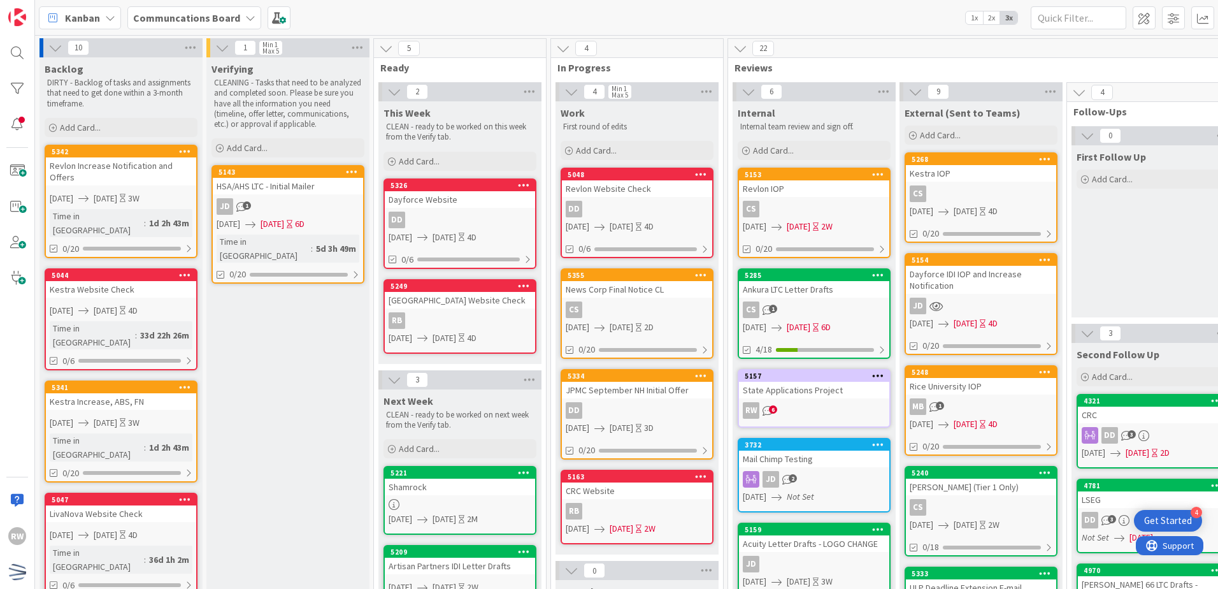
click at [272, 377] on div "Verifying CLEANING - Tasks that need to be analyzed and completed soon. Please …" at bounding box center [287, 587] width 163 height 1061
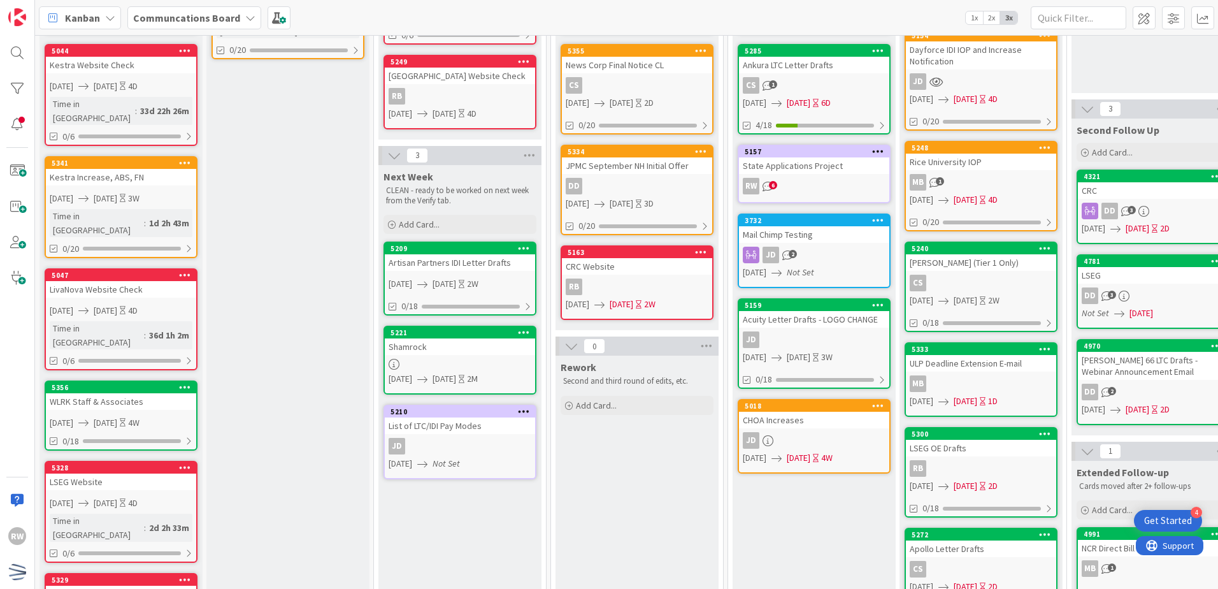
scroll to position [255, 0]
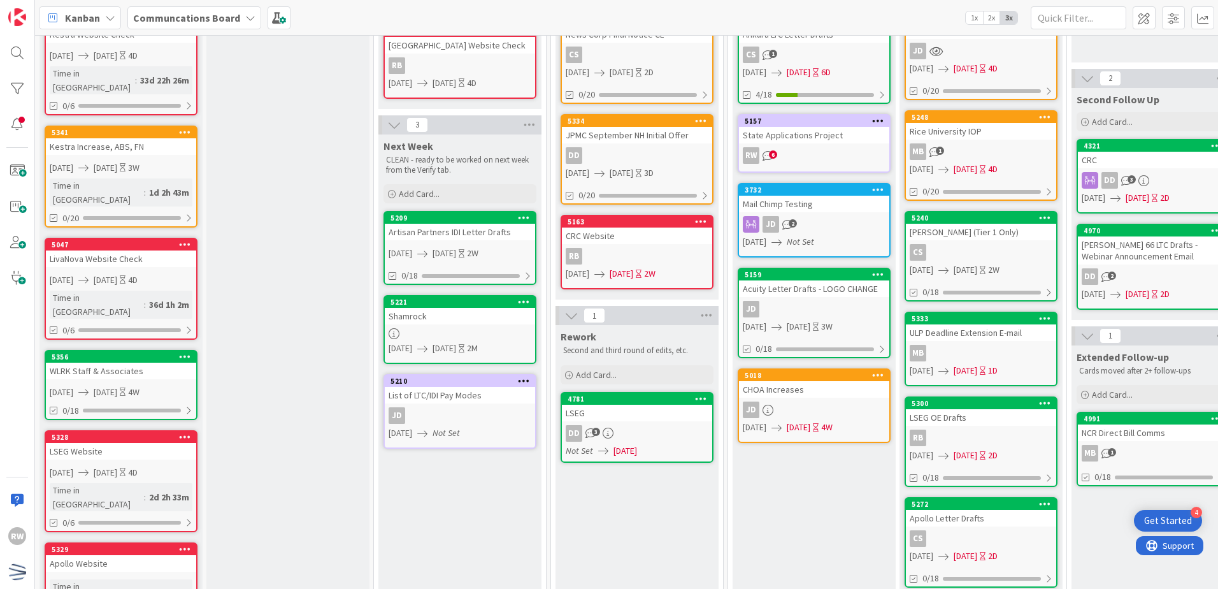
click at [643, 408] on div "LSEG" at bounding box center [637, 412] width 150 height 17
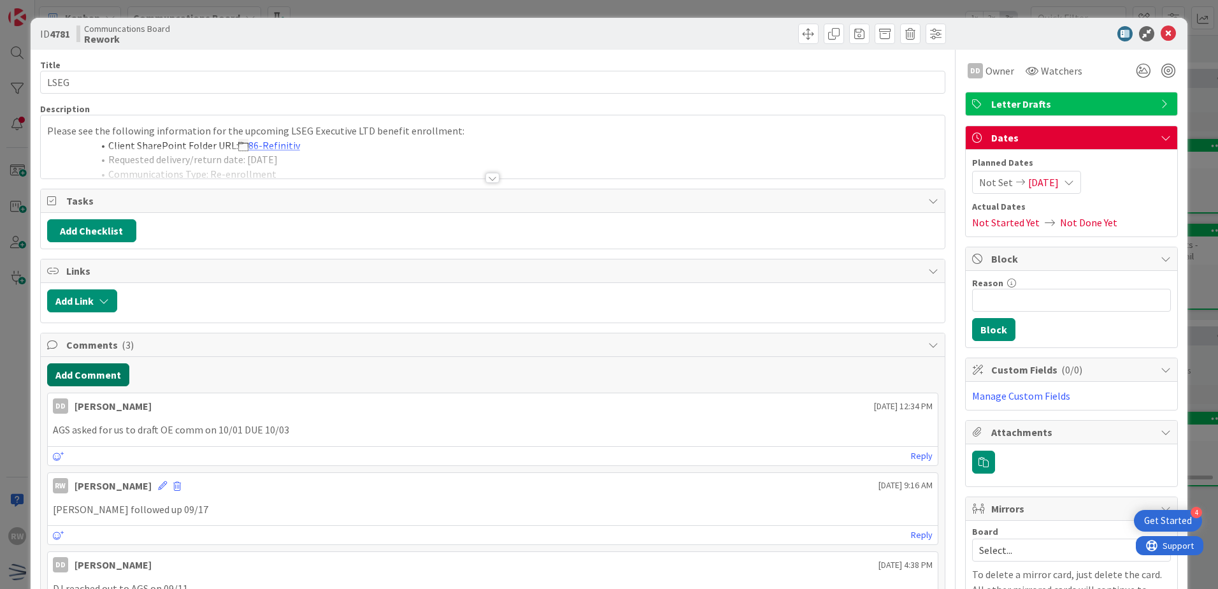
click at [106, 365] on button "Add Comment" at bounding box center [88, 374] width 82 height 23
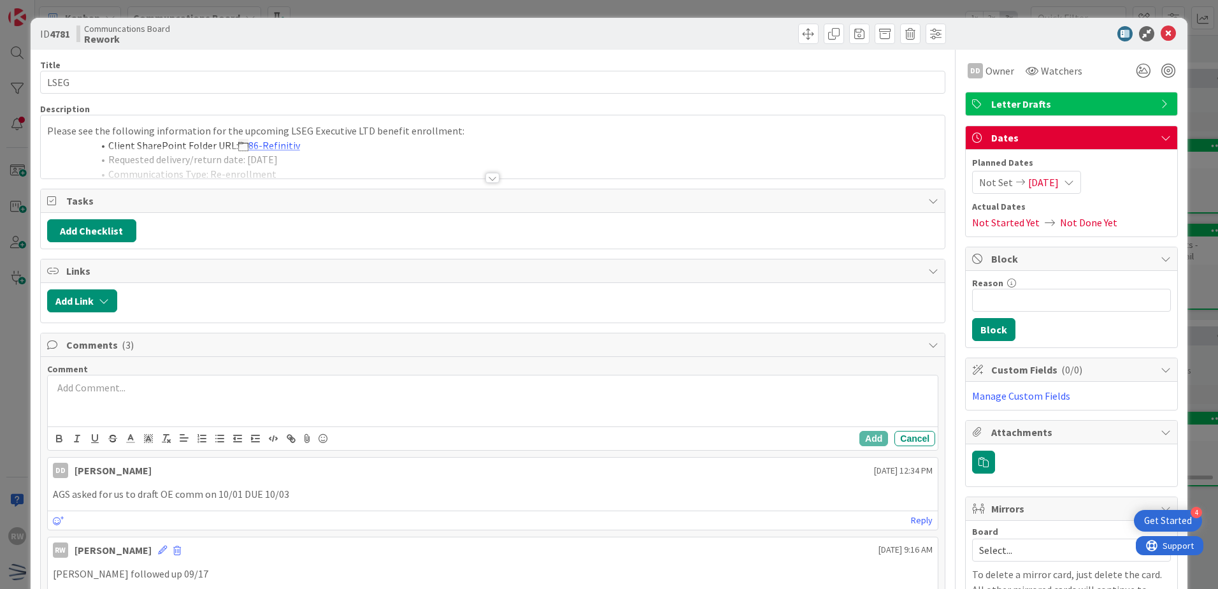
click at [121, 395] on div at bounding box center [493, 400] width 890 height 51
click at [111, 388] on p "AGS asked for OE comms" at bounding box center [493, 387] width 880 height 15
drag, startPoint x: 250, startPoint y: 389, endPoint x: 175, endPoint y: 392, distance: 75.3
click at [175, 392] on p "AGS asked for updated dates in OE comms" at bounding box center [493, 387] width 880 height 15
click at [869, 437] on button "Add" at bounding box center [873, 438] width 29 height 15
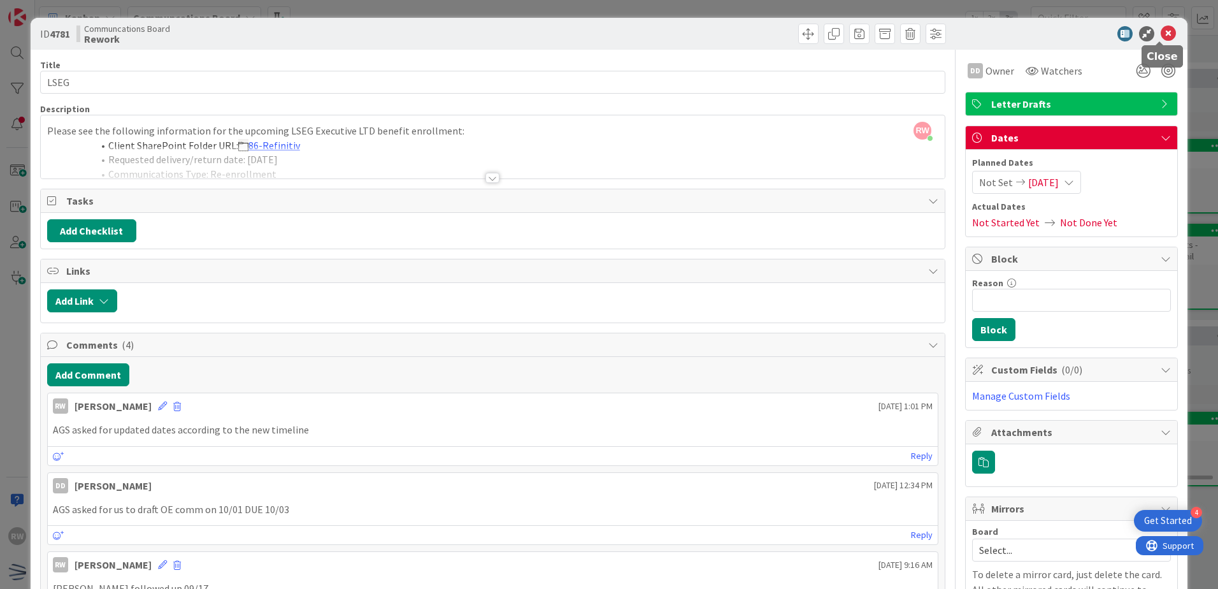
click at [1163, 30] on icon at bounding box center [1168, 33] width 15 height 15
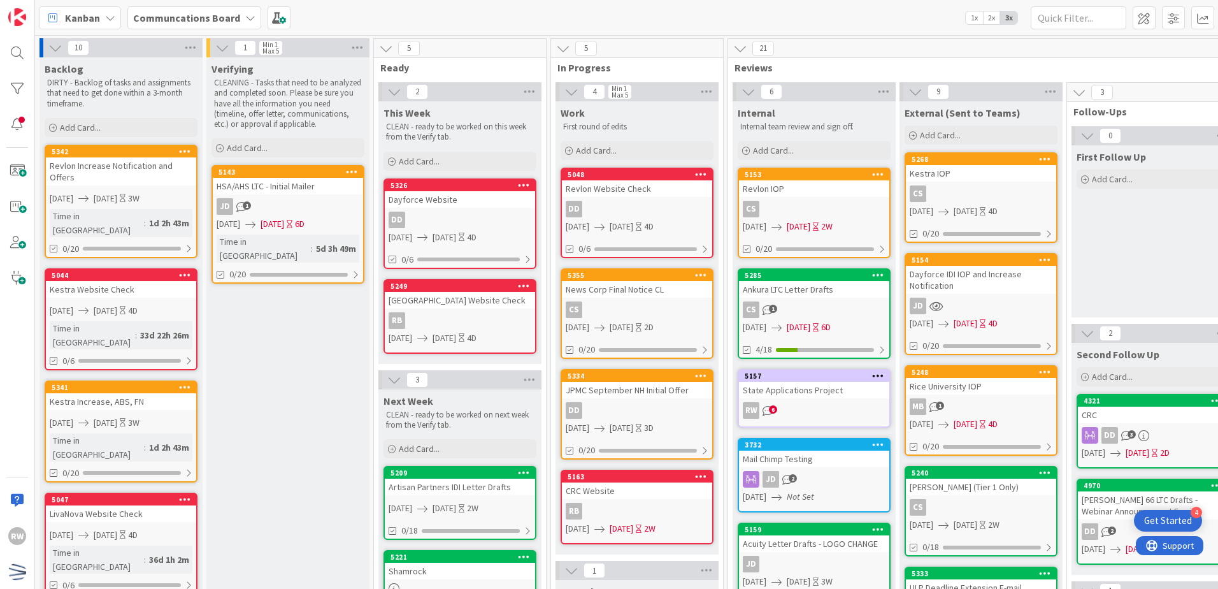
click at [349, 394] on div "Verifying CLEANING - Tasks that need to be analyzed and completed soon. Please …" at bounding box center [287, 587] width 163 height 1061
click at [1054, 23] on input "text" at bounding box center [1079, 17] width 96 height 23
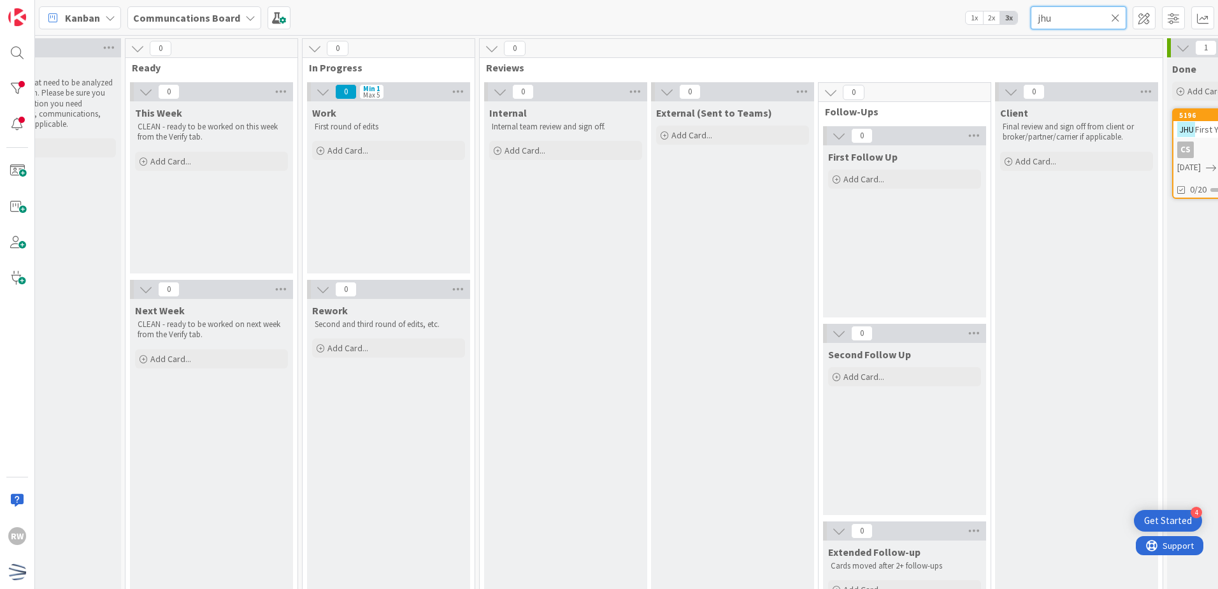
scroll to position [0, 442]
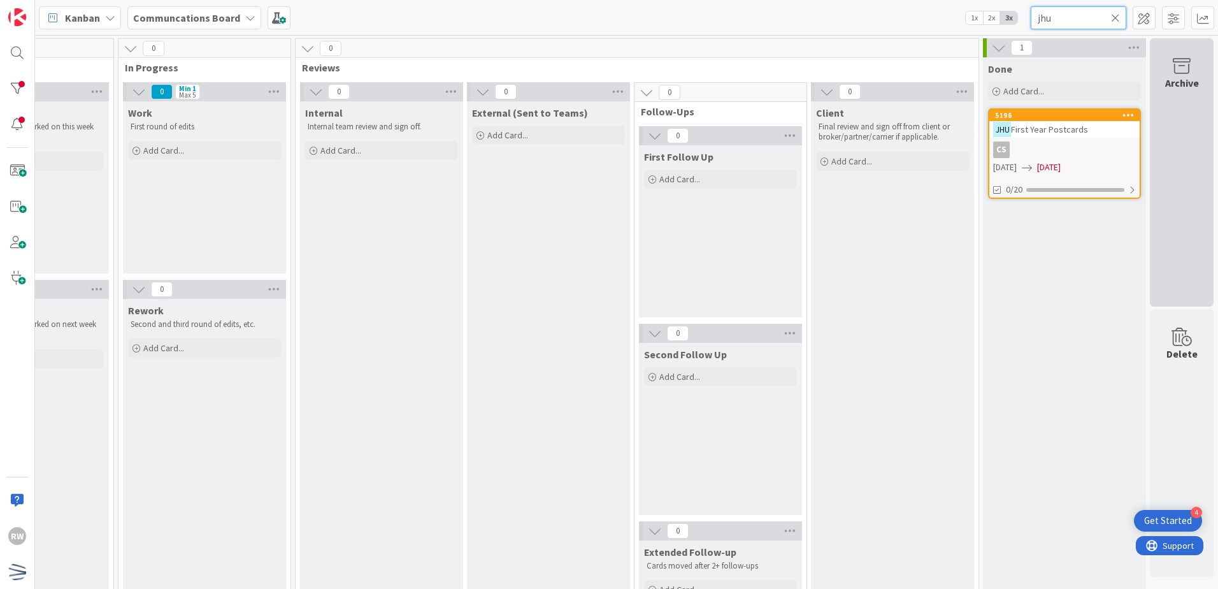
type input "jhu"
click at [1184, 164] on div "Archive" at bounding box center [1182, 172] width 64 height 268
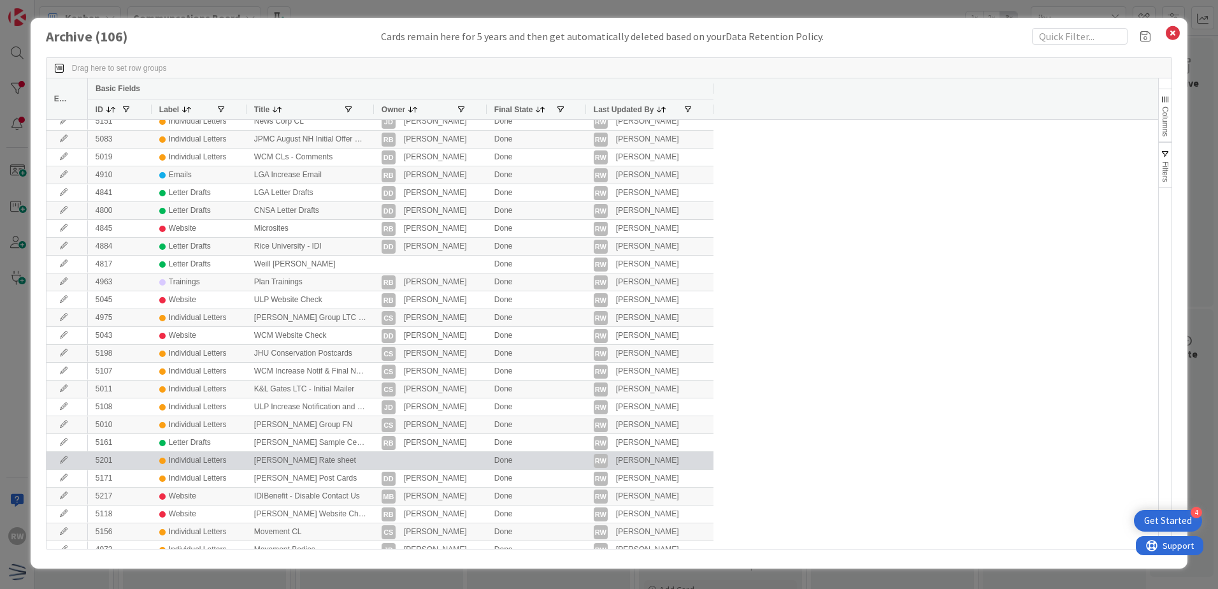
scroll to position [0, 0]
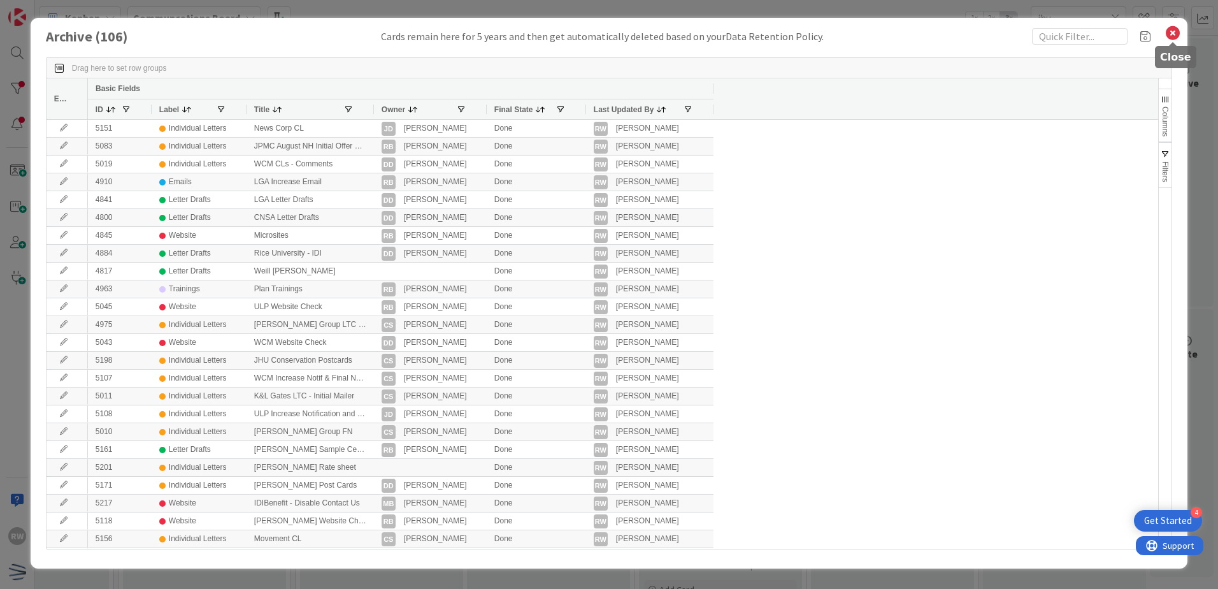
click at [1179, 34] on icon at bounding box center [1172, 33] width 17 height 18
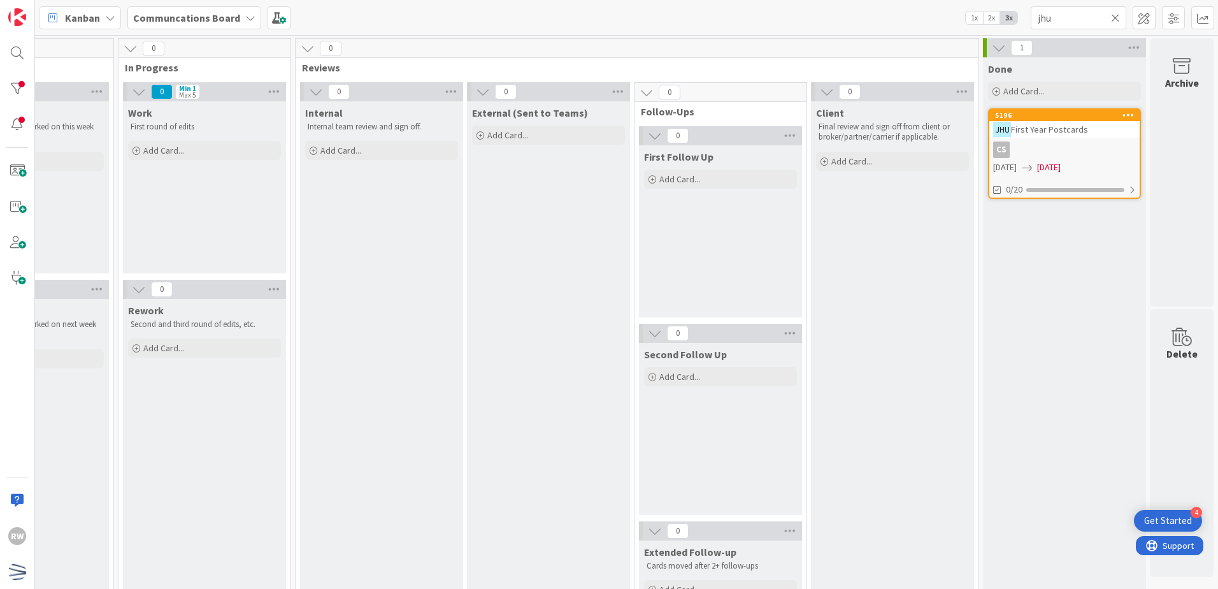
click at [273, 578] on div "Rework Second and third round of edits, etc. Add Card..." at bounding box center [204, 509] width 163 height 420
